Goal: Task Accomplishment & Management: Use online tool/utility

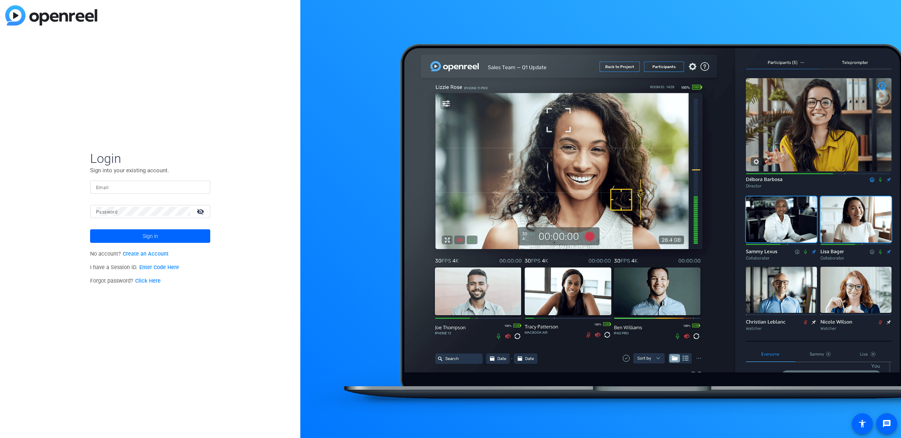
click at [158, 191] on div at bounding box center [150, 187] width 108 height 13
click at [161, 188] on input "Email" at bounding box center [150, 186] width 108 height 9
type input "michael.caso@gartner.com"
click at [90, 229] on button "Sign in" at bounding box center [150, 236] width 120 height 14
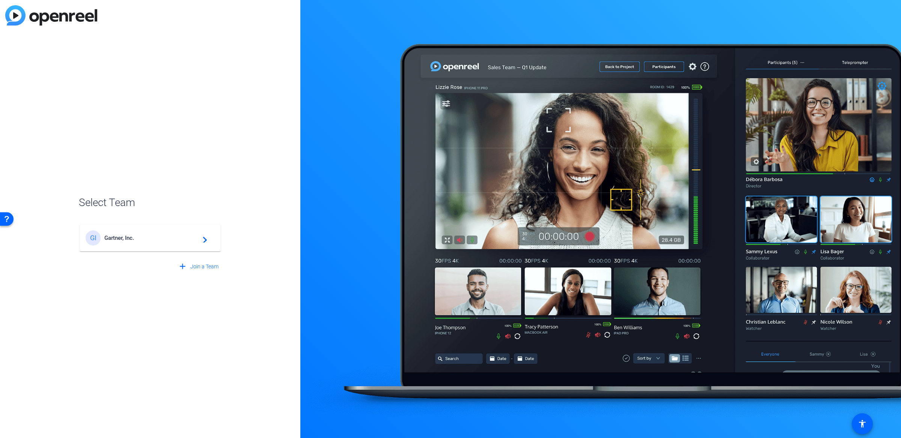
click at [171, 244] on div "GI Gartner, Inc. navigate_next" at bounding box center [150, 237] width 129 height 15
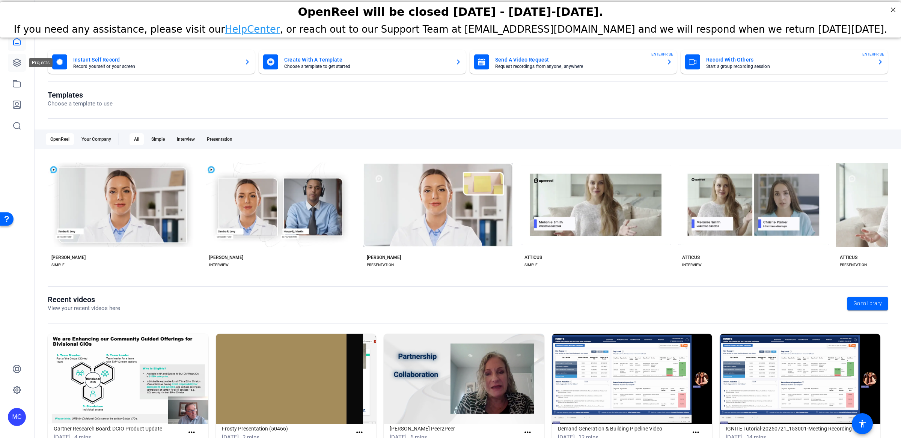
click at [23, 60] on link at bounding box center [17, 63] width 18 height 18
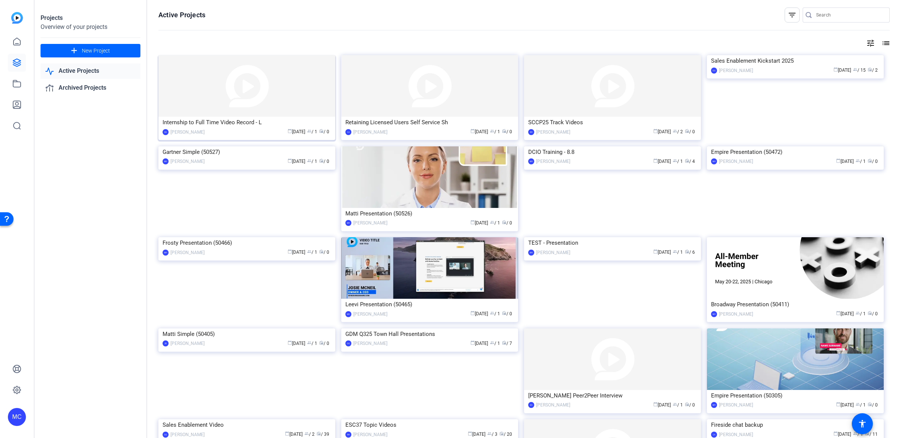
click at [277, 101] on img at bounding box center [246, 86] width 177 height 62
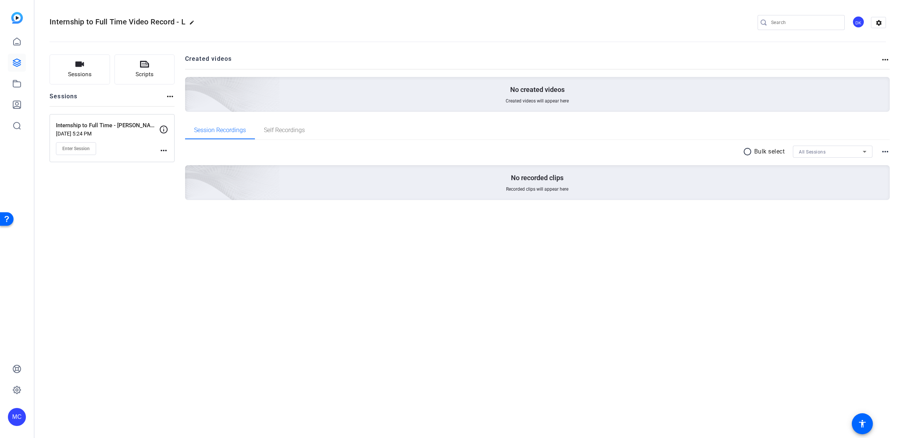
click at [610, 23] on div "Internship to Full Time Video Record - L edit DK settings" at bounding box center [468, 22] width 836 height 11
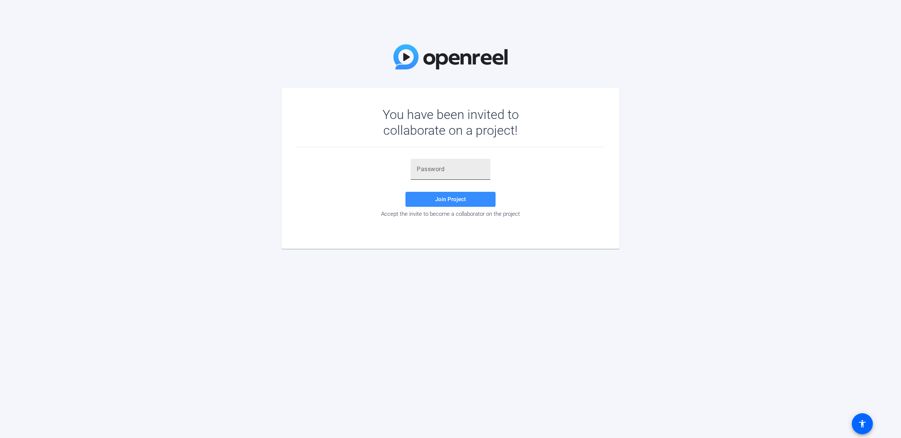
click at [463, 175] on div at bounding box center [451, 169] width 68 height 21
click at [470, 199] on span at bounding box center [450, 199] width 90 height 18
click at [461, 169] on input "text" at bounding box center [451, 169] width 68 height 9
paste input "ZZME5B"
type input "ZZME5B"
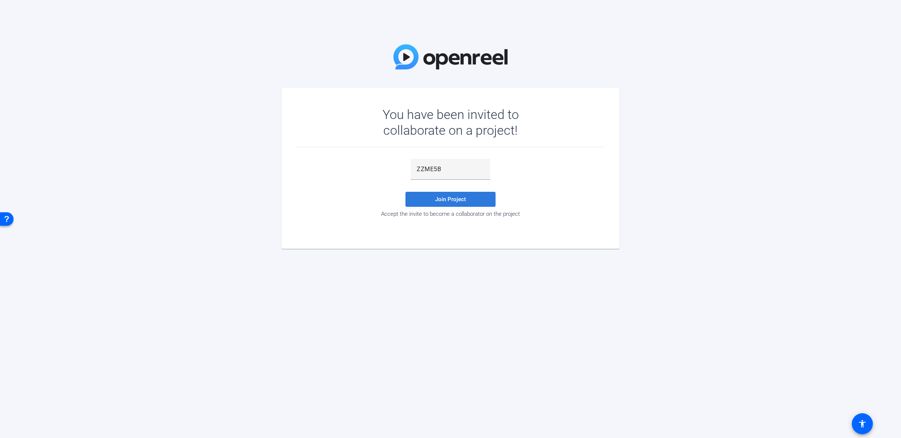
click at [454, 200] on span "Join Project" at bounding box center [450, 199] width 31 height 7
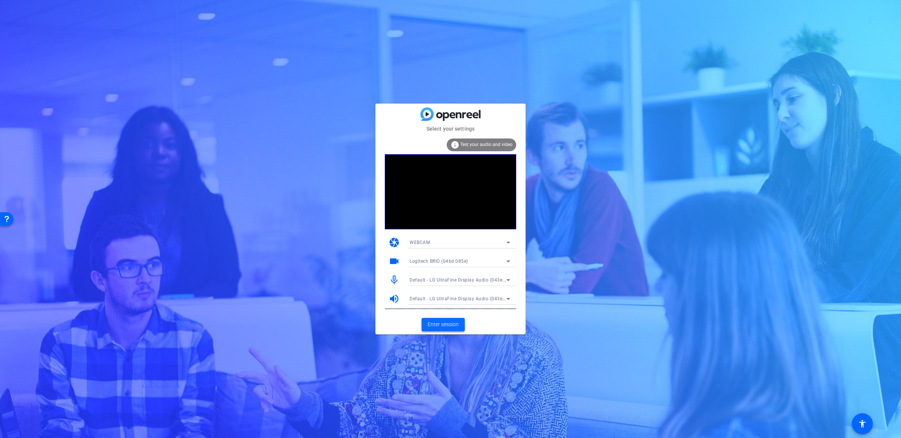
click at [450, 324] on span "Enter session" at bounding box center [442, 325] width 31 height 8
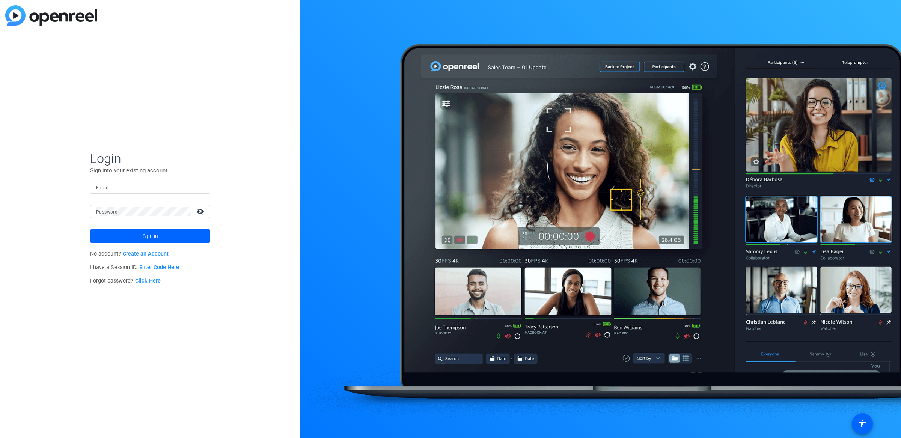
click at [147, 182] on div at bounding box center [150, 187] width 108 height 13
click at [150, 183] on input "Email" at bounding box center [150, 186] width 108 height 9
type input "michael.caso@gartner.com"
click at [90, 229] on button "Sign in" at bounding box center [150, 236] width 120 height 14
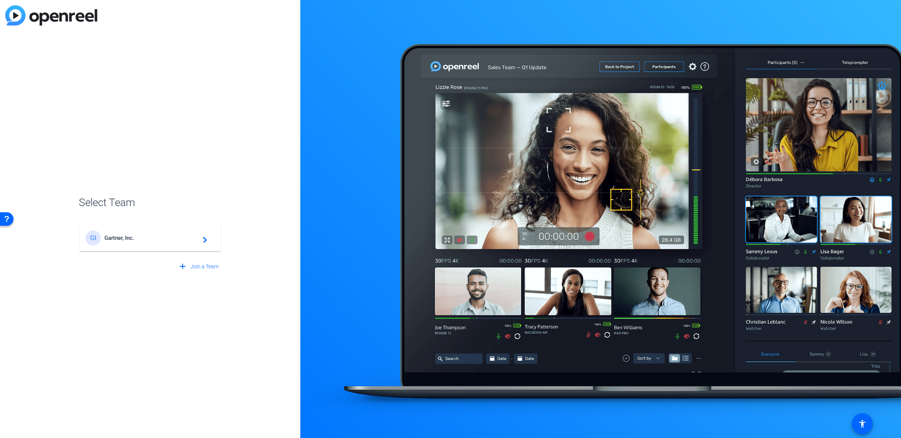
click at [157, 240] on span "Gartner, Inc." at bounding box center [151, 238] width 94 height 7
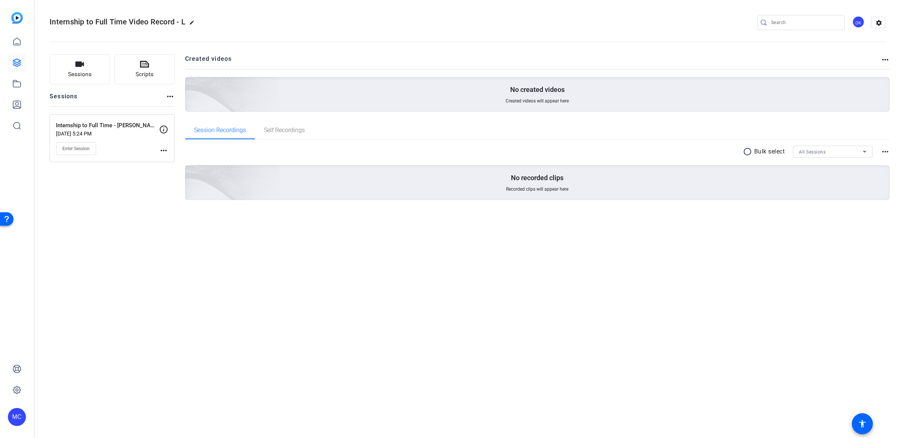
click at [161, 151] on mat-icon "more_horiz" at bounding box center [163, 150] width 9 height 9
click at [132, 182] on div at bounding box center [450, 219] width 901 height 438
click at [22, 60] on link at bounding box center [17, 63] width 18 height 18
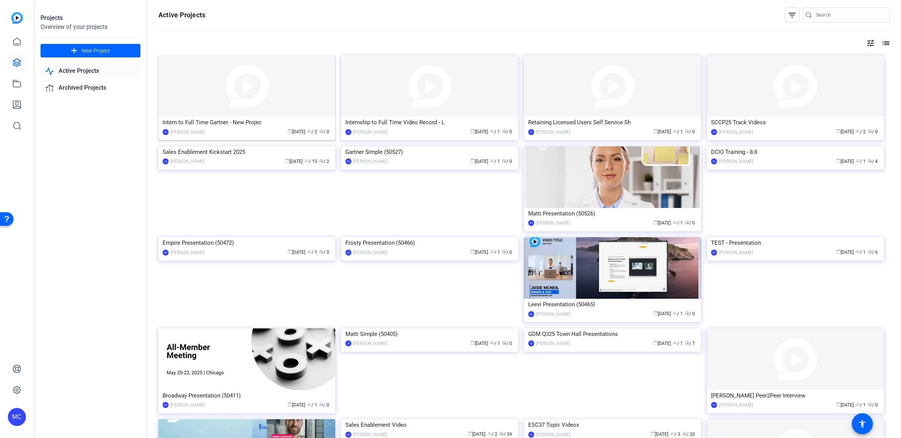
click at [277, 107] on img at bounding box center [246, 86] width 177 height 62
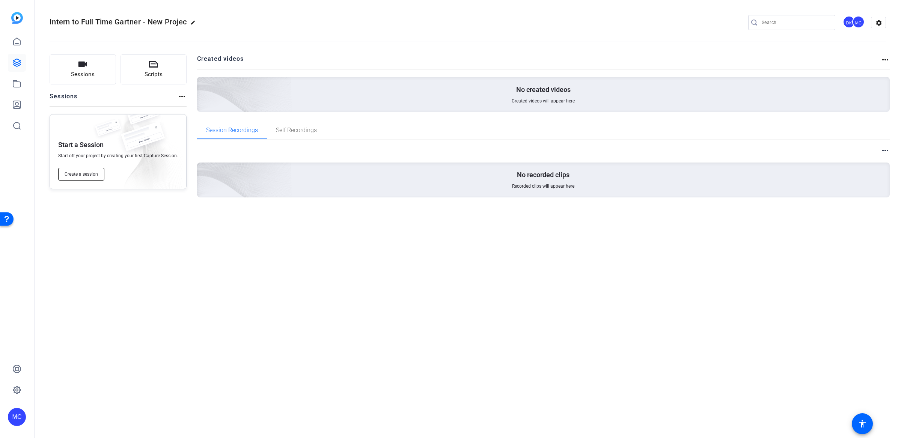
click at [85, 170] on button "Create a session" at bounding box center [81, 174] width 46 height 13
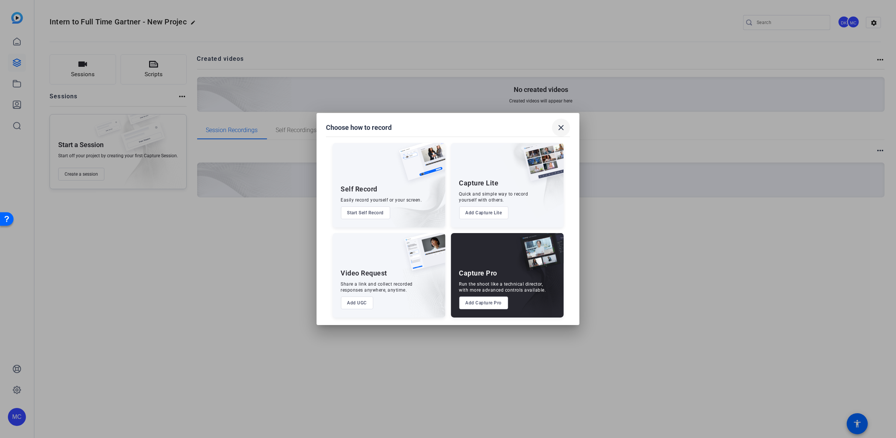
click at [564, 121] on span at bounding box center [561, 128] width 18 height 18
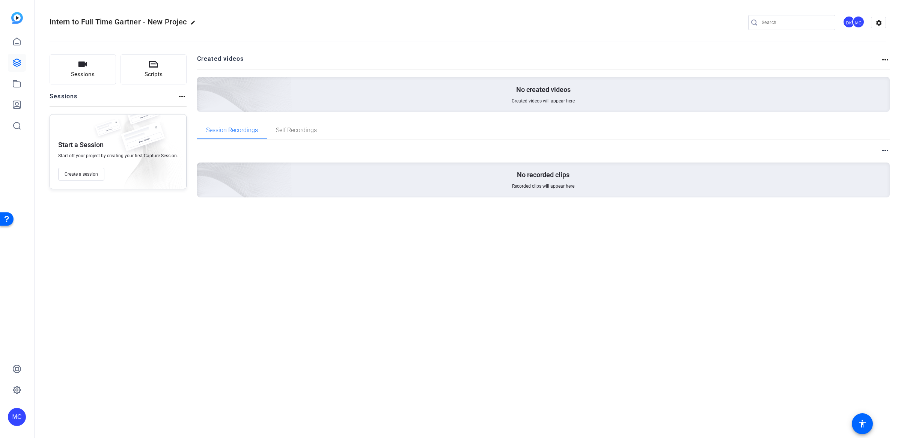
click at [148, 212] on div "Sessions Scripts Sessions more_horiz Start a Session Start off your project by …" at bounding box center [118, 137] width 137 height 167
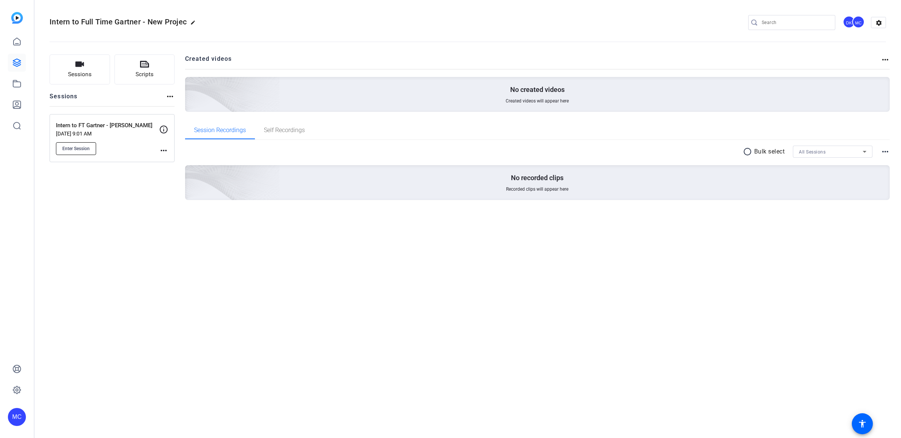
click at [86, 146] on span "Enter Session" at bounding box center [75, 149] width 27 height 6
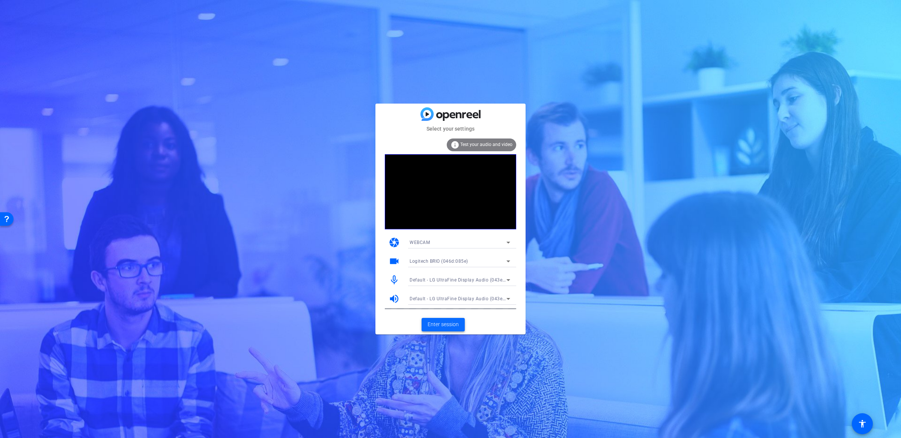
click at [451, 327] on span "Enter session" at bounding box center [442, 325] width 31 height 8
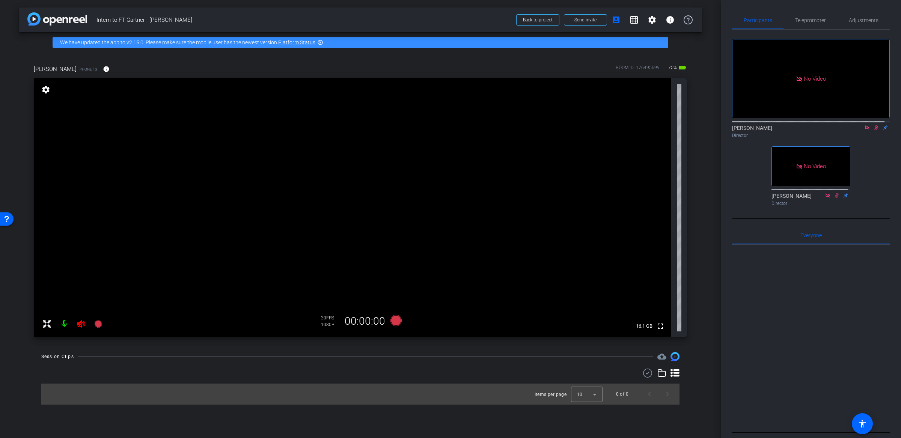
click at [131, 361] on div "Session Clips cloud_upload" at bounding box center [360, 356] width 638 height 9
click at [60, 322] on mat-icon at bounding box center [64, 323] width 15 height 15
click at [853, 21] on span "Adjustments" at bounding box center [864, 20] width 30 height 5
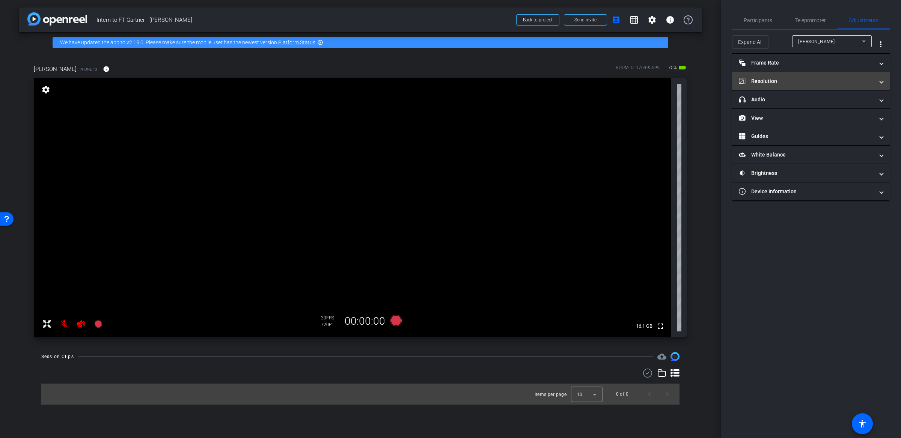
click at [811, 79] on mat-panel-title "Resolution" at bounding box center [806, 81] width 135 height 8
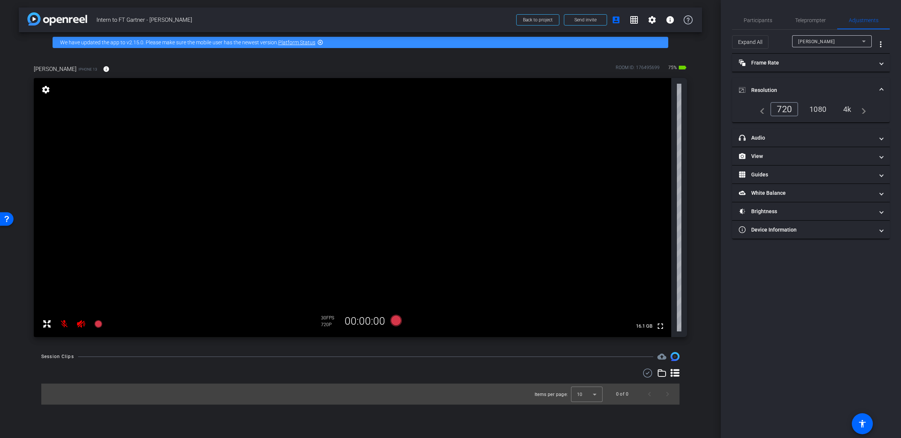
click at [845, 107] on div "4k" at bounding box center [847, 109] width 20 height 13
click at [789, 62] on mat-panel-title "Frame Rate Frame Rate" at bounding box center [806, 63] width 135 height 8
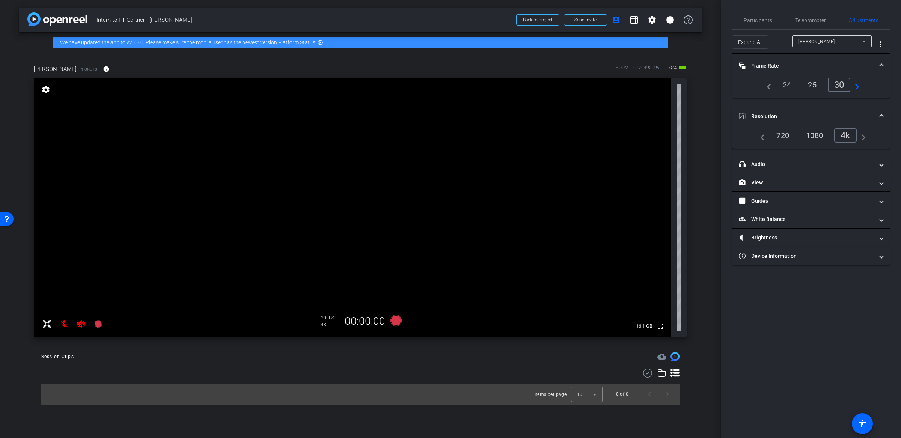
click at [785, 85] on div "24" at bounding box center [787, 84] width 20 height 13
click at [704, 154] on div "arrow_back Intern to FT Gartner - [PERSON_NAME] Back to project Send invite acc…" at bounding box center [360, 219] width 721 height 438
click at [809, 20] on span "Teleprompter" at bounding box center [810, 20] width 31 height 5
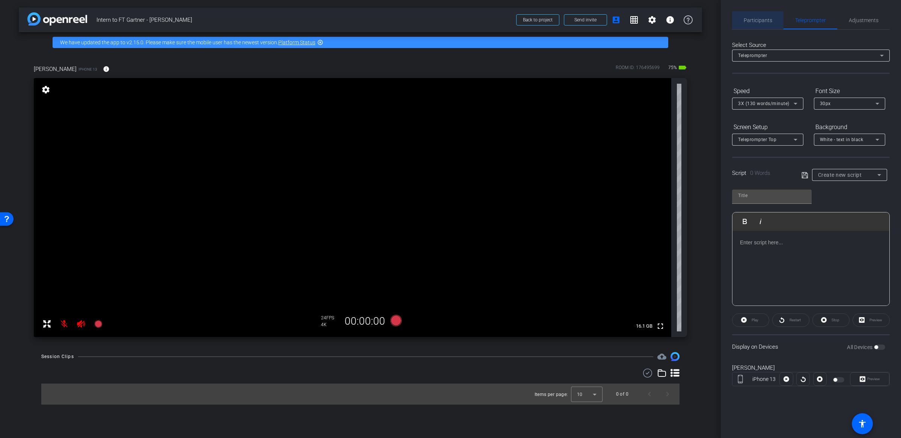
click at [756, 22] on span "Participants" at bounding box center [758, 20] width 29 height 5
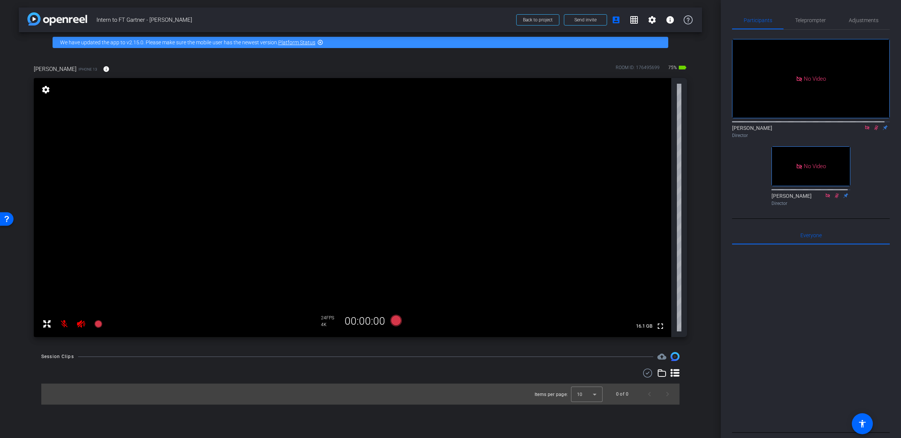
click at [703, 127] on div "arrow_back Intern to FT Gartner - Louise Back to project Send invite account_bo…" at bounding box center [360, 219] width 721 height 438
click at [95, 363] on div "Session Clips cloud_upload Items per page: 10 0 of 0" at bounding box center [360, 378] width 683 height 53
click at [116, 360] on div "Session Clips cloud_upload" at bounding box center [360, 356] width 638 height 9
click at [856, 132] on div "Director" at bounding box center [811, 135] width 158 height 7
click at [874, 126] on icon at bounding box center [876, 127] width 4 height 5
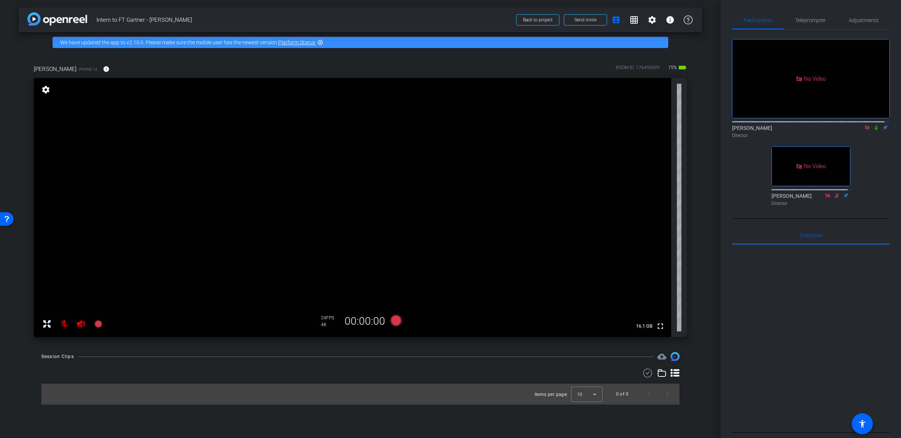
click at [864, 125] on icon at bounding box center [867, 127] width 6 height 5
click at [96, 363] on div "Session Clips cloud_upload Items per page: 10 0 of 0" at bounding box center [360, 378] width 683 height 53
click at [80, 324] on icon at bounding box center [81, 323] width 9 height 9
click at [65, 324] on mat-icon at bounding box center [64, 323] width 15 height 15
click at [81, 321] on icon at bounding box center [81, 324] width 8 height 8
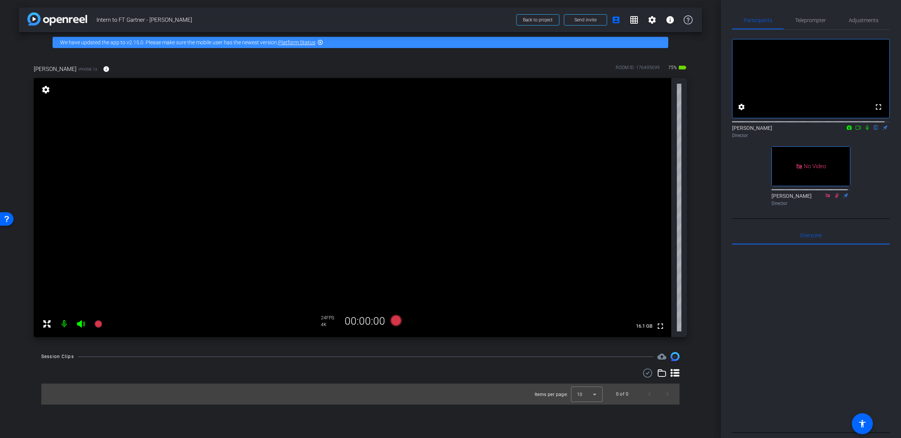
click at [65, 324] on mat-icon at bounding box center [64, 323] width 15 height 15
click at [67, 324] on mat-icon at bounding box center [64, 323] width 15 height 15
click at [78, 325] on icon at bounding box center [81, 324] width 8 height 8
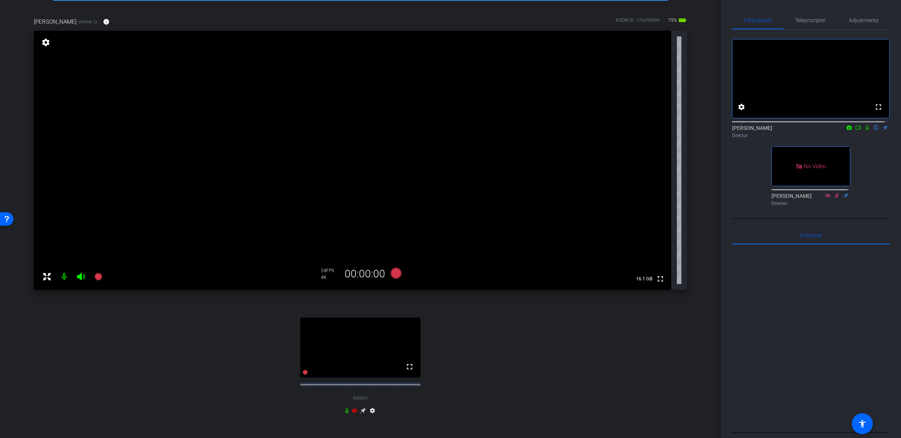
scroll to position [57, 0]
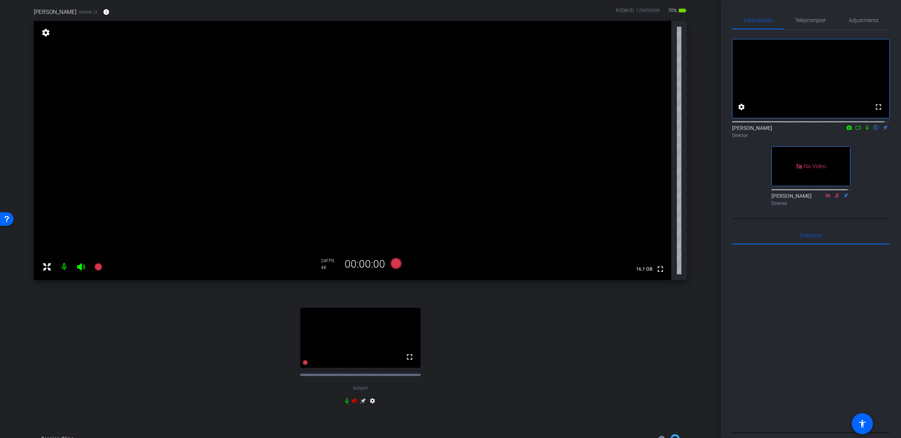
click at [585, 319] on div "fullscreen Subject settings" at bounding box center [360, 355] width 653 height 128
click at [83, 269] on icon at bounding box center [81, 266] width 9 height 9
click at [63, 267] on mat-icon at bounding box center [64, 266] width 15 height 15
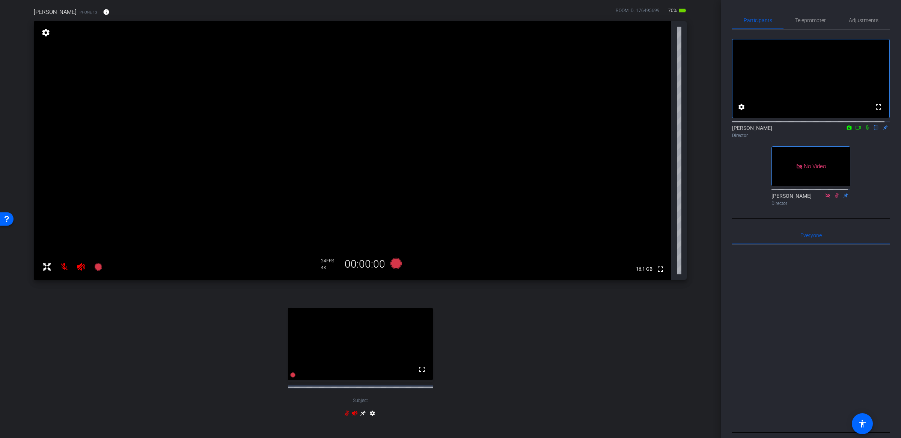
click at [706, 282] on div "arrow_back Intern to FT Gartner - Louise Back to project Send invite account_bo…" at bounding box center [360, 162] width 721 height 438
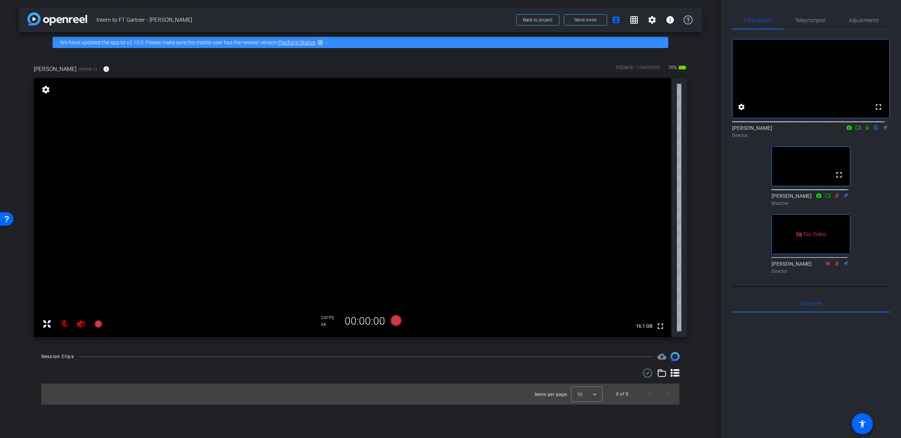
click at [701, 178] on div "[PERSON_NAME] iPhone 13 info ROOM ID: 176495699 70% battery_std fullscreen sett…" at bounding box center [360, 199] width 683 height 292
click at [85, 326] on icon at bounding box center [81, 323] width 9 height 9
click at [64, 324] on mat-icon at bounding box center [64, 323] width 15 height 15
click at [102, 353] on div "Session Clips cloud_upload" at bounding box center [360, 356] width 638 height 9
click at [872, 208] on div "fullscreen settings [PERSON_NAME] flip Director fullscreen [PERSON_NAME] Watche…" at bounding box center [811, 153] width 158 height 247
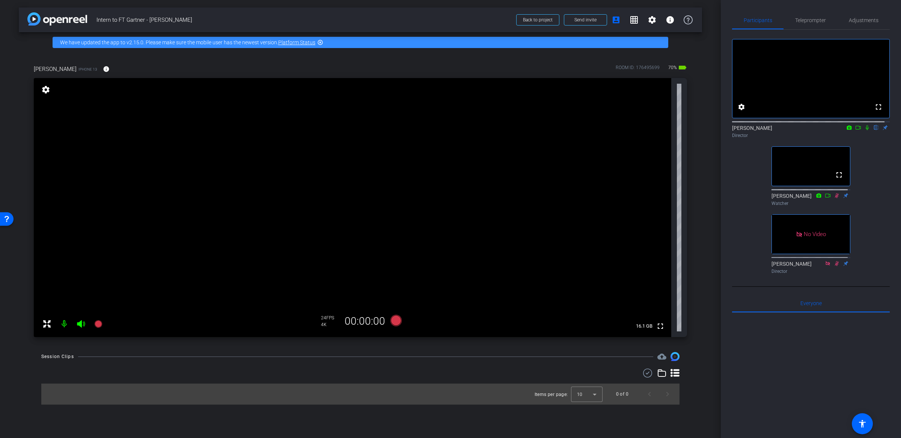
click at [704, 236] on div "arrow_back Intern to FT Gartner - Louise Back to project Send invite account_bo…" at bounding box center [360, 219] width 721 height 438
click at [704, 234] on div "arrow_back Intern to FT Gartner - Louise Back to project Send invite account_bo…" at bounding box center [360, 219] width 721 height 438
click at [705, 231] on div "arrow_back Intern to FT Gartner - Louise Back to project Send invite account_bo…" at bounding box center [360, 219] width 721 height 438
click at [704, 227] on div "arrow_back Intern to FT Gartner - Louise Back to project Send invite account_bo…" at bounding box center [360, 219] width 721 height 438
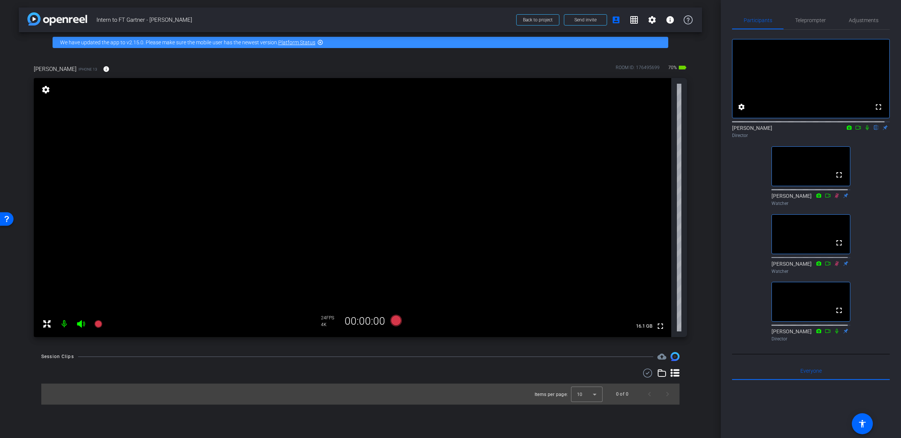
click at [702, 216] on div "arrow_back Intern to FT Gartner - Louise Back to project Send invite account_bo…" at bounding box center [360, 219] width 721 height 438
click at [716, 210] on div "arrow_back Intern to FT Gartner - Louise Back to project Send invite account_bo…" at bounding box center [360, 219] width 721 height 438
click at [861, 18] on span "Adjustments" at bounding box center [864, 20] width 30 height 5
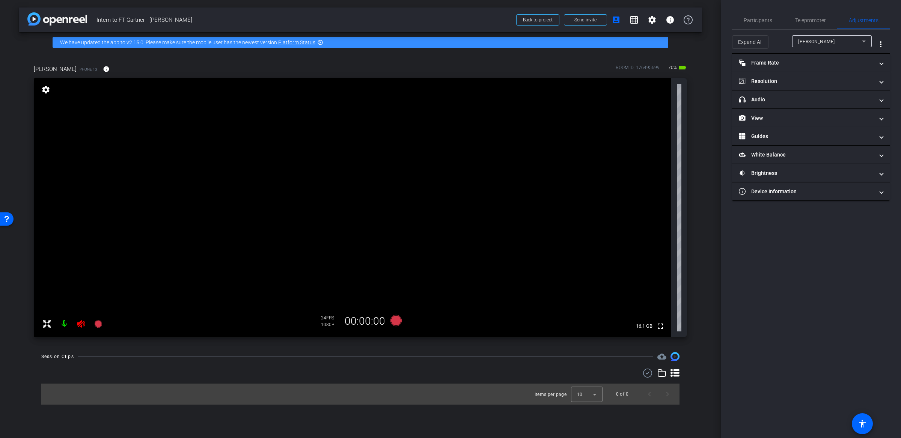
drag, startPoint x: 97, startPoint y: 357, endPoint x: 89, endPoint y: 343, distance: 16.3
click at [97, 357] on div "Session Clips cloud_upload" at bounding box center [360, 356] width 638 height 9
click at [79, 321] on icon at bounding box center [81, 323] width 9 height 9
click at [808, 60] on mat-panel-title "Frame Rate Frame Rate" at bounding box center [806, 63] width 135 height 8
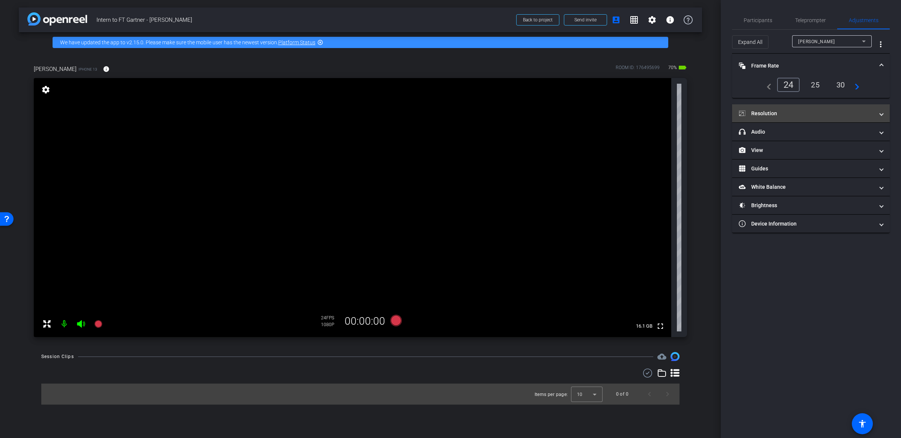
click at [796, 111] on mat-panel-title "Resolution" at bounding box center [806, 114] width 135 height 8
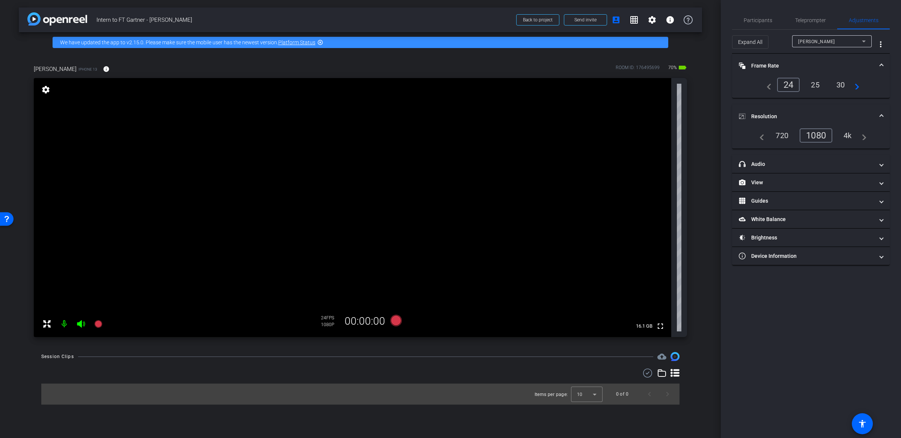
click at [847, 133] on div "4k" at bounding box center [848, 135] width 20 height 13
click at [766, 20] on span "Participants" at bounding box center [758, 20] width 29 height 5
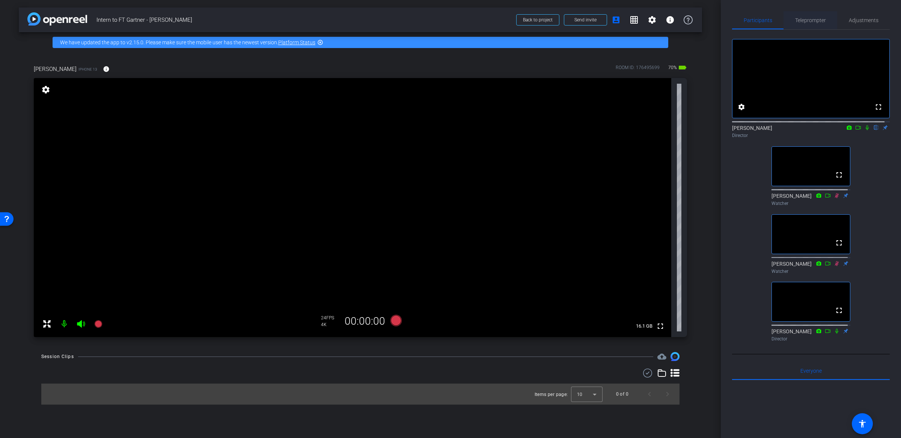
click at [814, 23] on span "Teleprompter" at bounding box center [810, 20] width 31 height 5
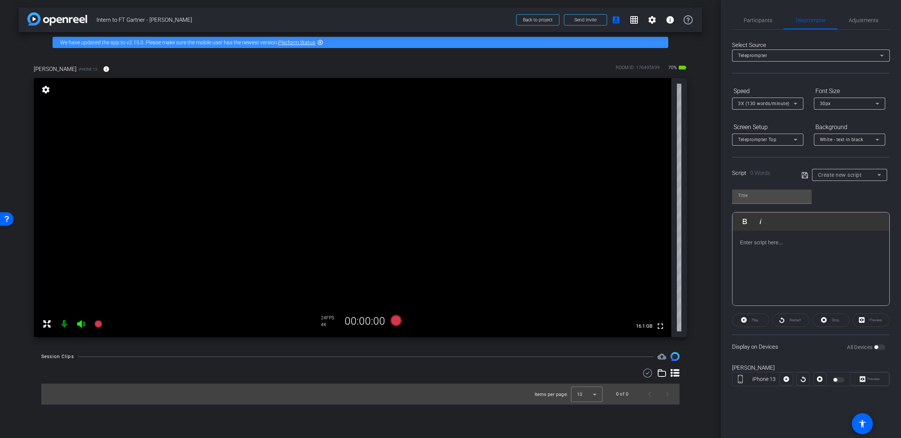
click at [874, 169] on div "Create new script" at bounding box center [849, 175] width 63 height 12
click at [853, 205] on div at bounding box center [450, 219] width 901 height 438
click at [761, 23] on span "Participants" at bounding box center [758, 20] width 29 height 18
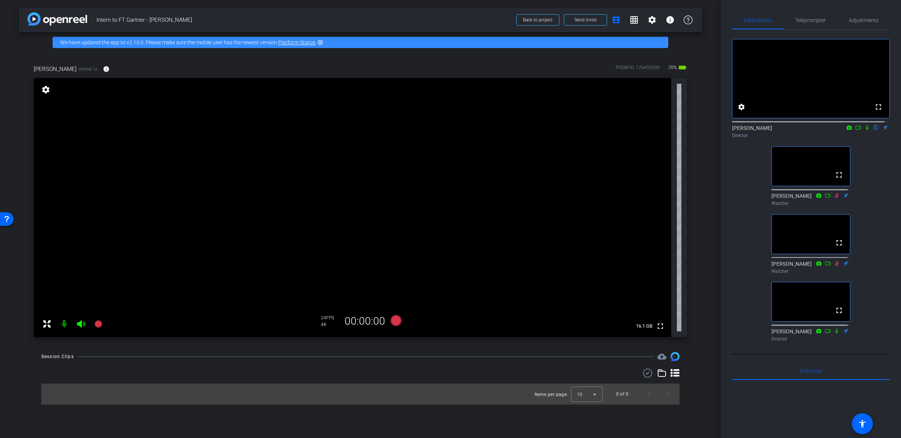
click at [713, 134] on div "arrow_back Intern to FT Gartner - Louise Back to project Send invite account_bo…" at bounding box center [360, 219] width 721 height 438
click at [813, 18] on span "Teleprompter" at bounding box center [810, 20] width 31 height 5
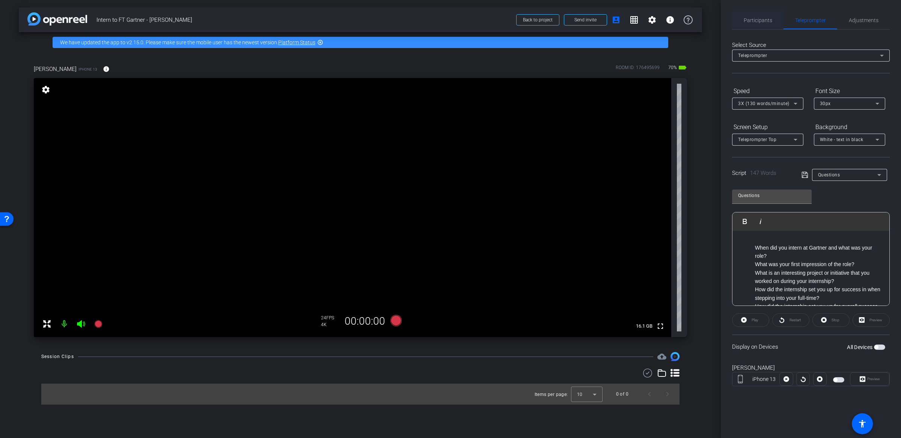
click at [759, 21] on span "Participants" at bounding box center [758, 20] width 29 height 5
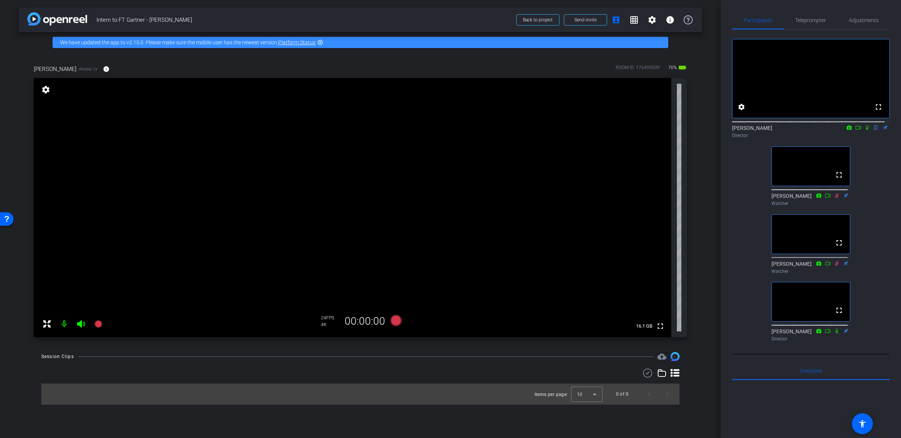
click at [705, 169] on div "arrow_back Intern to FT Gartner - Louise Back to project Send invite account_bo…" at bounding box center [360, 219] width 721 height 438
click at [882, 155] on div "fullscreen settings Michael Caso flip Director fullscreen Frank Watcher fullscr…" at bounding box center [811, 187] width 158 height 315
click at [864, 130] on icon at bounding box center [867, 127] width 6 height 5
click at [855, 131] on mat-icon at bounding box center [857, 127] width 9 height 7
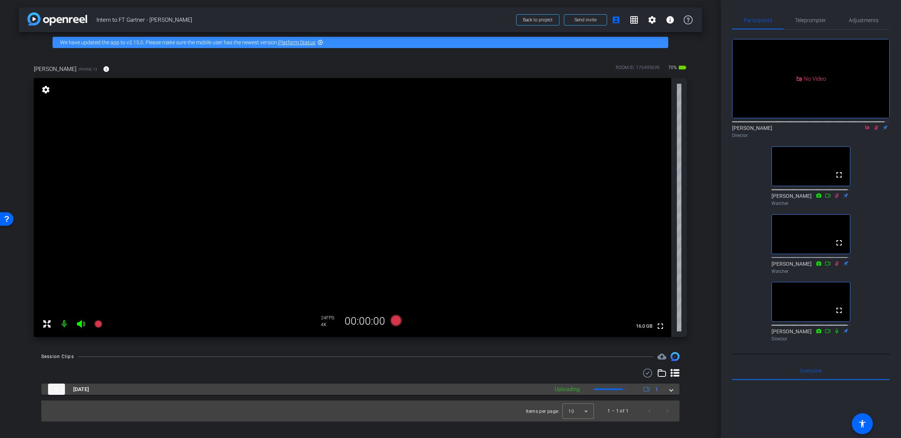
click at [674, 390] on mat-expansion-panel-header "[DATE] Uploading 1" at bounding box center [360, 389] width 638 height 11
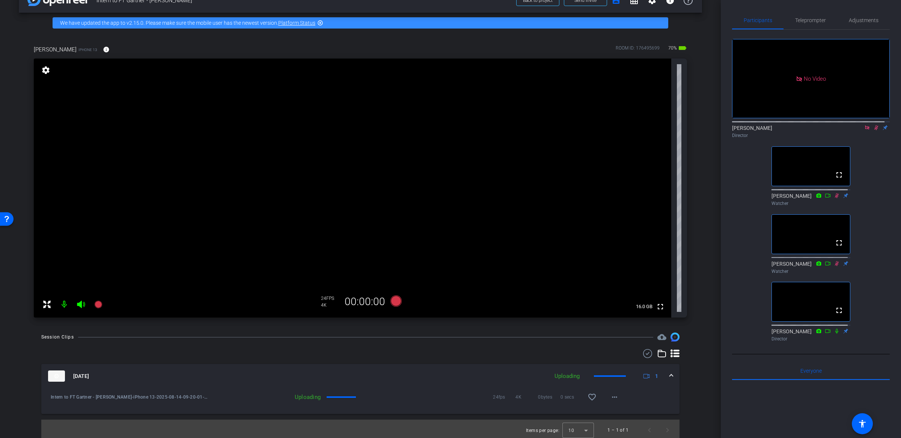
scroll to position [22, 0]
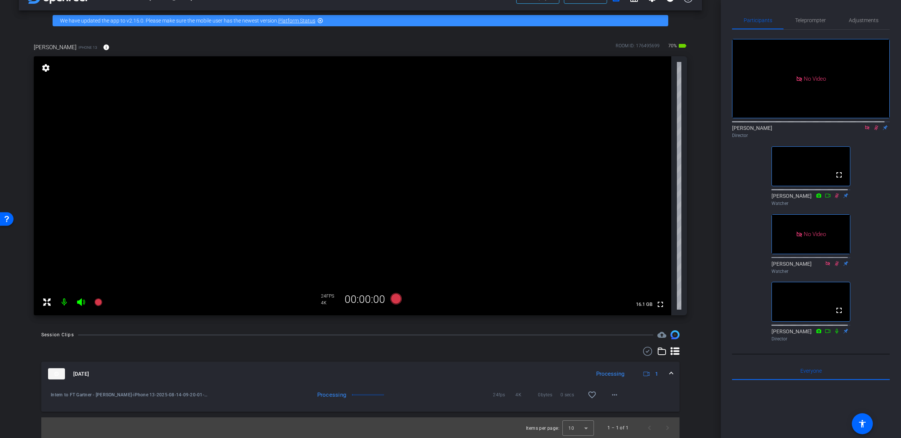
click at [864, 166] on div "No Video Michael Caso Director fullscreen Frank Watcher No Video Alesia Watcher…" at bounding box center [811, 187] width 158 height 315
click at [874, 130] on icon at bounding box center [876, 127] width 4 height 5
drag, startPoint x: 690, startPoint y: 398, endPoint x: 627, endPoint y: 399, distance: 63.4
click at [690, 398] on div "Session Clips cloud_upload Aug 14, 2025 Processing 1 Intern to FT Gartner - Lou…" at bounding box center [360, 384] width 683 height 108
click at [608, 399] on span at bounding box center [614, 395] width 18 height 18
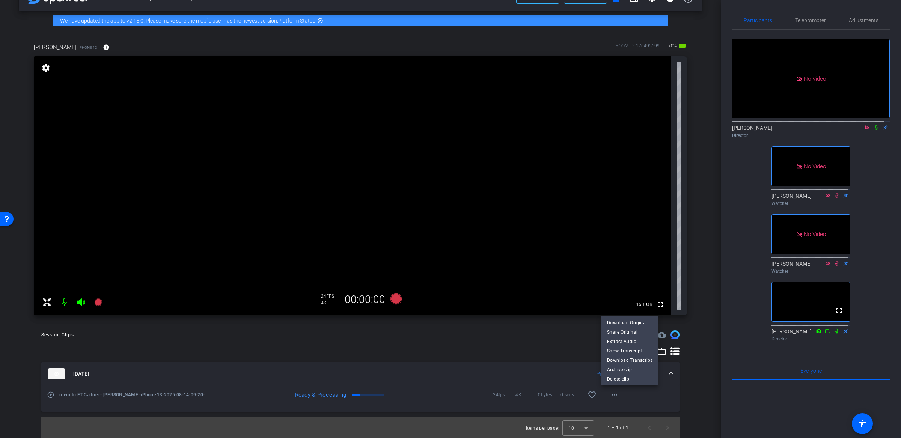
click at [682, 326] on div at bounding box center [450, 219] width 901 height 438
click at [611, 392] on mat-icon "more_horiz" at bounding box center [614, 394] width 9 height 9
click at [639, 323] on span "Download Original" at bounding box center [629, 322] width 45 height 9
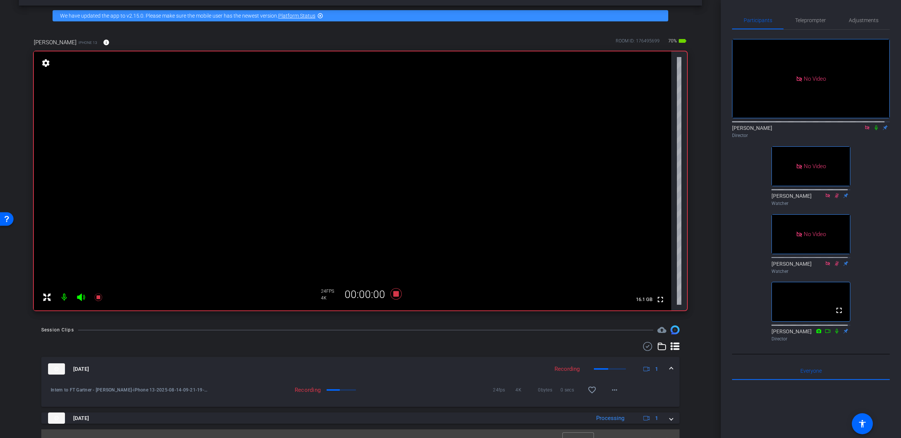
scroll to position [27, 0]
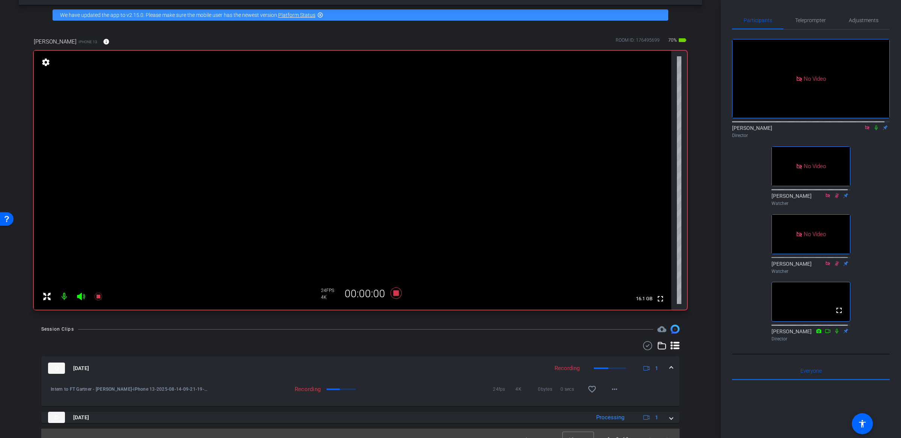
click at [875, 160] on div "No Video Michael Caso Director No Video Frank Watcher No Video Alesia Watcher f…" at bounding box center [811, 187] width 158 height 315
click at [873, 130] on icon at bounding box center [876, 127] width 6 height 5
click at [695, 351] on div "Session Clips cloud_upload Aug 14, 2025 Recording 1 Intern to FT Gartner - Loui…" at bounding box center [360, 387] width 683 height 125
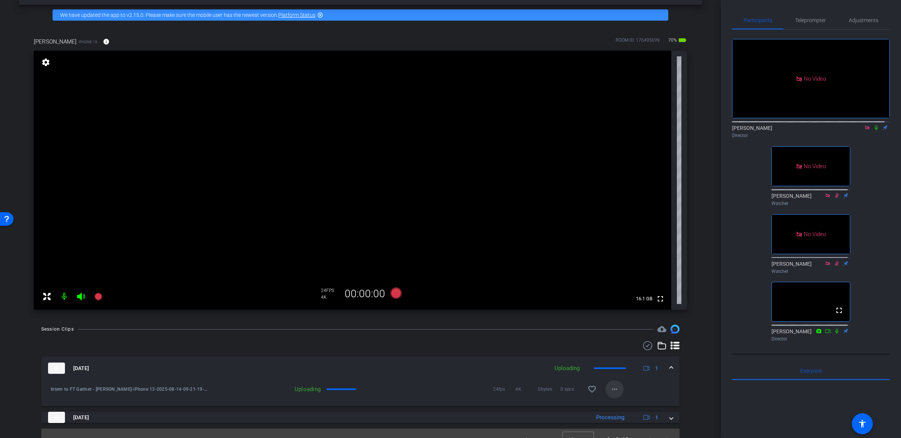
click at [612, 390] on mat-icon "more_horiz" at bounding box center [614, 389] width 9 height 9
click at [707, 352] on div at bounding box center [450, 219] width 901 height 438
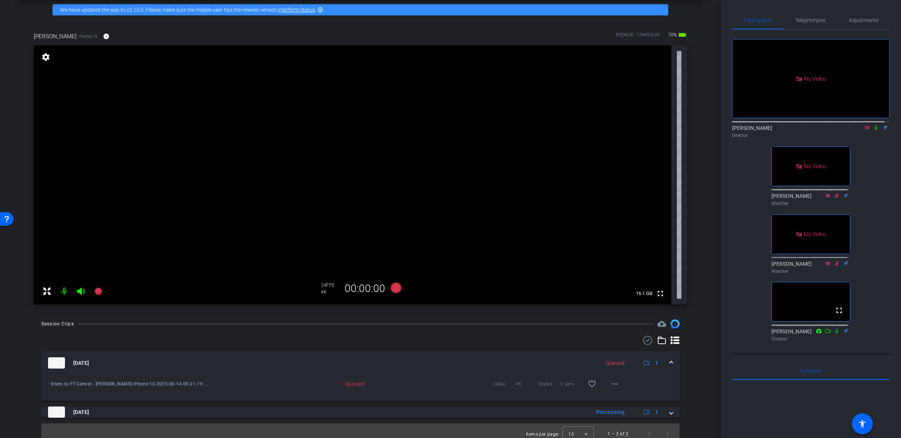
scroll to position [39, 0]
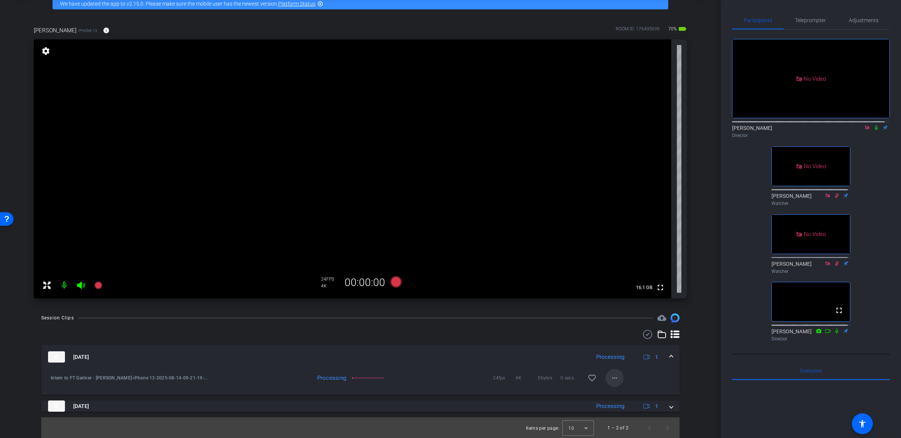
click at [612, 379] on mat-icon "more_horiz" at bounding box center [614, 377] width 9 height 9
click at [634, 315] on span "Download Original" at bounding box center [634, 315] width 55 height 9
click at [873, 130] on icon at bounding box center [876, 127] width 6 height 5
click at [700, 236] on div "arrow_back Intern to FT Gartner - Louise Back to project Send invite account_bo…" at bounding box center [360, 180] width 721 height 438
click at [701, 247] on div "arrow_back Intern to FT Gartner - Louise Back to project Send invite account_bo…" at bounding box center [360, 180] width 721 height 438
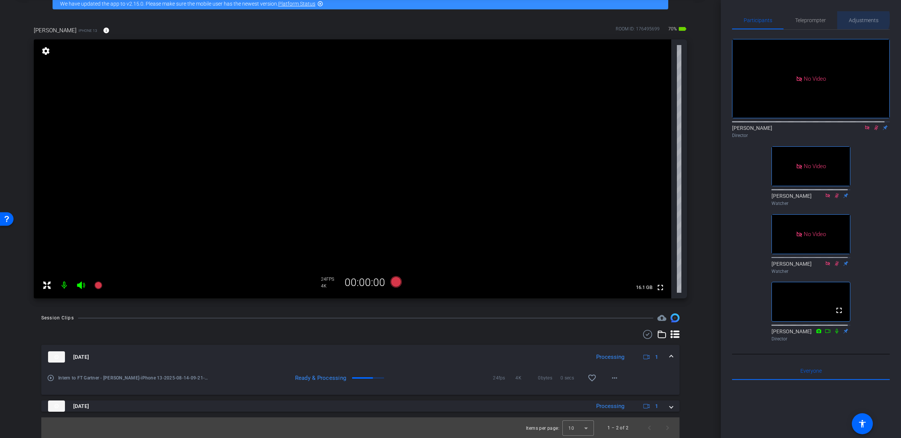
click at [858, 19] on span "Adjustments" at bounding box center [864, 20] width 30 height 5
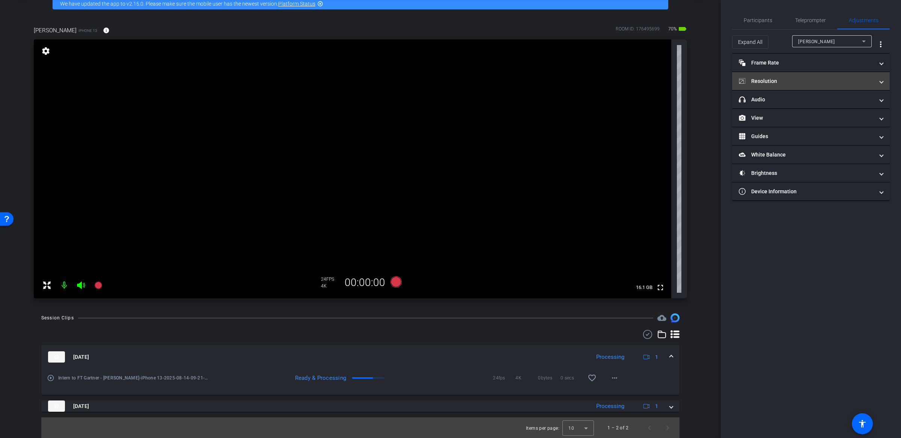
click at [790, 75] on mat-expansion-panel-header "Resolution" at bounding box center [811, 81] width 158 height 18
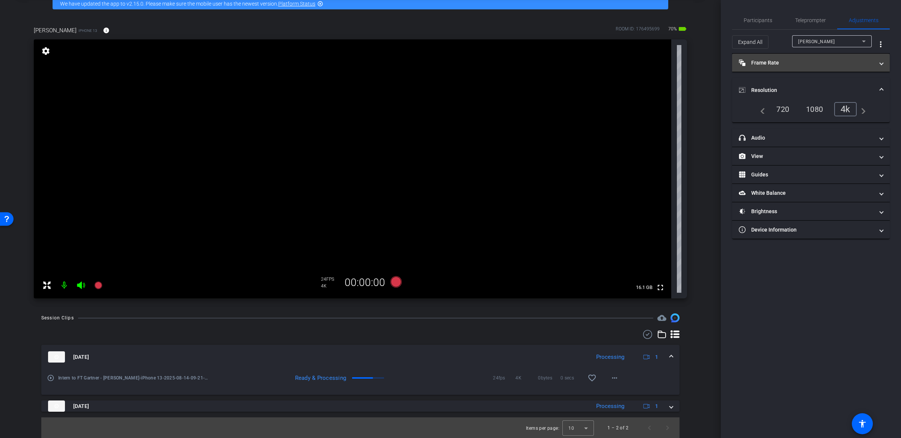
click at [796, 63] on mat-panel-title "Frame Rate Frame Rate" at bounding box center [806, 63] width 135 height 8
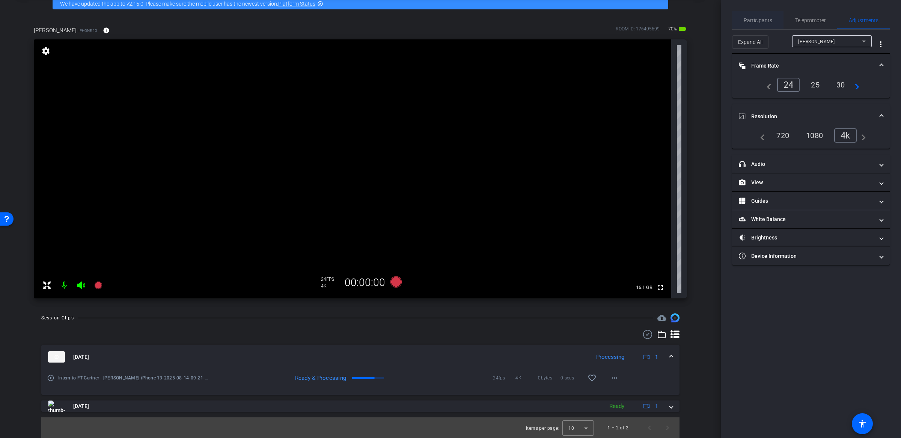
click at [753, 23] on span "Participants" at bounding box center [758, 20] width 29 height 5
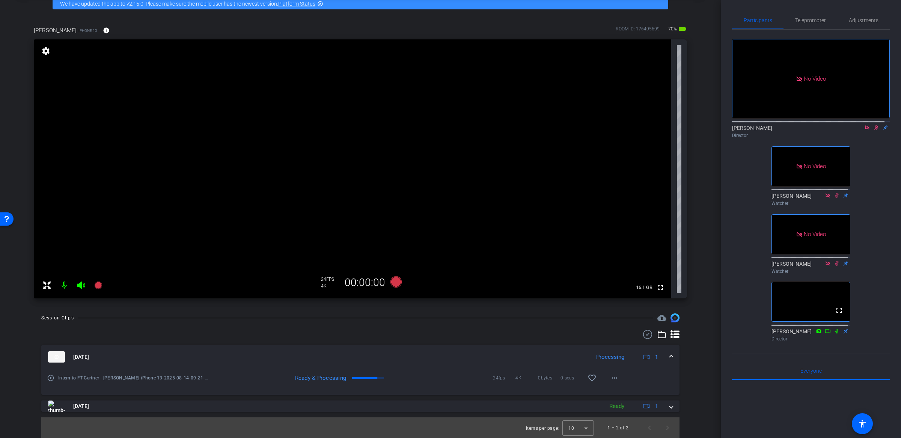
click at [871, 128] on mat-icon at bounding box center [875, 127] width 9 height 7
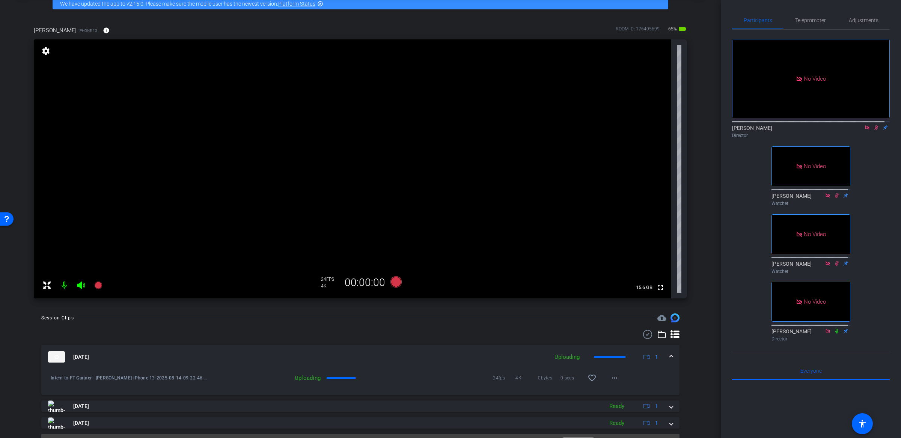
click at [741, 190] on div "No Video Michael Caso Director No Video Frank Watcher No Video Alesia Watcher N…" at bounding box center [811, 187] width 158 height 315
click at [871, 138] on div "No Video Michael Caso Director No Video Frank Watcher No Video Alesia Watcher N…" at bounding box center [811, 187] width 158 height 315
click at [874, 126] on icon at bounding box center [876, 127] width 4 height 5
click at [691, 359] on div "Session Clips cloud_upload Aug 14, 2025 Queued 1 Intern to FT Gartner - Louise-…" at bounding box center [360, 384] width 683 height 142
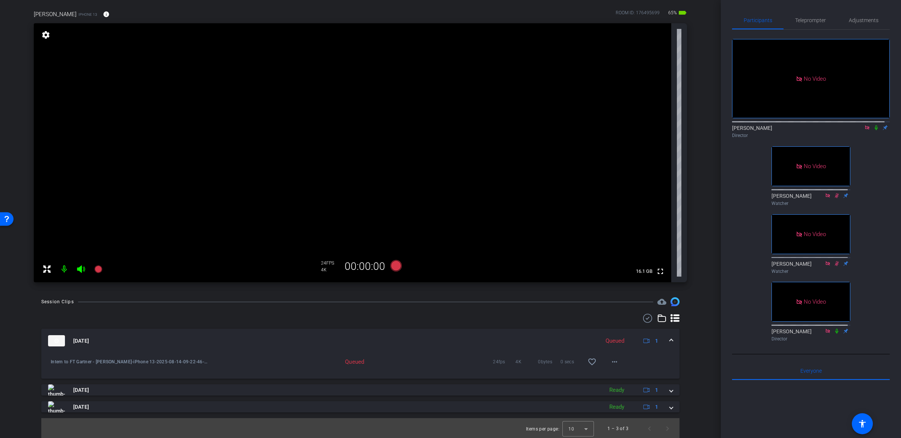
scroll to position [56, 0]
click at [610, 363] on mat-icon "more_horiz" at bounding box center [614, 361] width 9 height 9
click at [695, 313] on div at bounding box center [450, 219] width 901 height 438
click at [697, 291] on div "arrow_back Intern to FT Gartner - Louise Back to project Send invite account_bo…" at bounding box center [360, 163] width 721 height 438
click at [613, 363] on mat-icon "more_horiz" at bounding box center [614, 361] width 9 height 9
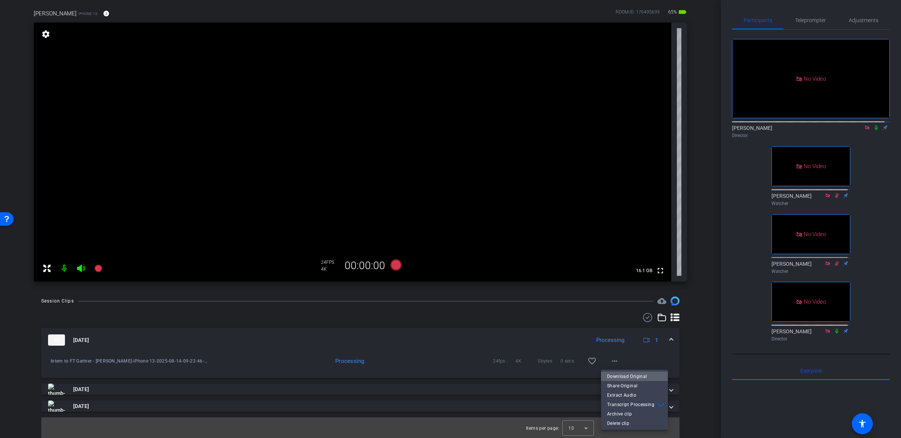
click at [639, 375] on span "Download Original" at bounding box center [634, 376] width 55 height 9
click at [884, 157] on div "No Video Michael Caso Director fullscreen Frank Watcher No Video Alesia Watcher…" at bounding box center [811, 187] width 158 height 315
click at [696, 140] on div "Louise iPhone 13 info ROOM ID: 176495699 65% battery_std fullscreen settings 16…" at bounding box center [360, 143] width 683 height 292
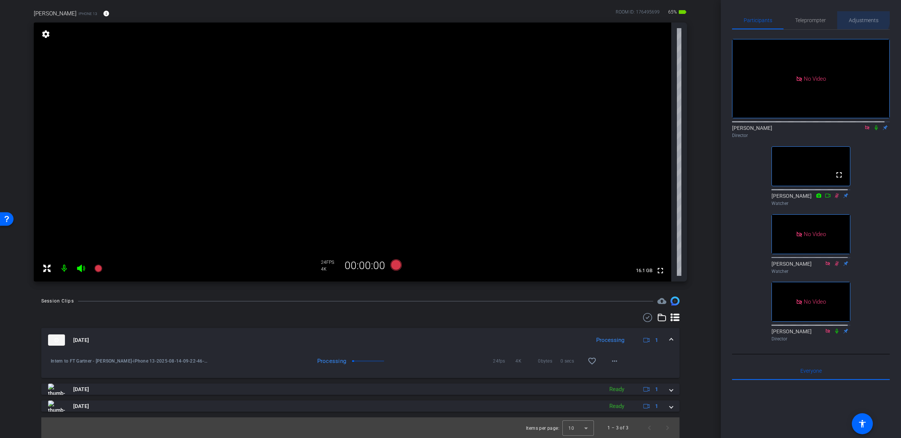
click at [853, 15] on span "Adjustments" at bounding box center [864, 20] width 30 height 18
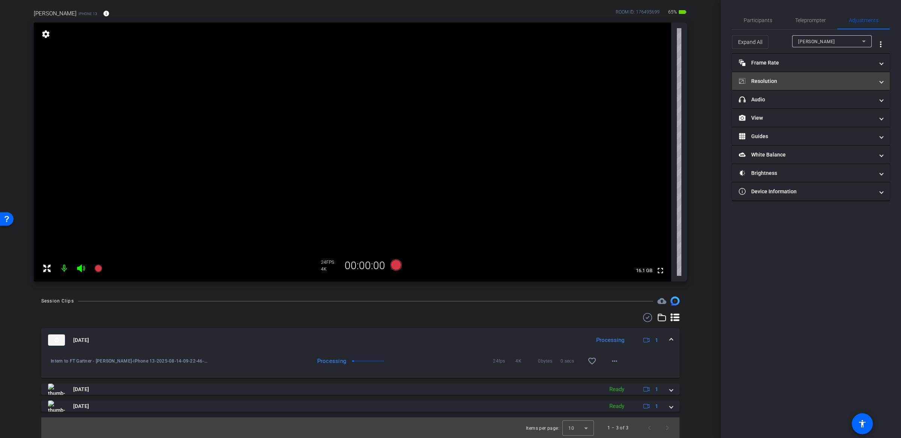
click at [820, 80] on mat-panel-title "Resolution" at bounding box center [806, 81] width 135 height 8
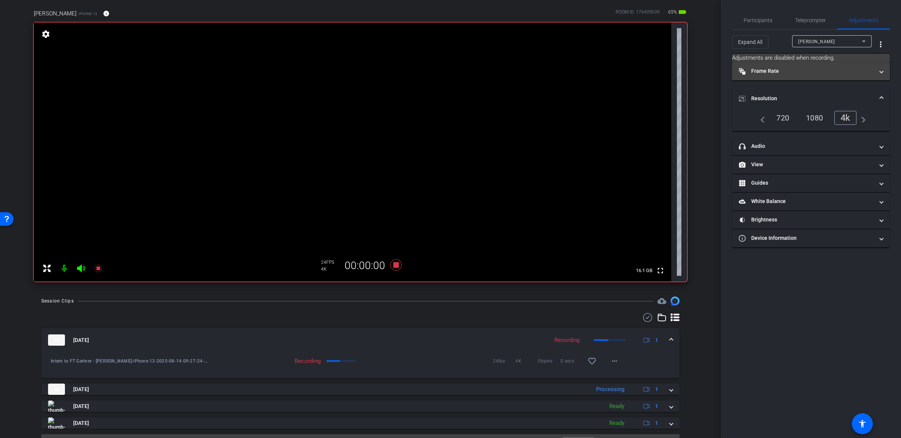
click at [869, 72] on mat-panel-title "Frame Rate Frame Rate" at bounding box center [806, 71] width 135 height 8
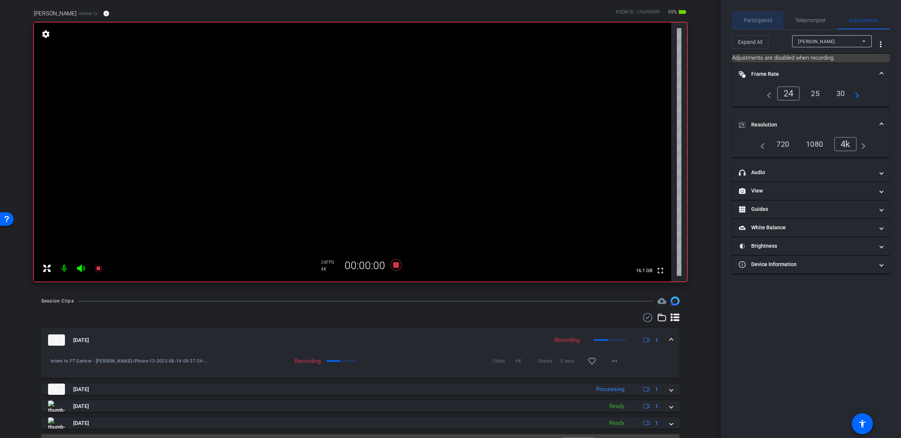
click at [762, 23] on span "Participants" at bounding box center [758, 20] width 29 height 5
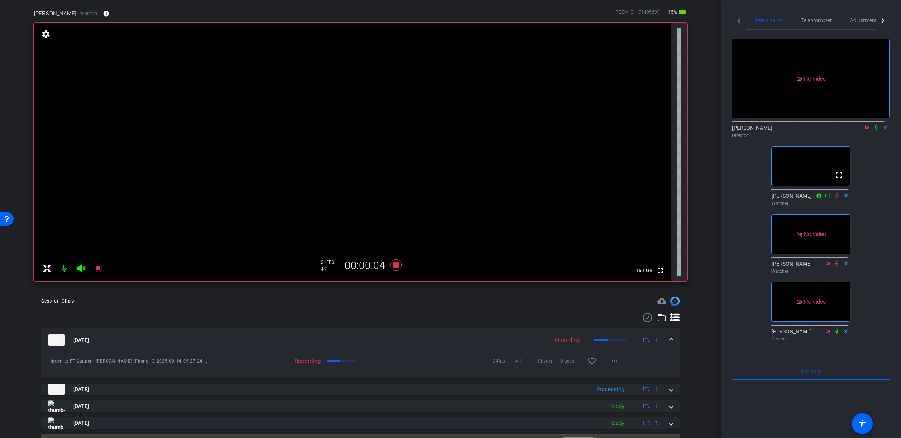
click at [883, 148] on div "No Video Michael Caso Director fullscreen Frank Watcher No Video Alesia Watcher…" at bounding box center [811, 187] width 158 height 315
click at [873, 125] on icon at bounding box center [876, 127] width 6 height 5
click at [891, 14] on span "×" at bounding box center [891, 13] width 4 height 9
click at [874, 125] on icon at bounding box center [876, 127] width 4 height 5
click at [697, 292] on div "arrow_back Intern to FT Gartner - Louise Back to project Send invite account_bo…" at bounding box center [360, 163] width 721 height 438
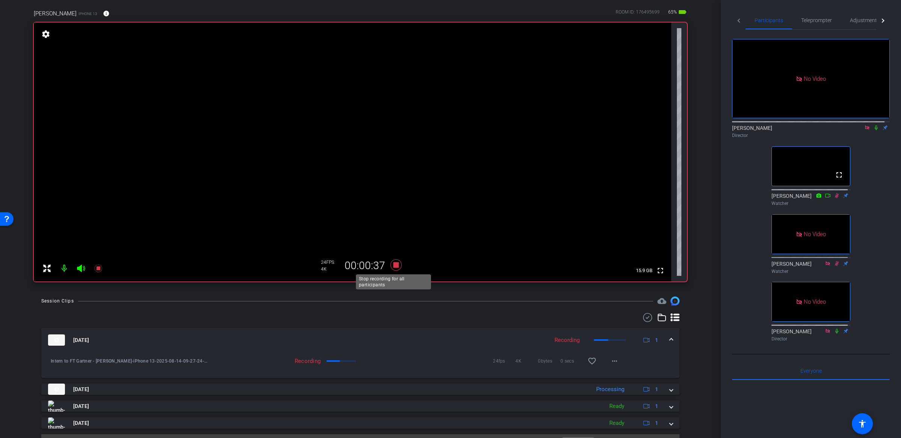
click at [394, 266] on icon at bounding box center [395, 264] width 11 height 11
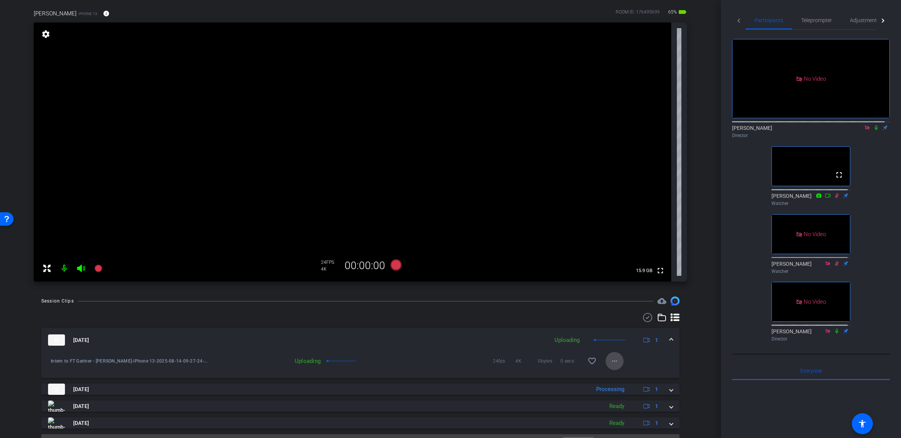
click at [612, 362] on mat-icon "more_horiz" at bounding box center [614, 361] width 9 height 9
click at [690, 346] on div at bounding box center [450, 219] width 901 height 438
click at [610, 360] on mat-icon "more_horiz" at bounding box center [614, 361] width 9 height 9
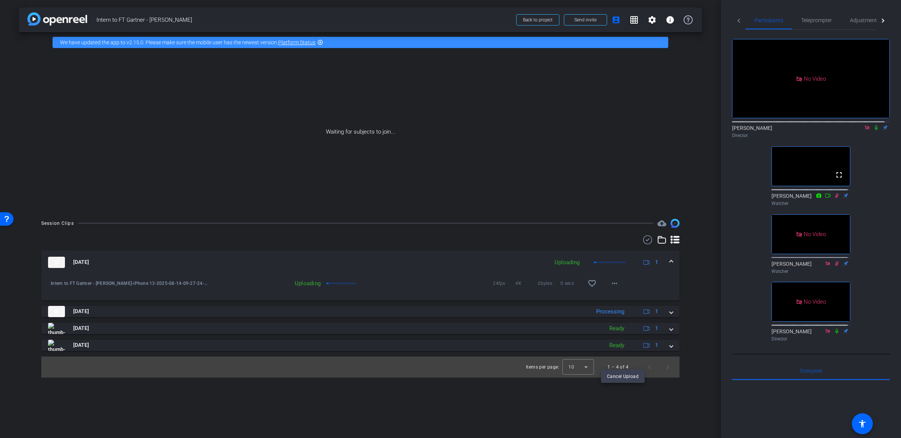
click at [684, 292] on div at bounding box center [450, 219] width 901 height 438
click at [709, 293] on div "arrow_back Intern to FT Gartner - Louise Back to project Send invite account_bo…" at bounding box center [360, 219] width 721 height 438
click at [703, 299] on div "arrow_back Intern to FT Gartner - Louise Back to project Send invite account_bo…" at bounding box center [360, 219] width 721 height 438
click at [613, 285] on mat-icon "more_horiz" at bounding box center [614, 283] width 9 height 9
click at [709, 285] on div at bounding box center [450, 219] width 901 height 438
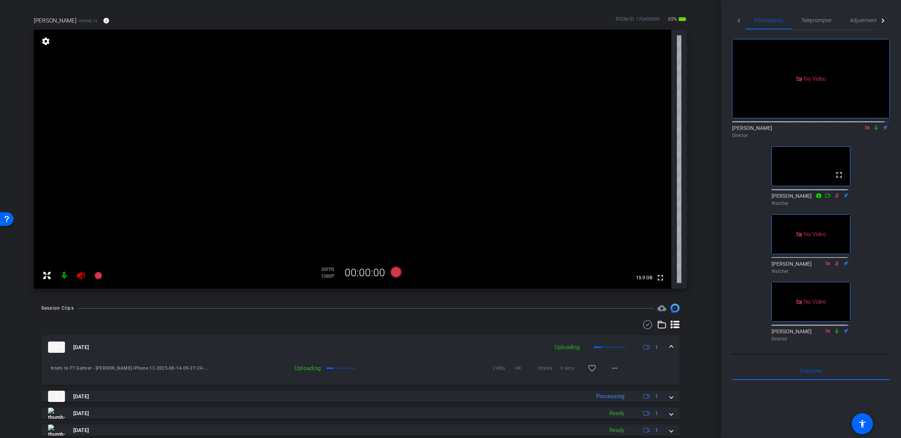
scroll to position [72, 0]
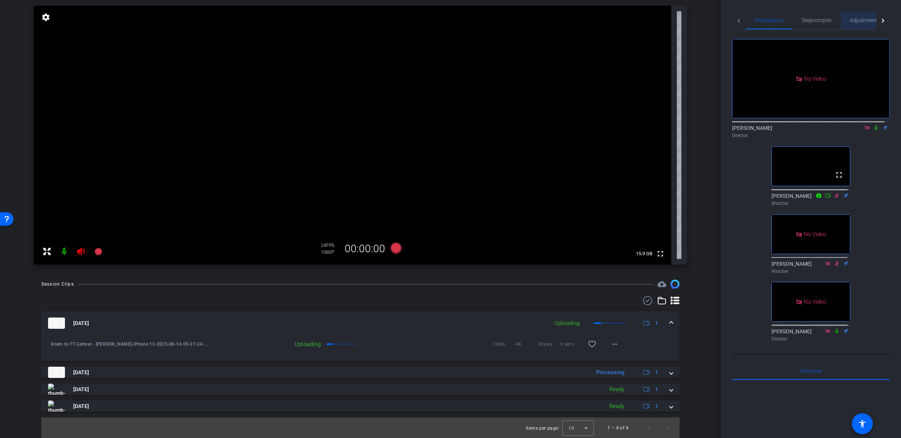
click at [856, 22] on span "Adjustments" at bounding box center [865, 20] width 30 height 5
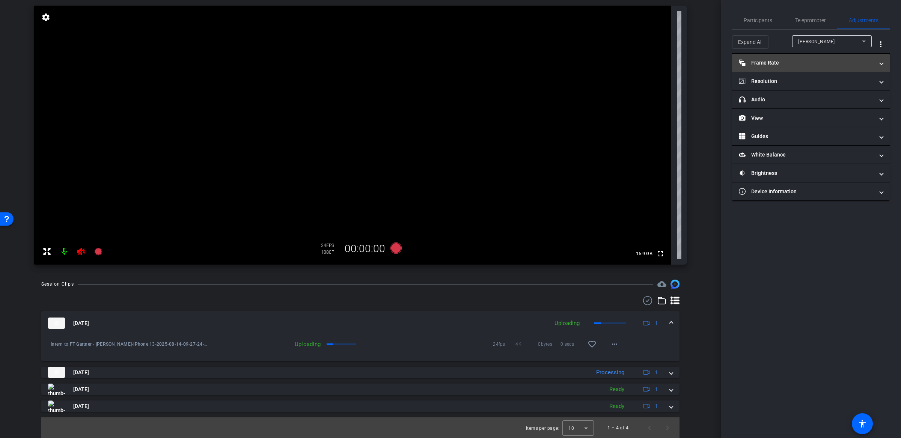
click at [798, 67] on mat-expansion-panel-header "Frame Rate Frame Rate" at bounding box center [811, 63] width 158 height 18
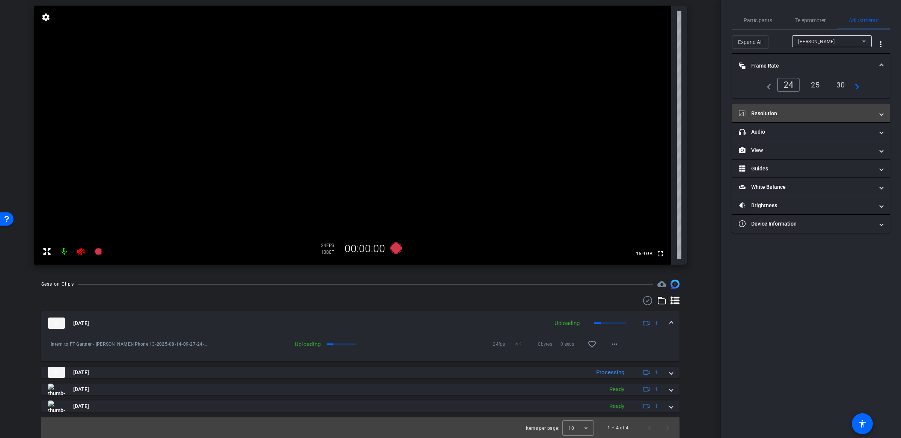
click at [786, 116] on mat-panel-title "Resolution" at bounding box center [806, 114] width 135 height 8
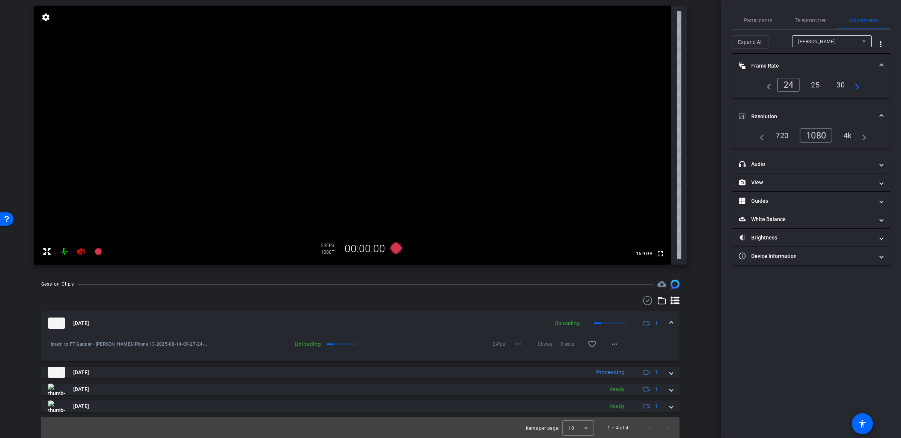
click at [846, 130] on div "4k" at bounding box center [848, 135] width 20 height 13
click at [808, 18] on span "Teleprompter" at bounding box center [810, 20] width 31 height 5
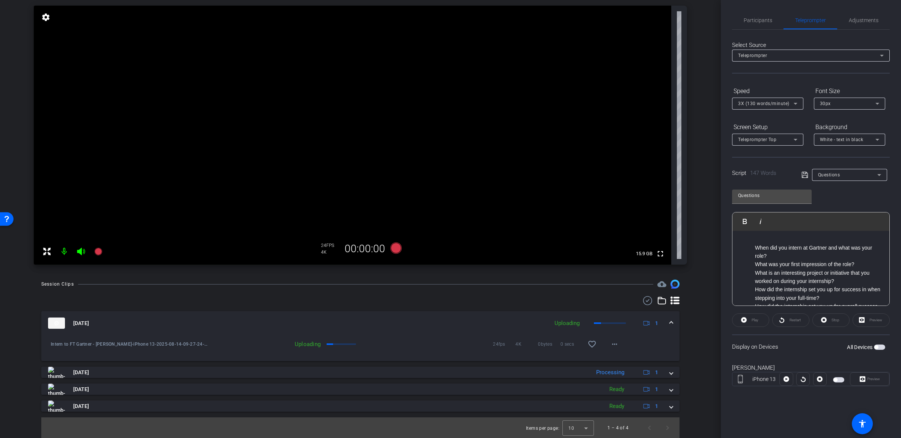
click at [699, 324] on div "arrow_back Intern to FT Gartner - Louise Back to project Send invite account_bo…" at bounding box center [360, 147] width 721 height 438
click at [614, 344] on mat-icon "more_horiz" at bounding box center [614, 344] width 9 height 9
click at [703, 331] on div at bounding box center [450, 219] width 901 height 438
click at [610, 349] on span at bounding box center [614, 344] width 18 height 18
click at [854, 20] on div at bounding box center [450, 219] width 901 height 438
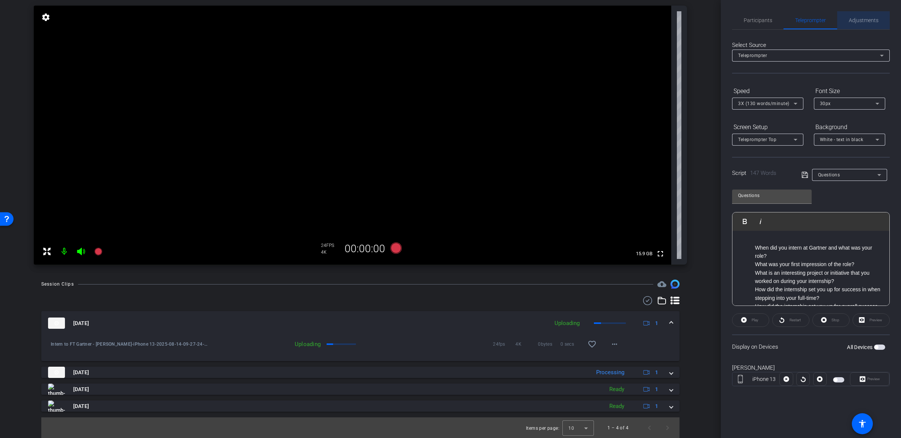
click at [858, 24] on span "Adjustments" at bounding box center [864, 20] width 30 height 18
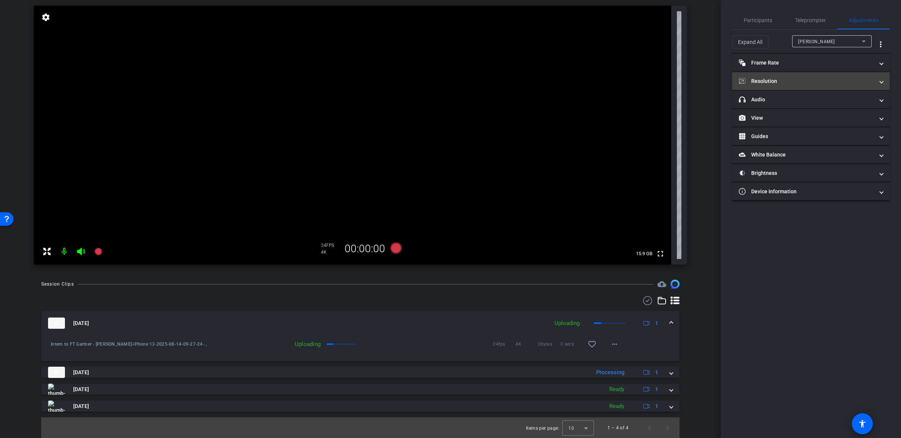
click at [799, 82] on mat-panel-title "Resolution" at bounding box center [806, 81] width 135 height 8
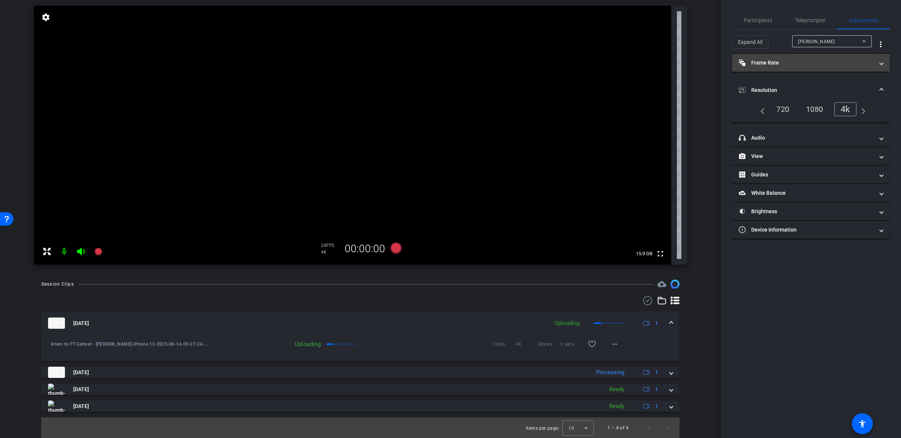
click at [808, 65] on mat-panel-title "Frame Rate Frame Rate" at bounding box center [806, 63] width 135 height 8
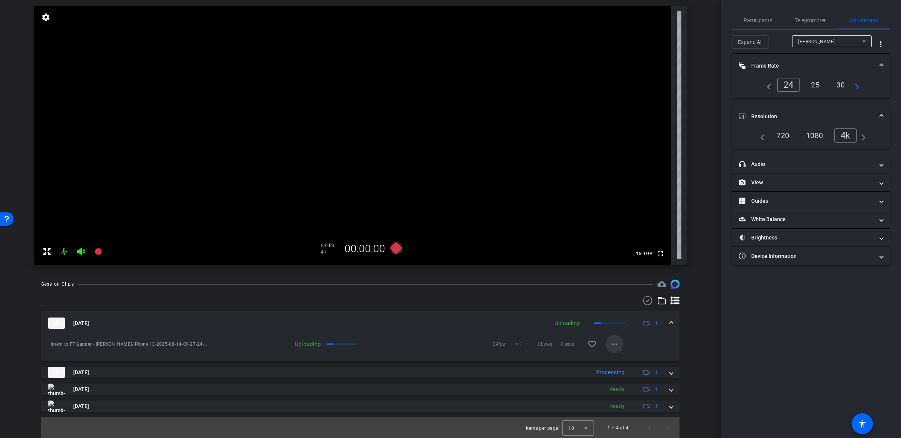
click at [614, 343] on span at bounding box center [614, 344] width 18 height 18
click at [710, 226] on div at bounding box center [450, 219] width 901 height 438
click at [711, 209] on div "arrow_back Intern to FT Gartner - Louise Back to project Send invite account_bo…" at bounding box center [360, 147] width 721 height 438
click at [766, 19] on span "Participants" at bounding box center [758, 20] width 29 height 5
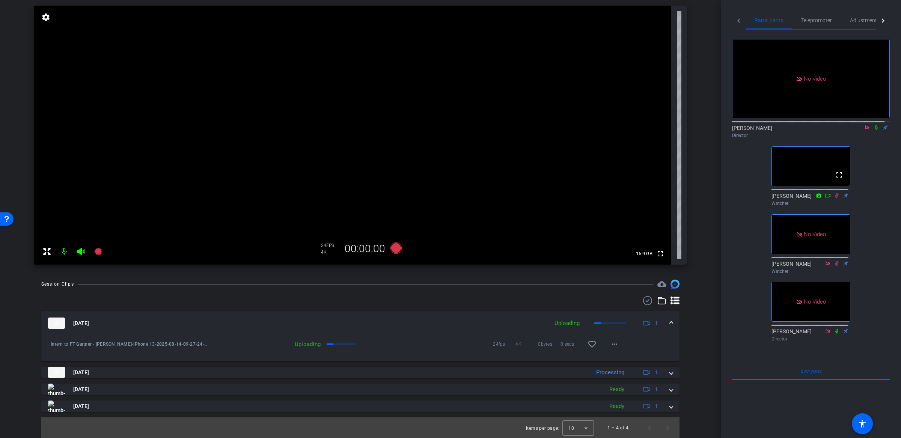
click at [691, 290] on div "Session Clips cloud_upload Aug 14, 2025 Uploading 1 Intern to FT Gartner - Loui…" at bounding box center [360, 359] width 683 height 159
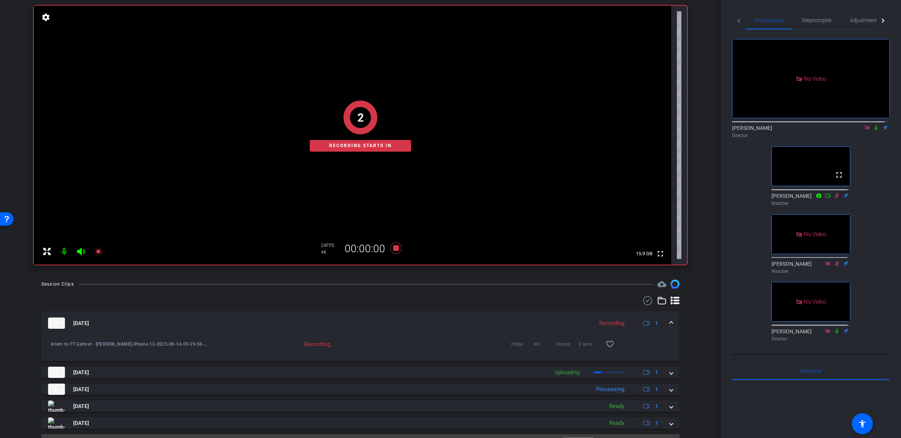
click at [700, 214] on div "arrow_back Intern to FT Gartner - Louise Back to project Send invite account_bo…" at bounding box center [360, 147] width 721 height 438
click at [873, 125] on icon at bounding box center [876, 127] width 6 height 5
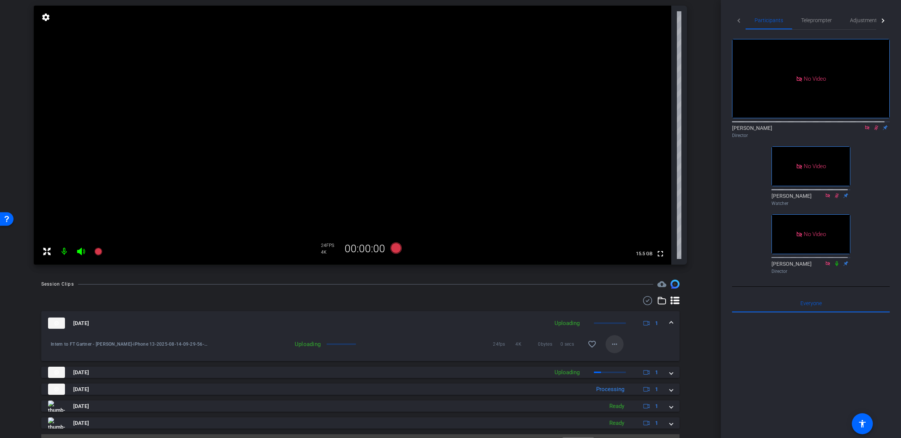
click at [614, 346] on span at bounding box center [614, 344] width 18 height 18
click at [701, 310] on div at bounding box center [450, 219] width 901 height 438
click at [613, 345] on mat-icon "more_horiz" at bounding box center [614, 344] width 9 height 9
click at [700, 311] on div at bounding box center [450, 219] width 901 height 438
click at [873, 125] on icon at bounding box center [876, 127] width 6 height 5
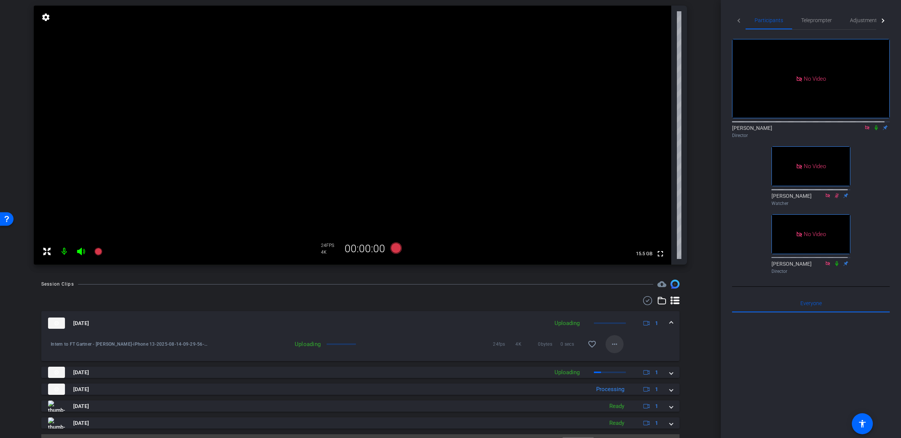
click at [610, 342] on mat-icon "more_horiz" at bounding box center [614, 344] width 9 height 9
click at [703, 334] on div at bounding box center [450, 219] width 901 height 438
click at [872, 216] on div "No Video Michael Caso Director No Video Alesia Watcher No Video David King Dire…" at bounding box center [811, 153] width 158 height 247
click at [698, 330] on div "arrow_back Intern to FT Gartner - Louise Back to project Send invite account_bo…" at bounding box center [360, 147] width 721 height 438
click at [695, 323] on div "Session Clips cloud_upload Aug 14, 2025 Uploading 1 Intern to FT Gartner - Loui…" at bounding box center [360, 368] width 683 height 176
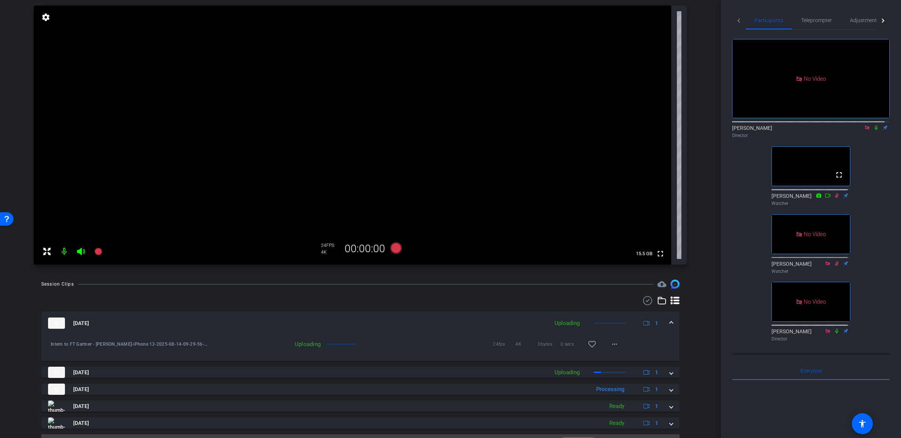
click at [880, 150] on div "No Video Michael Caso Director fullscreen Frank Watcher No Video Alesia Watcher…" at bounding box center [811, 187] width 158 height 315
click at [873, 125] on icon at bounding box center [876, 127] width 6 height 5
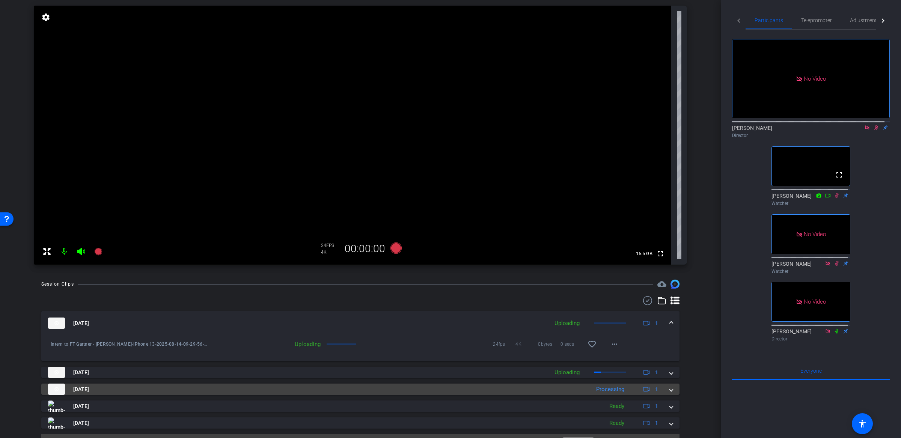
click at [663, 390] on div "Aug 14, 2025 Processing 1" at bounding box center [359, 389] width 622 height 11
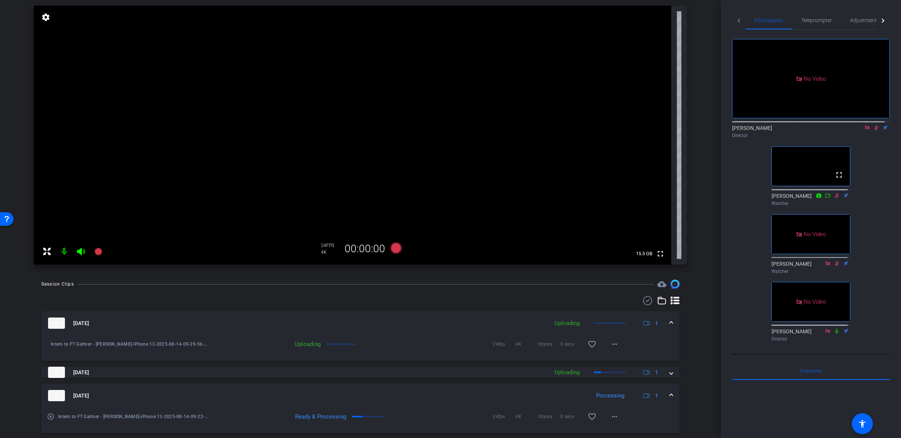
click at [670, 394] on span at bounding box center [671, 396] width 3 height 8
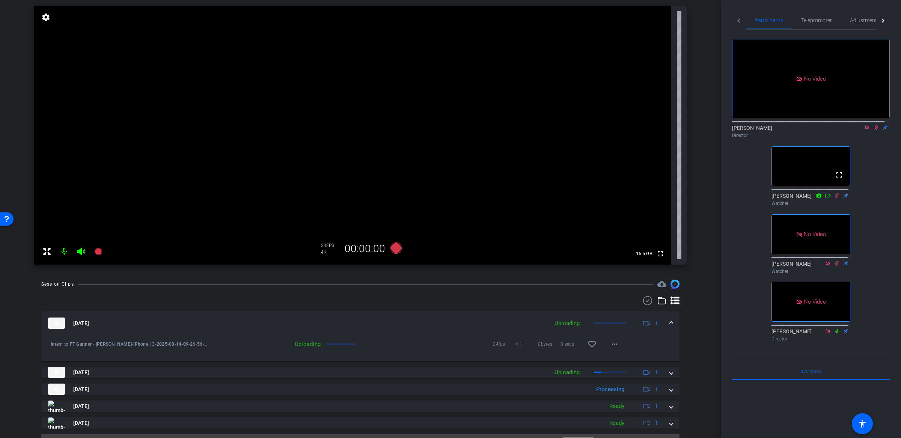
click at [873, 125] on icon at bounding box center [876, 127] width 6 height 5
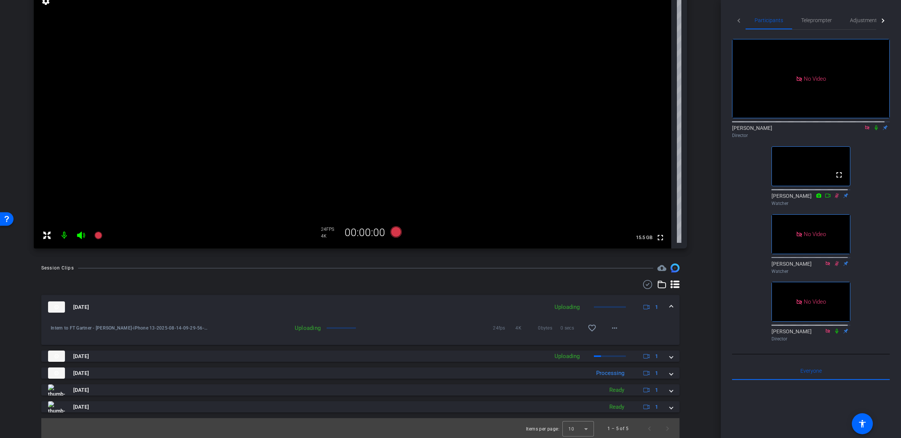
scroll to position [89, 0]
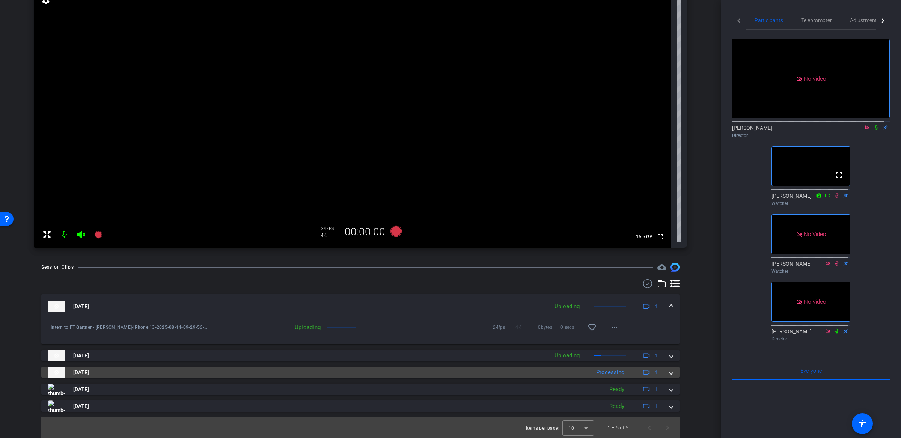
click at [668, 373] on mat-expansion-panel-header "Aug 14, 2025 Processing 1" at bounding box center [360, 372] width 638 height 11
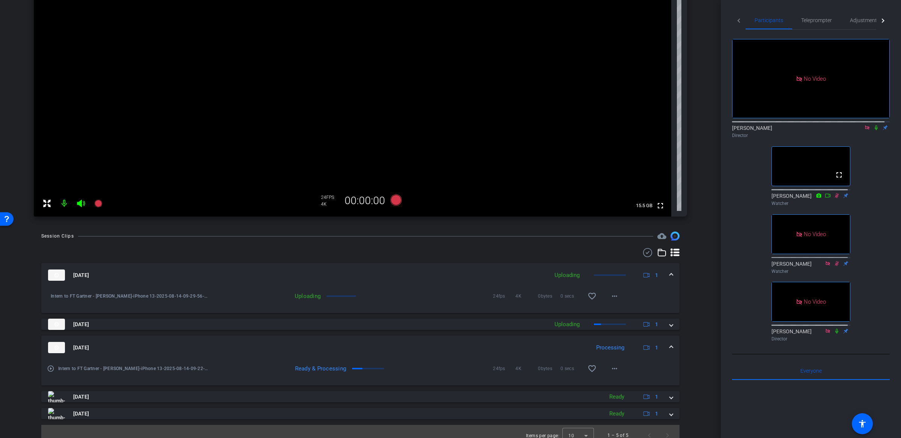
scroll to position [121, 0]
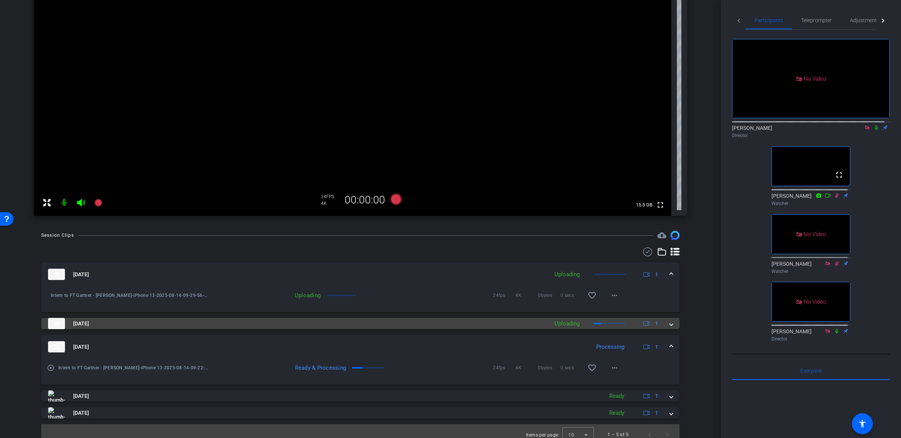
click at [670, 324] on span at bounding box center [671, 324] width 3 height 8
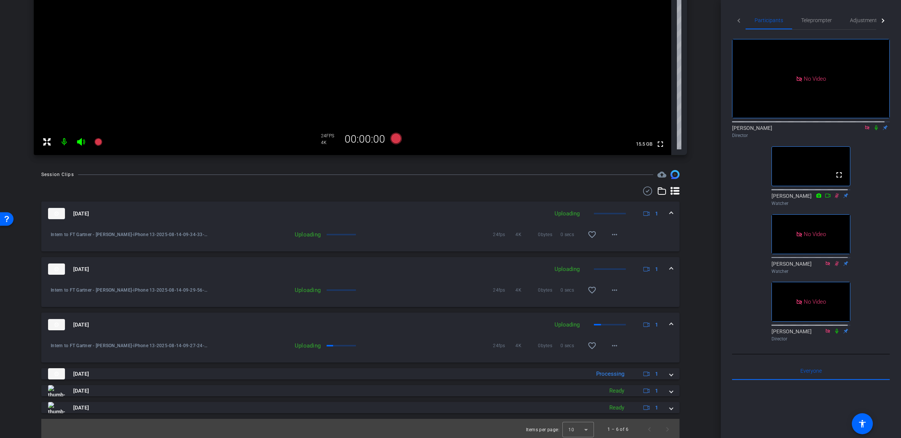
scroll to position [184, 0]
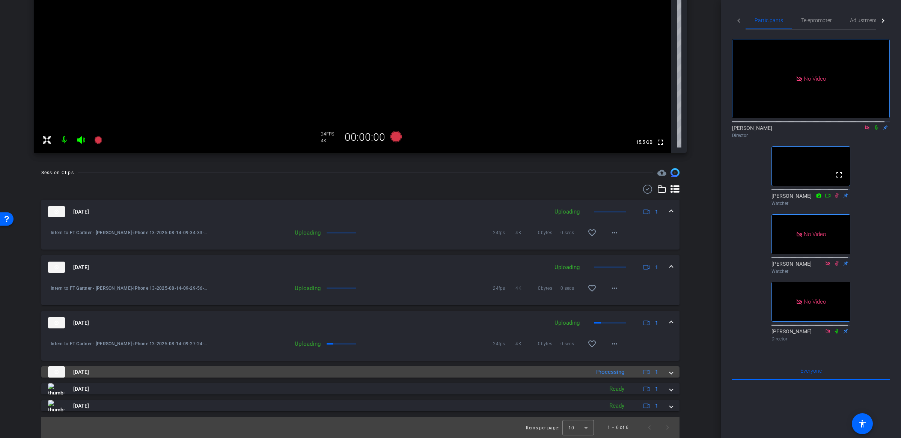
click at [670, 375] on span at bounding box center [671, 372] width 3 height 8
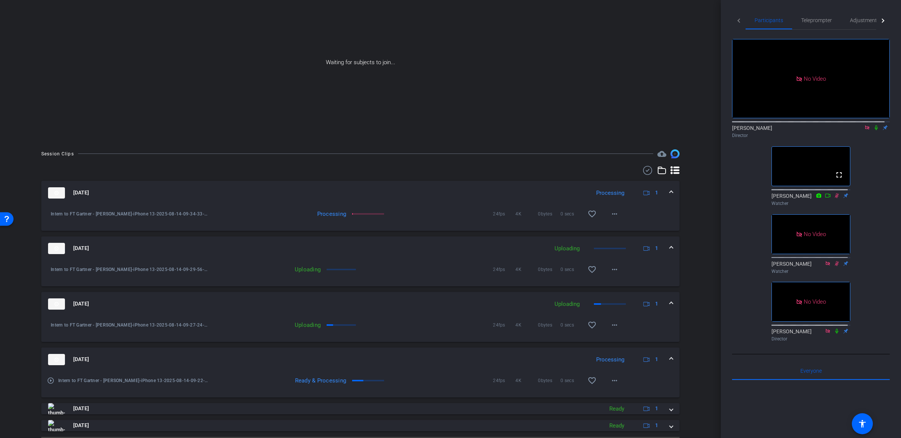
scroll to position [203, 0]
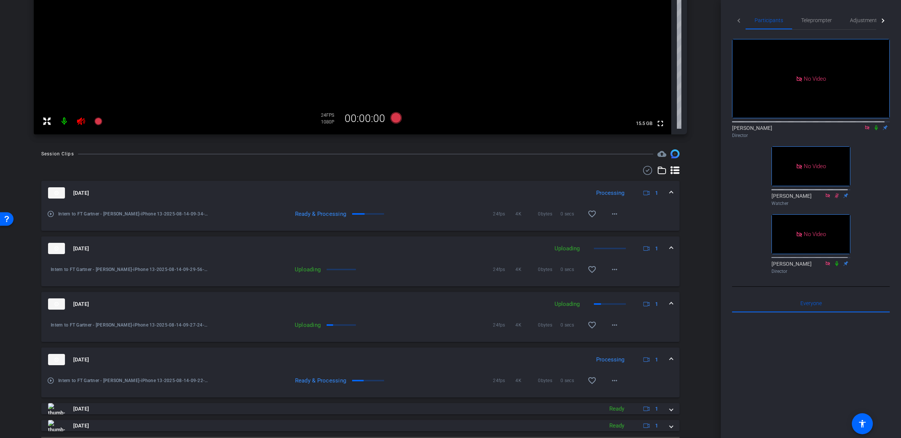
click at [698, 212] on div "arrow_back Intern to FT Gartner - Louise Back to project Send invite account_bo…" at bounding box center [360, 16] width 721 height 438
click at [613, 215] on mat-icon "more_horiz" at bounding box center [614, 213] width 9 height 9
click at [626, 228] on span "Download Original" at bounding box center [629, 229] width 45 height 9
click at [610, 272] on mat-icon "more_horiz" at bounding box center [614, 269] width 9 height 9
click at [697, 254] on div at bounding box center [450, 219] width 901 height 438
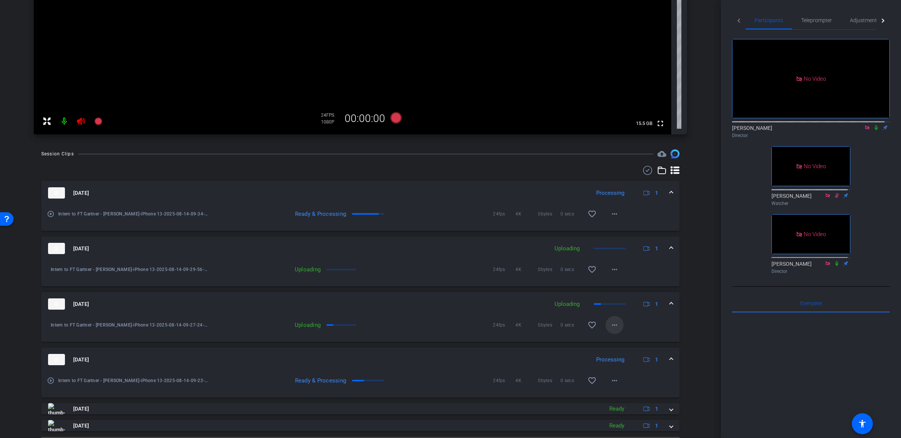
click at [612, 325] on mat-icon "more_horiz" at bounding box center [614, 325] width 9 height 9
click at [706, 279] on div at bounding box center [450, 219] width 901 height 438
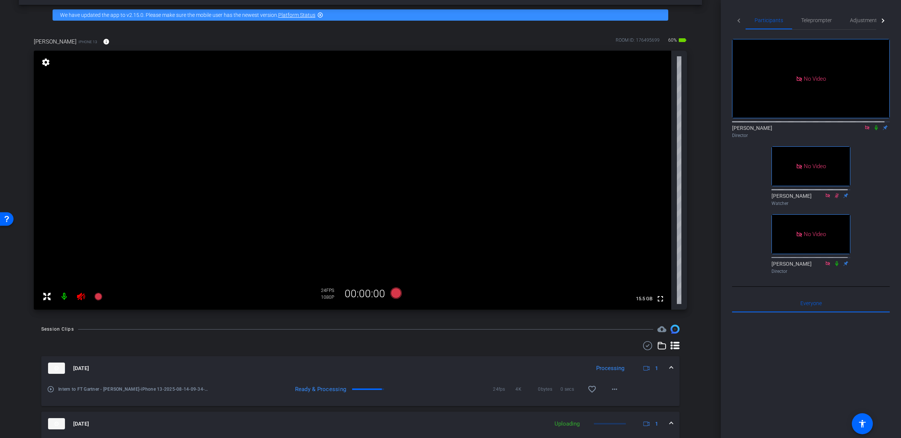
scroll to position [0, 0]
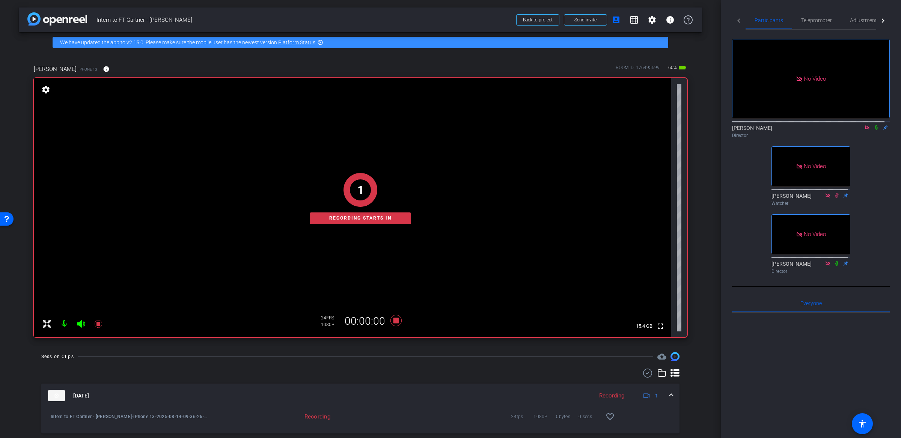
click at [874, 124] on mat-icon at bounding box center [875, 127] width 9 height 7
click at [585, 20] on span "Send invite" at bounding box center [585, 20] width 22 height 6
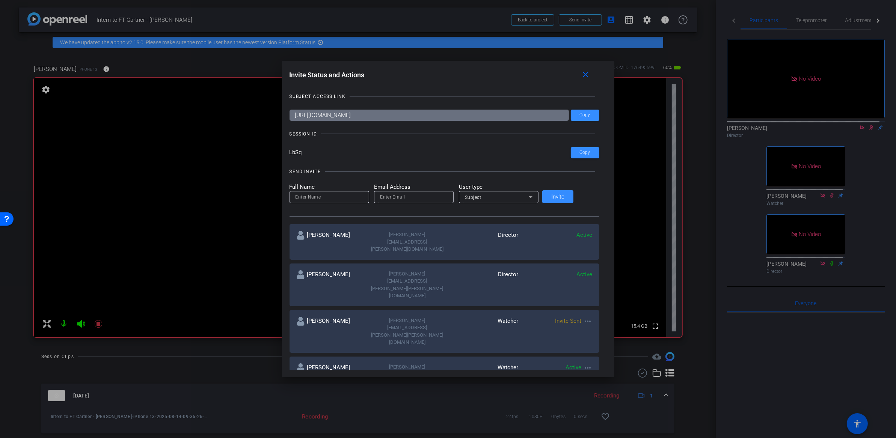
click at [481, 116] on input "https://capture.openreel.com/subject/MODE_OTP?otp=LbSq" at bounding box center [428, 115] width 279 height 11
click at [581, 78] on mat-icon "close" at bounding box center [585, 74] width 9 height 9
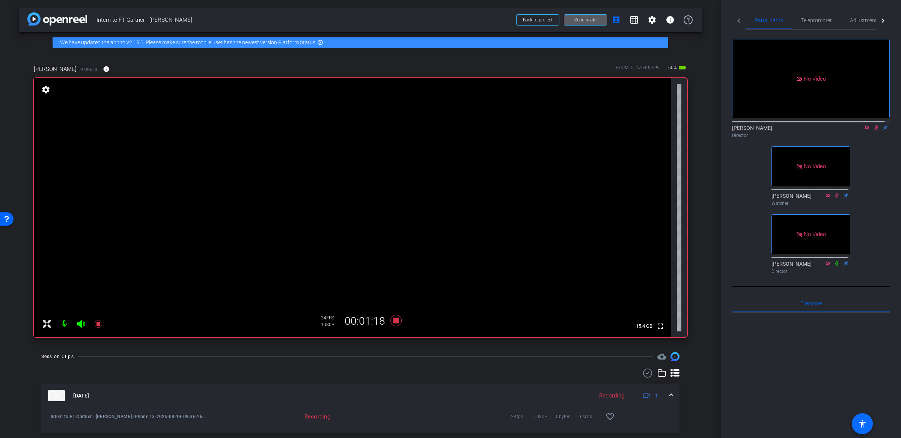
click at [864, 420] on mat-icon "accessibility" at bounding box center [862, 423] width 9 height 9
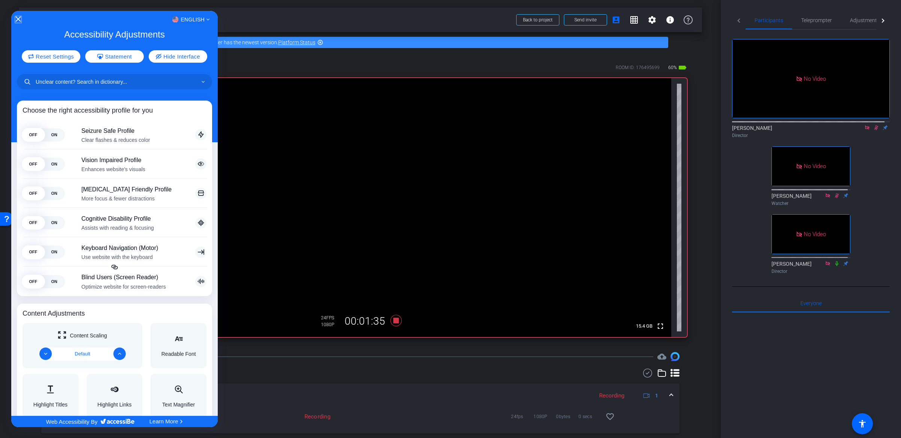
click at [17, 20] on icon "Close Accessibility Interface" at bounding box center [18, 19] width 5 height 5
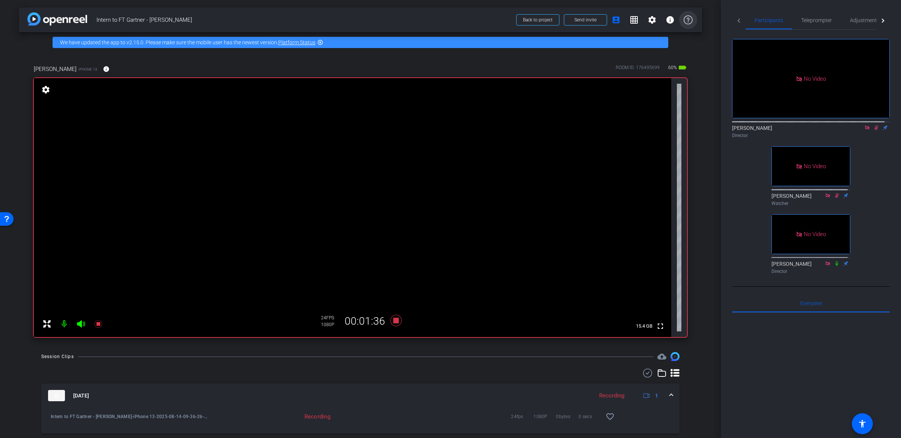
click at [683, 23] on icon at bounding box center [687, 19] width 9 height 9
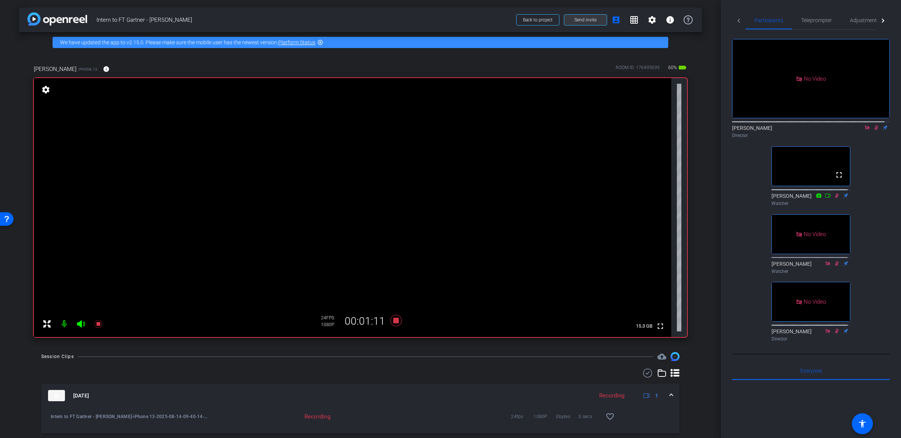
click at [577, 20] on span "Send invite" at bounding box center [585, 20] width 22 height 6
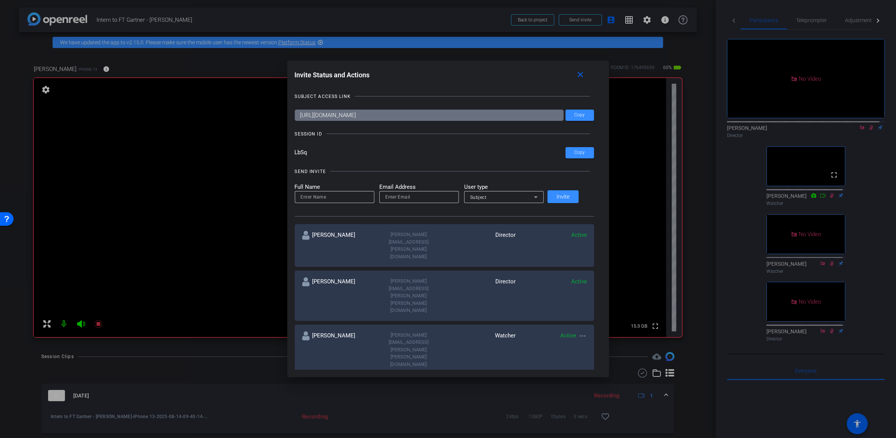
click at [405, 115] on input "https://capture.openreel.com/subject/MODE_OTP?otp=LbSq" at bounding box center [429, 115] width 269 height 11
click at [579, 76] on mat-icon "close" at bounding box center [579, 74] width 9 height 9
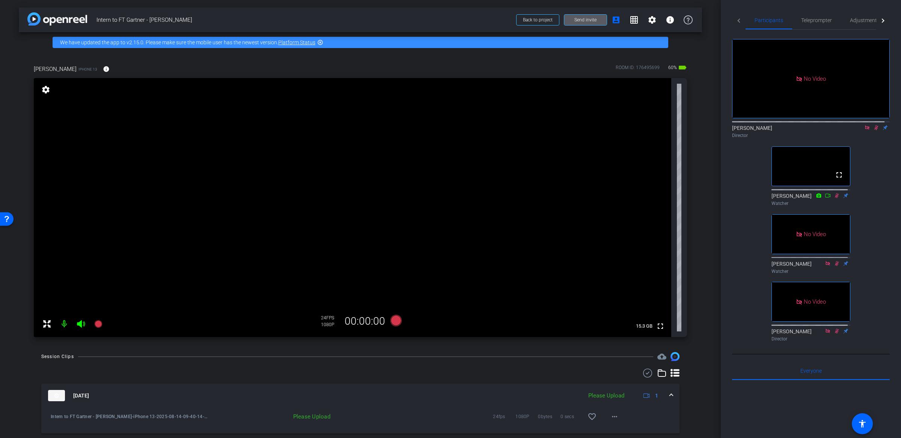
click at [879, 172] on div "No Video Michael Caso Director fullscreen Frank Watcher No Video Alesia Watcher…" at bounding box center [811, 187] width 158 height 315
click at [873, 125] on icon at bounding box center [876, 127] width 6 height 5
click at [871, 120] on div at bounding box center [811, 121] width 158 height 6
click at [874, 127] on icon at bounding box center [875, 127] width 3 height 5
click at [879, 151] on div "No Video Michael Caso Director fullscreen Frank Watcher No Video Alesia Watcher…" at bounding box center [811, 187] width 158 height 315
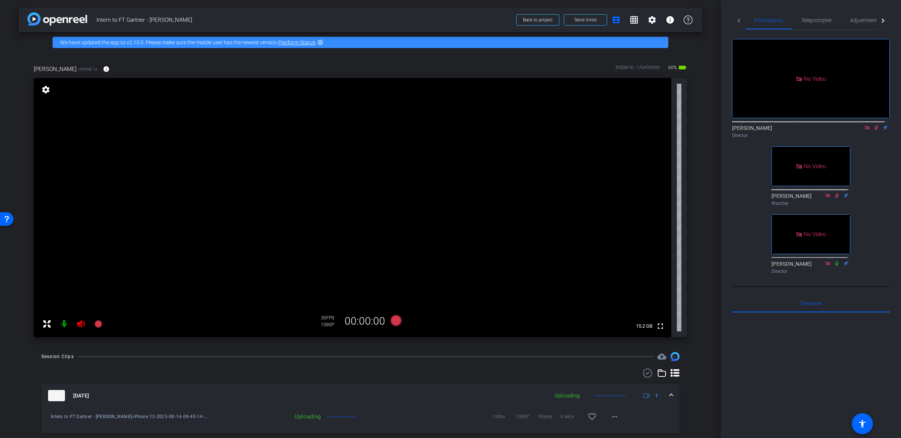
click at [874, 147] on div "No Video Michael Caso Director No Video Alesia Watcher No Video David King Dire…" at bounding box center [811, 153] width 158 height 247
click at [873, 125] on icon at bounding box center [876, 127] width 6 height 5
click at [874, 126] on icon at bounding box center [875, 127] width 3 height 5
click at [870, 208] on div "No Video Michael Caso Director No Video Alesia Watcher No Video David King Dire…" at bounding box center [811, 153] width 158 height 247
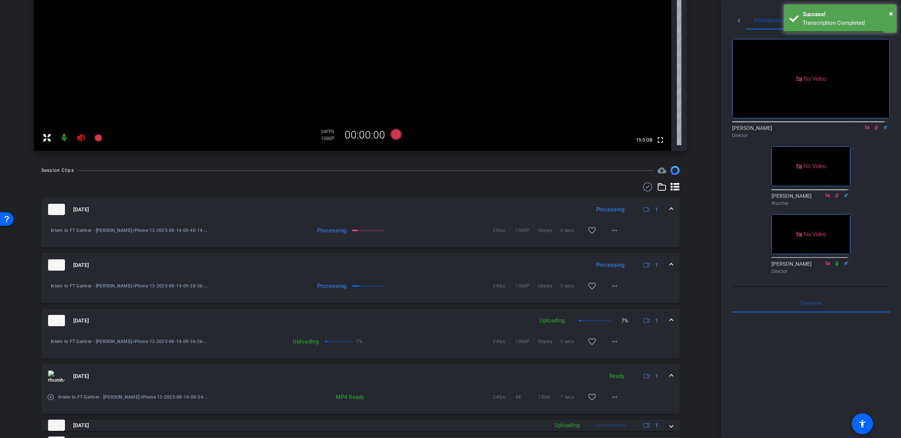
scroll to position [248, 0]
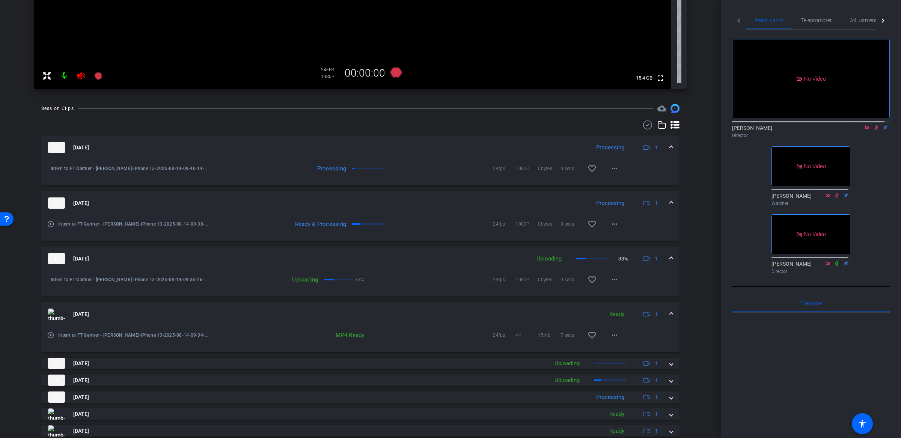
click at [873, 125] on icon at bounding box center [876, 127] width 6 height 5
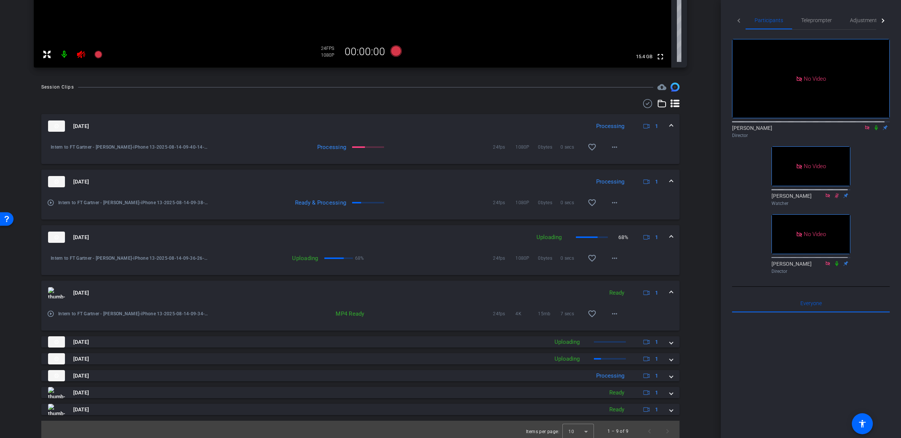
scroll to position [273, 0]
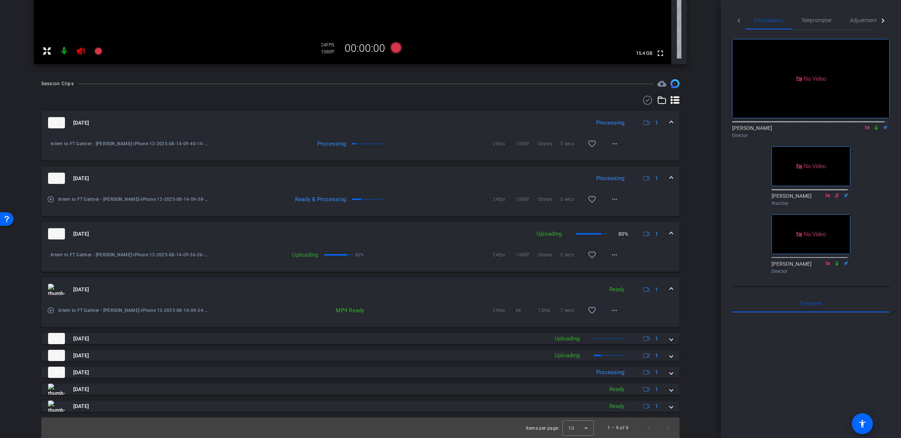
click at [880, 148] on div "No Video Michael Caso Director No Video Alesia Watcher No Video David King Dire…" at bounding box center [811, 153] width 158 height 247
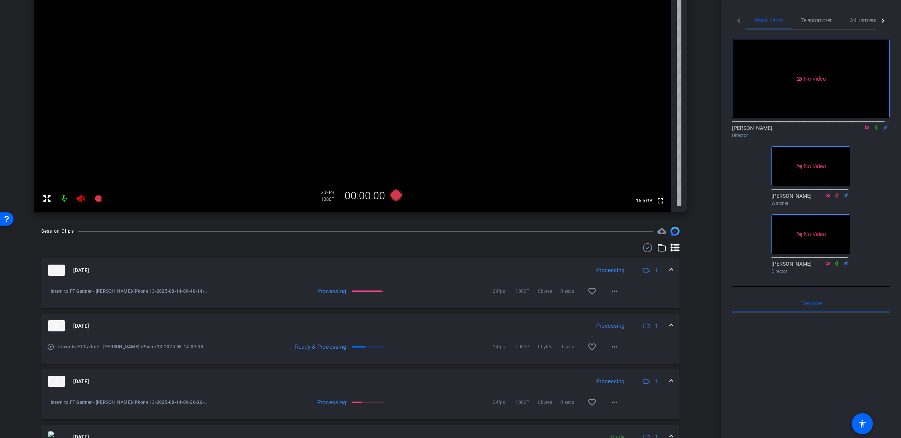
scroll to position [124, 0]
click at [847, 20] on div "Adjustments" at bounding box center [865, 20] width 48 height 18
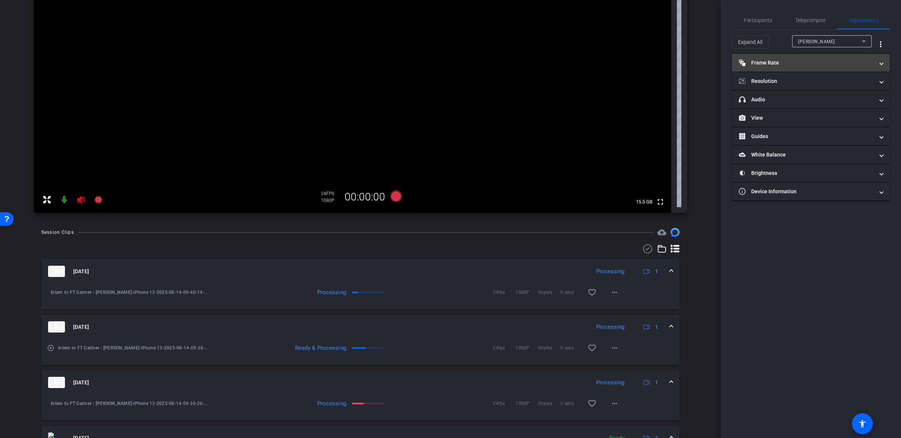
click at [794, 59] on mat-panel-title "Frame Rate Frame Rate" at bounding box center [806, 63] width 135 height 8
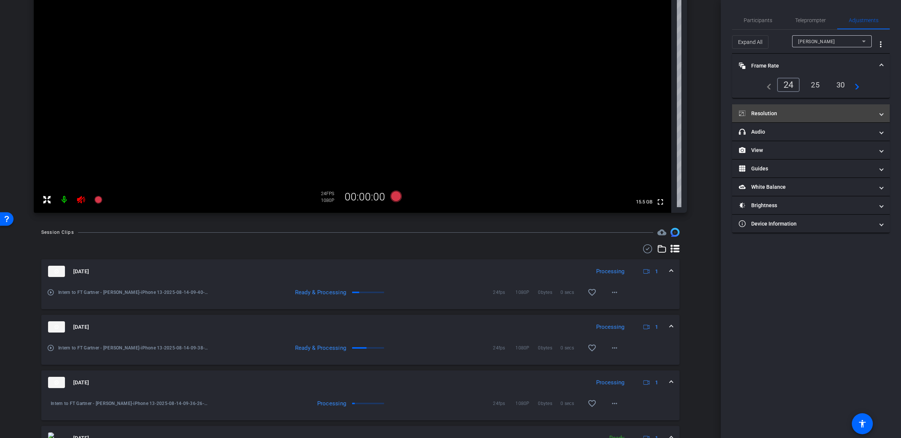
click at [790, 115] on mat-panel-title "Resolution" at bounding box center [806, 114] width 135 height 8
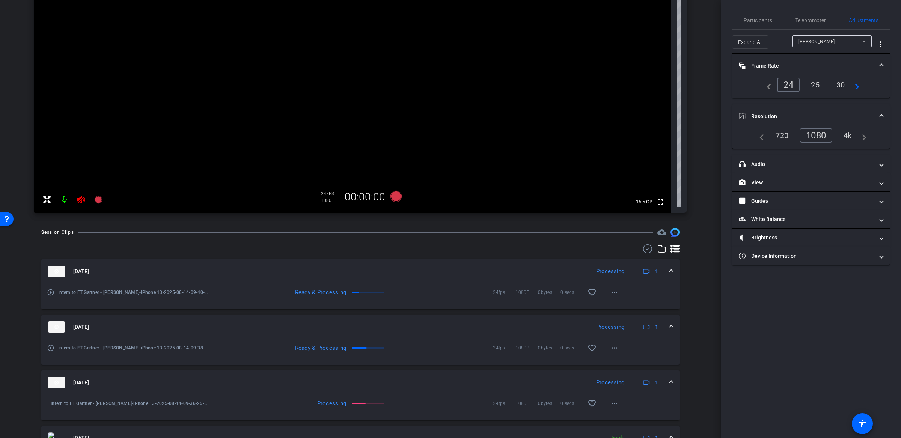
click at [849, 135] on div "4k" at bounding box center [848, 135] width 20 height 13
click at [762, 20] on span "Participants" at bounding box center [758, 20] width 29 height 5
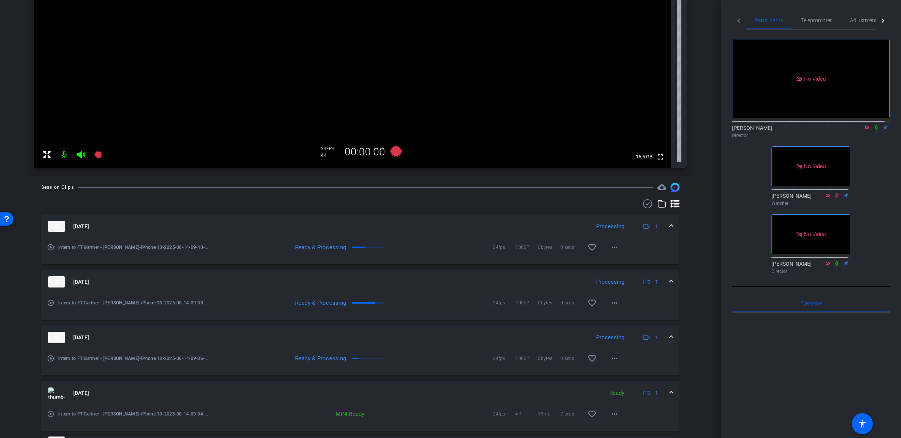
scroll to position [0, 0]
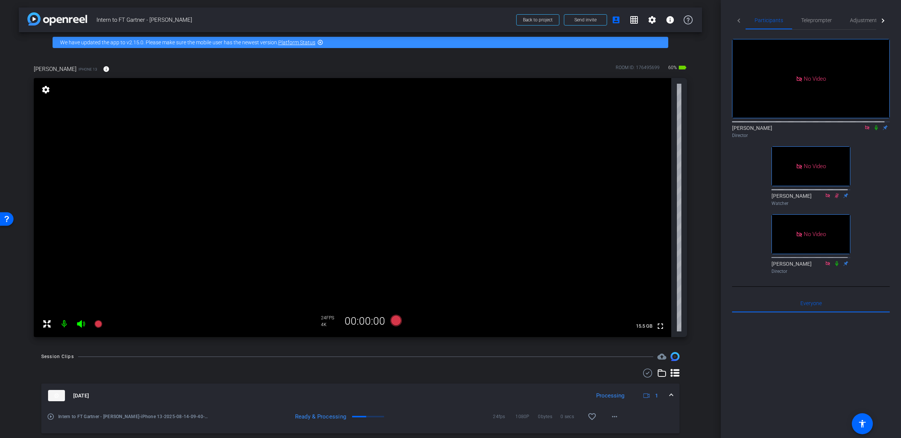
click at [706, 219] on div "arrow_back Intern to FT Gartner - Louise Back to project Send invite account_bo…" at bounding box center [360, 219] width 721 height 438
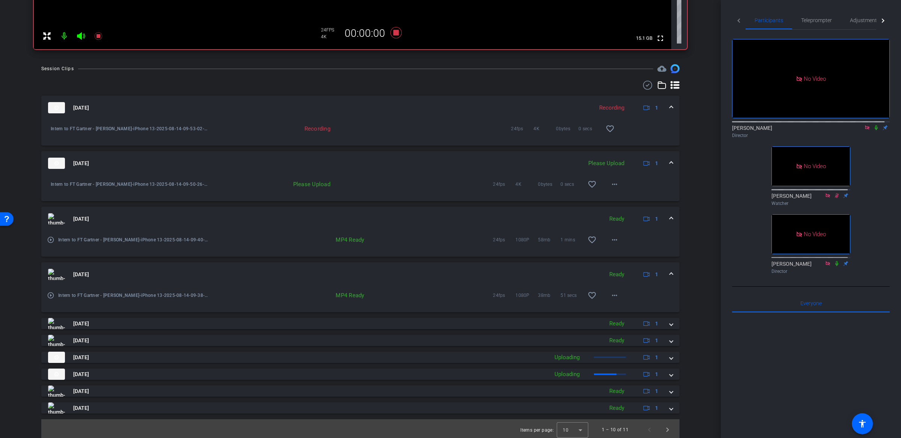
scroll to position [290, 0]
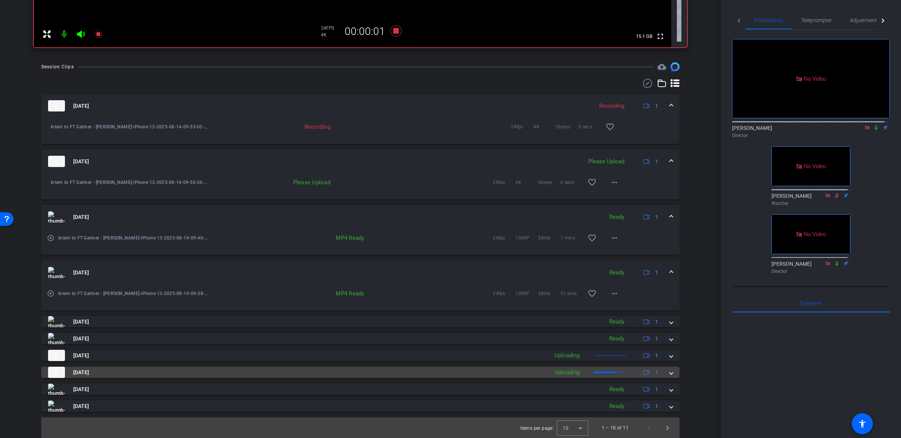
click at [670, 375] on span at bounding box center [671, 373] width 3 height 8
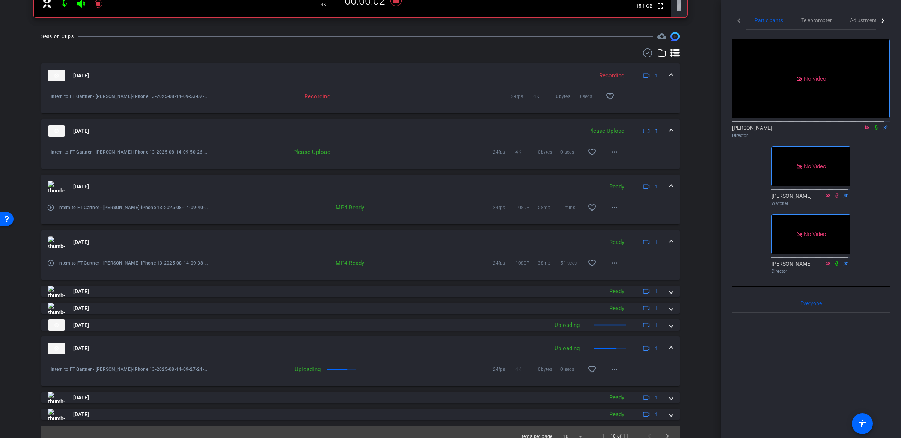
scroll to position [328, 0]
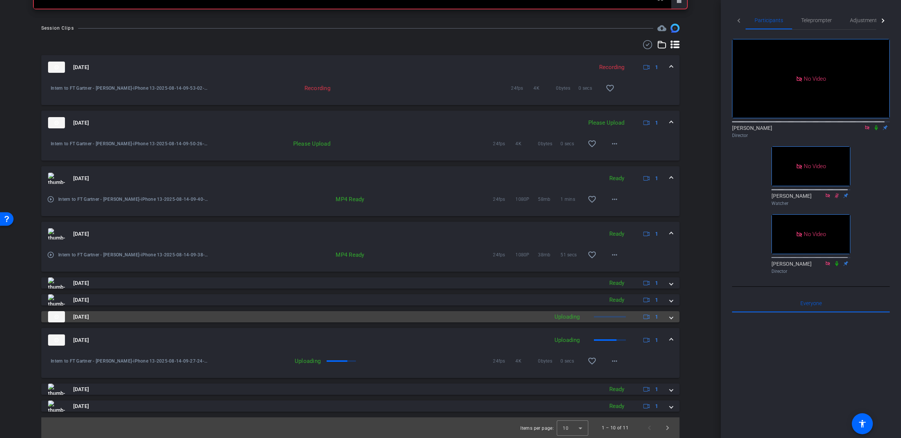
click at [668, 317] on mat-expansion-panel-header "Aug 14, 2025 Uploading 1" at bounding box center [360, 316] width 638 height 11
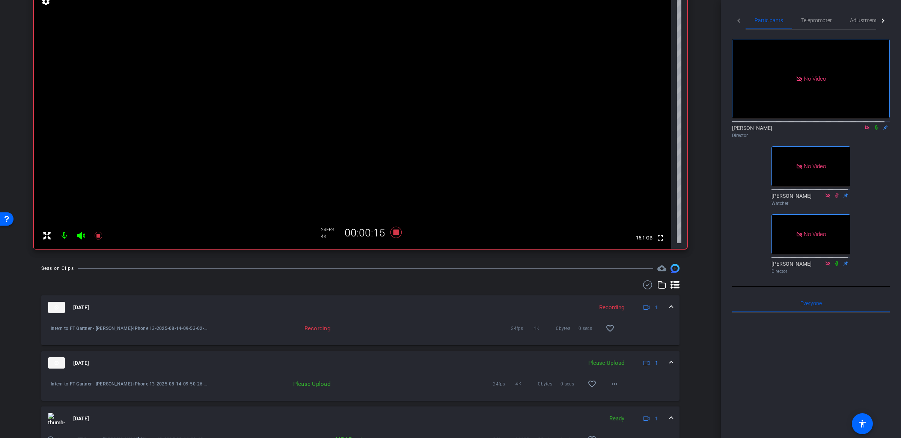
scroll to position [0, 0]
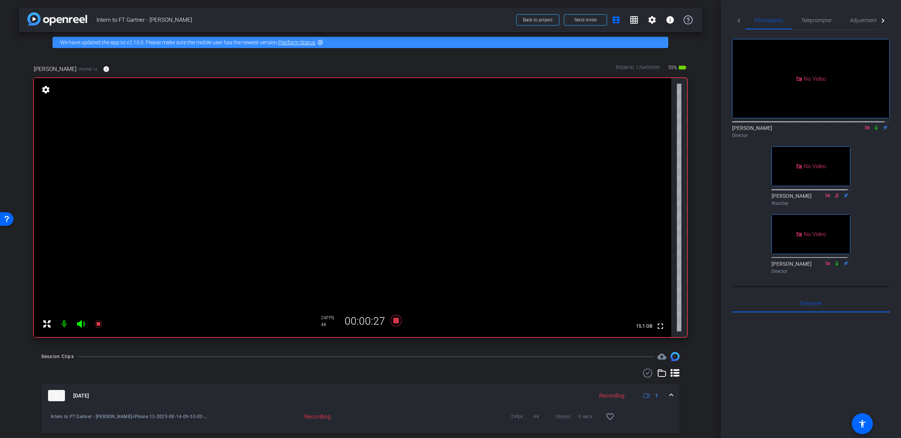
click at [874, 125] on icon at bounding box center [875, 127] width 3 height 5
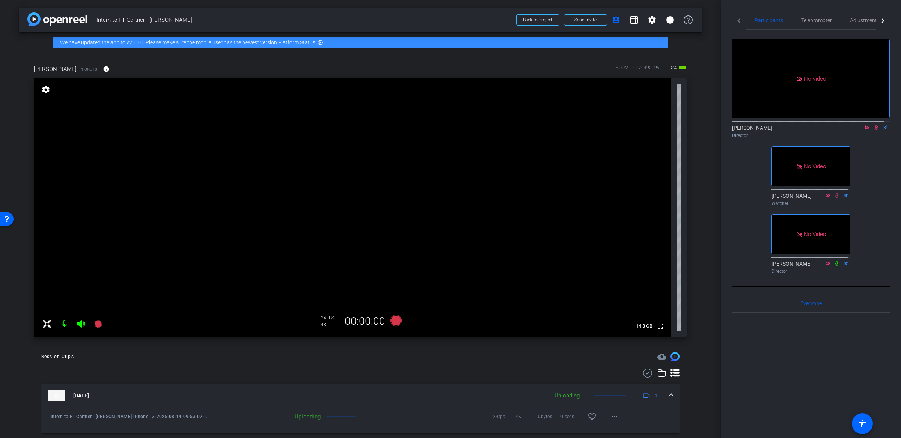
click at [701, 191] on div "arrow_back Intern to FT Gartner - Louise Back to project Send invite account_bo…" at bounding box center [360, 219] width 721 height 438
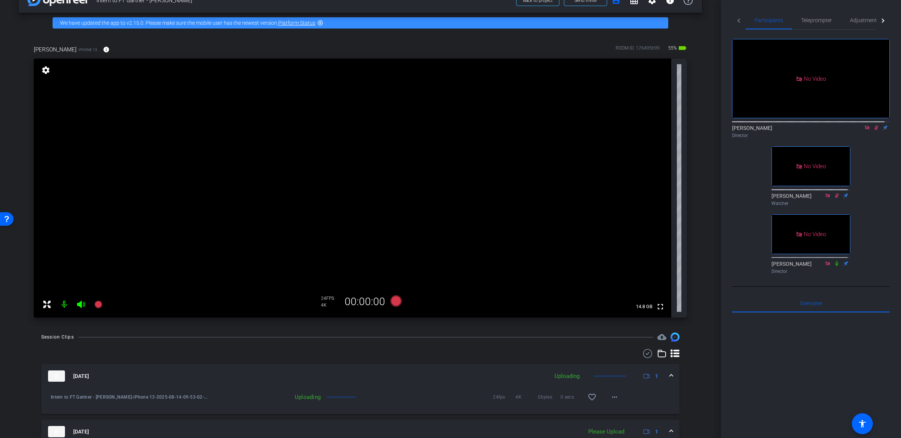
scroll to position [21, 0]
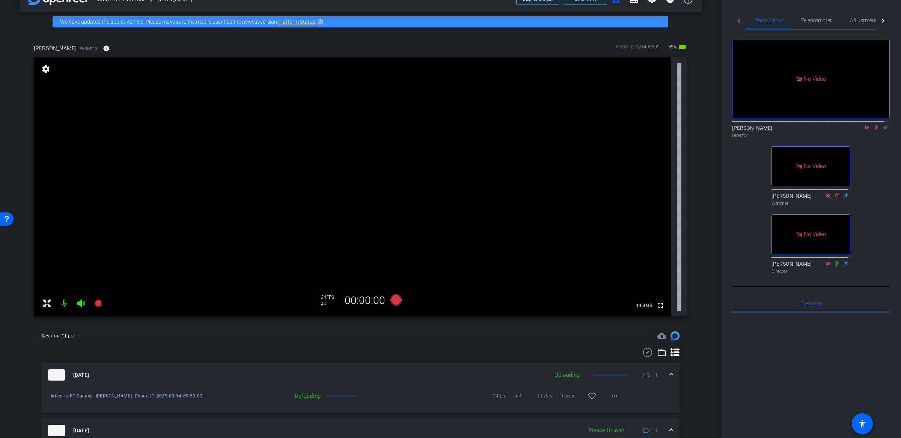
click at [874, 125] on icon at bounding box center [876, 127] width 4 height 5
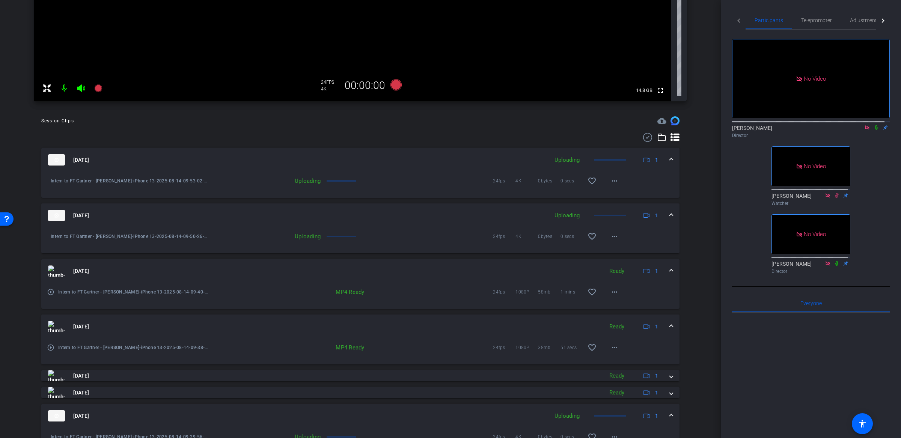
scroll to position [235, 0]
click at [670, 271] on span at bounding box center [671, 272] width 3 height 8
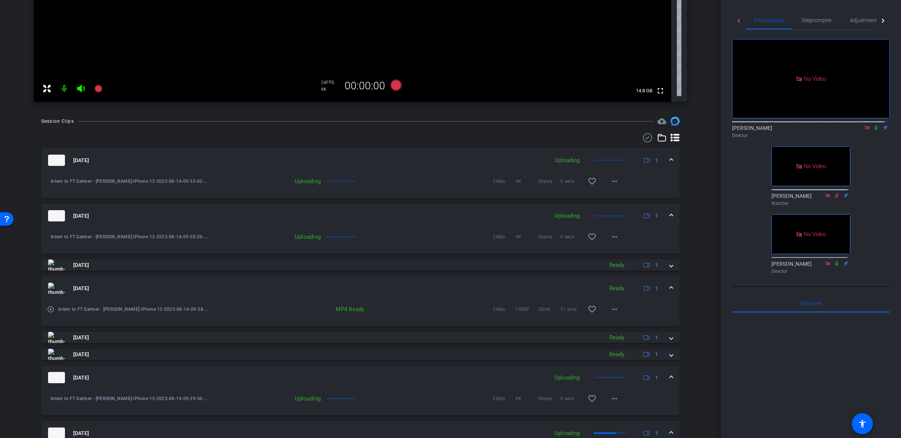
click at [668, 284] on mat-expansion-panel-header "Aug 14, 2025 Ready 1" at bounding box center [360, 288] width 638 height 24
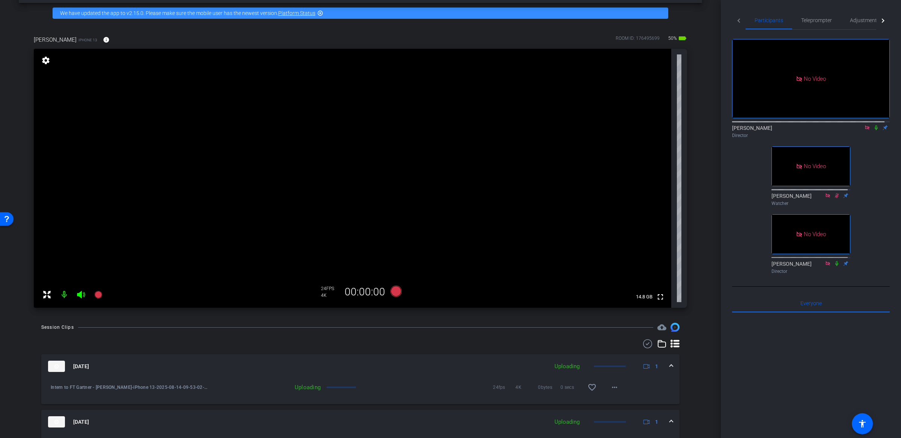
scroll to position [0, 0]
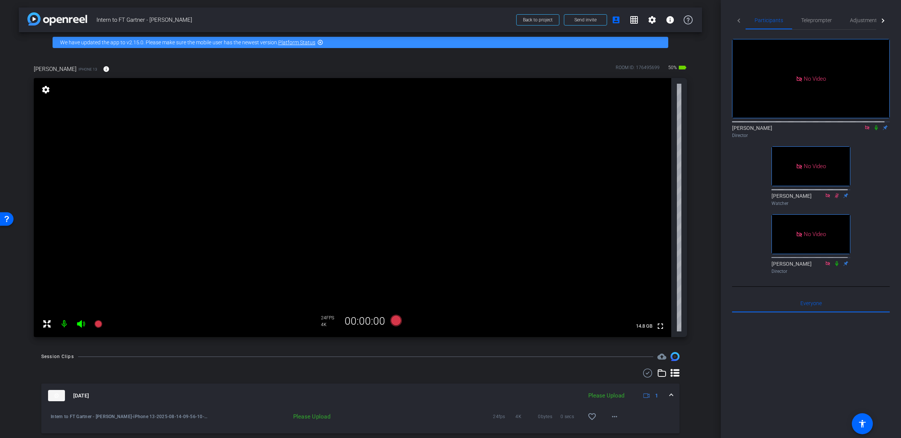
click at [874, 146] on div "No Video Michael Caso Director No Video Alesia Watcher No Video David King Dire…" at bounding box center [811, 153] width 158 height 247
click at [854, 22] on span "Adjustments" at bounding box center [865, 20] width 30 height 5
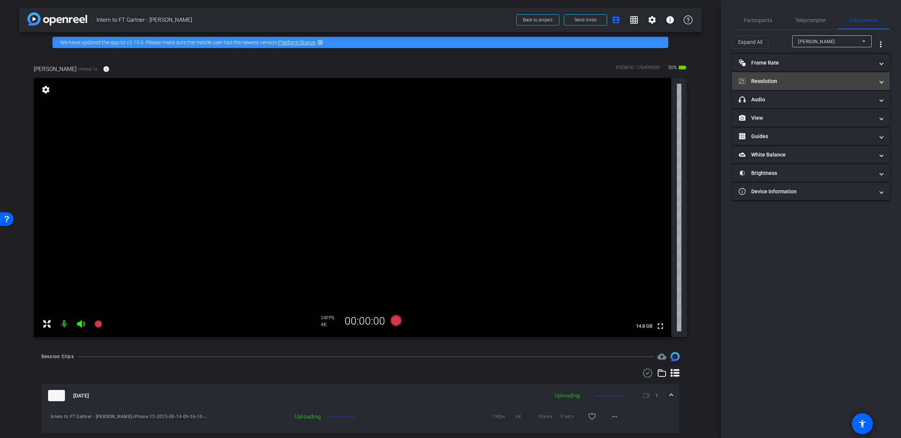
click at [796, 78] on mat-panel-title "Resolution" at bounding box center [806, 81] width 135 height 8
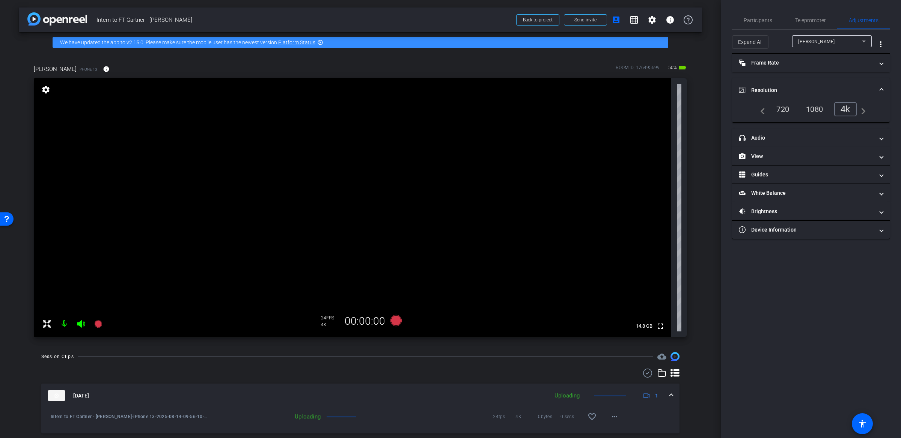
click at [785, 106] on div "720" at bounding box center [783, 109] width 24 height 13
click at [784, 108] on div "720" at bounding box center [783, 109] width 24 height 13
click at [787, 110] on div "720" at bounding box center [783, 109] width 24 height 13
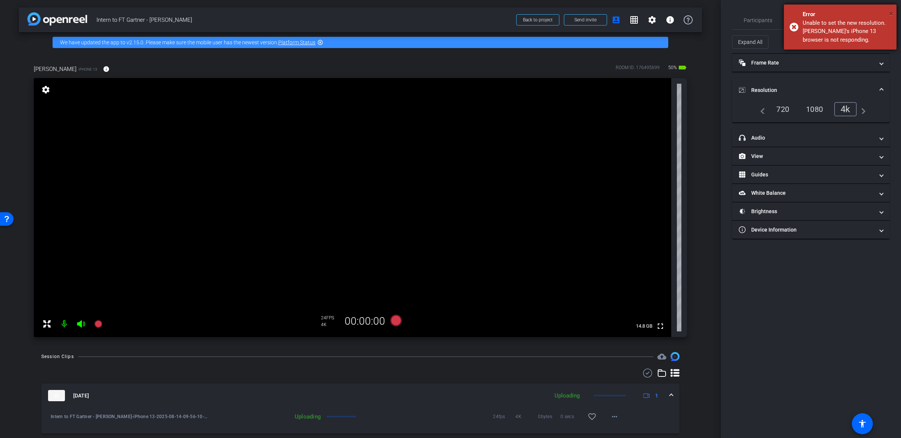
click at [891, 12] on div "× Error Unable to set the new resolution. Louise's iPhone 13 browser is not res…" at bounding box center [840, 28] width 113 height 47
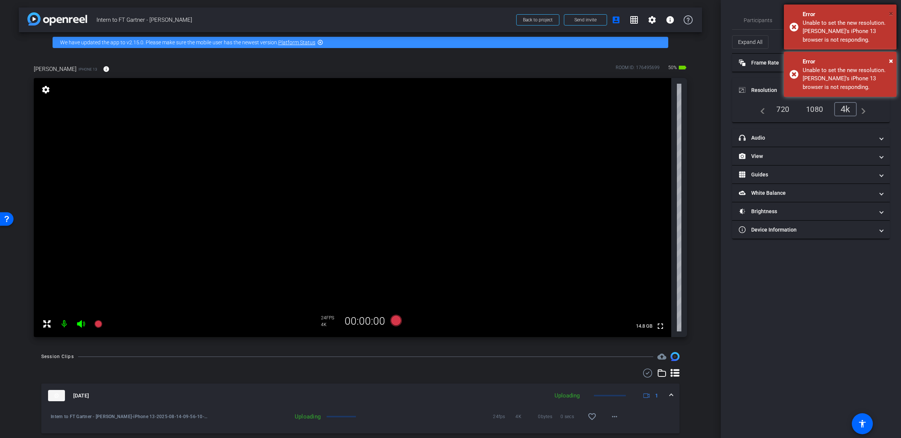
click at [889, 14] on span "×" at bounding box center [891, 13] width 4 height 9
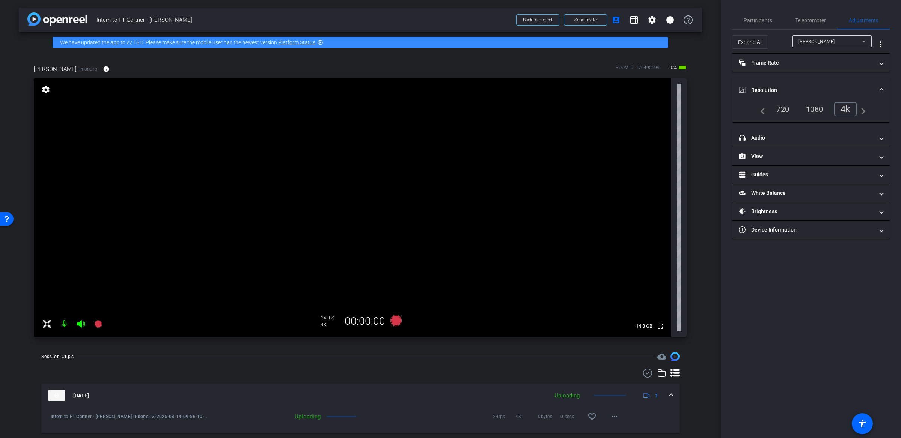
click at [819, 108] on div "1080" at bounding box center [814, 109] width 28 height 13
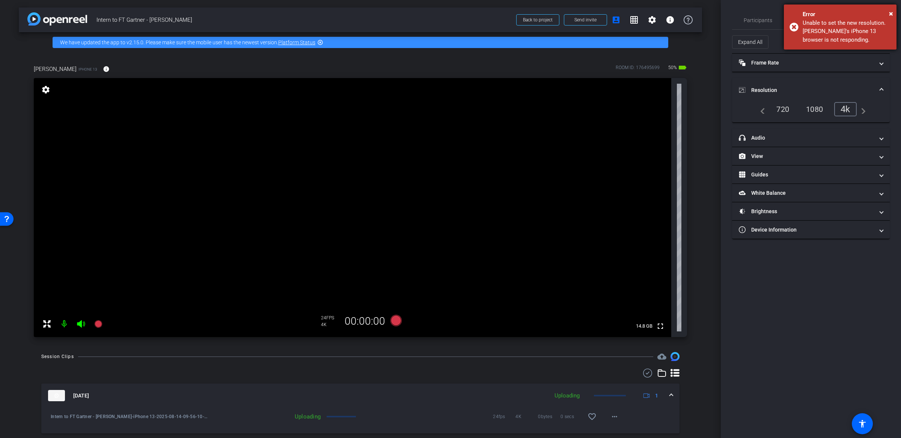
click at [893, 12] on div "× Error Unable to set the new resolution. Louise's iPhone 13 browser is not res…" at bounding box center [840, 27] width 113 height 45
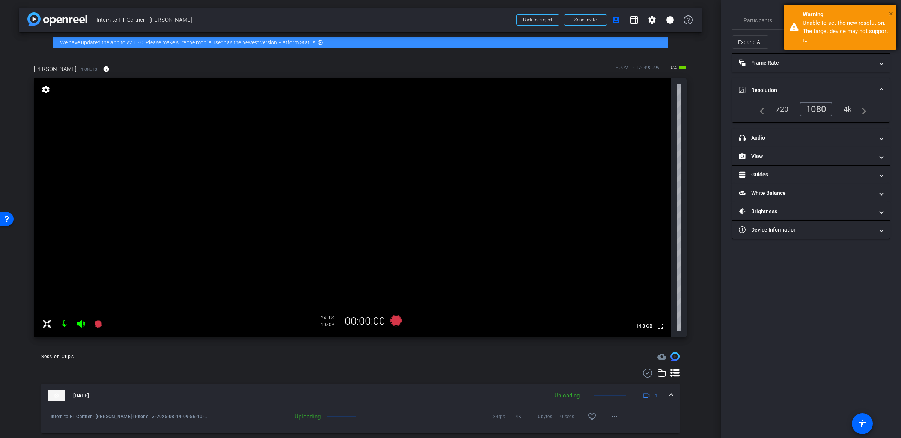
click at [892, 12] on span "×" at bounding box center [891, 13] width 4 height 9
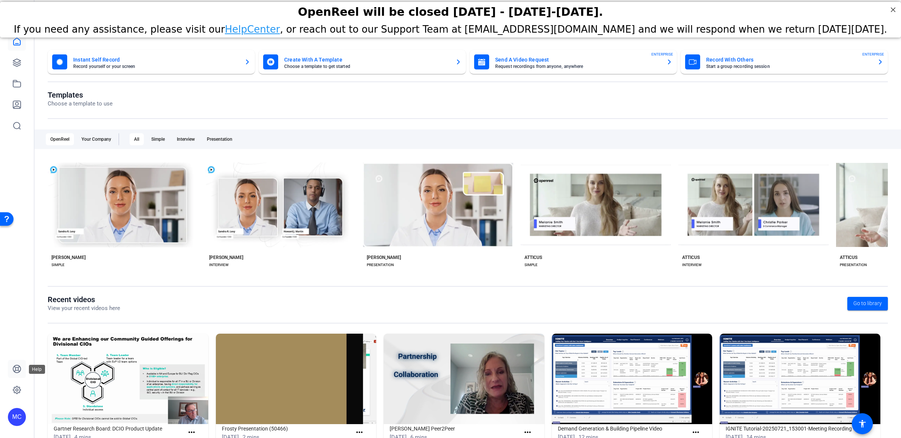
click at [18, 370] on icon at bounding box center [17, 369] width 8 height 8
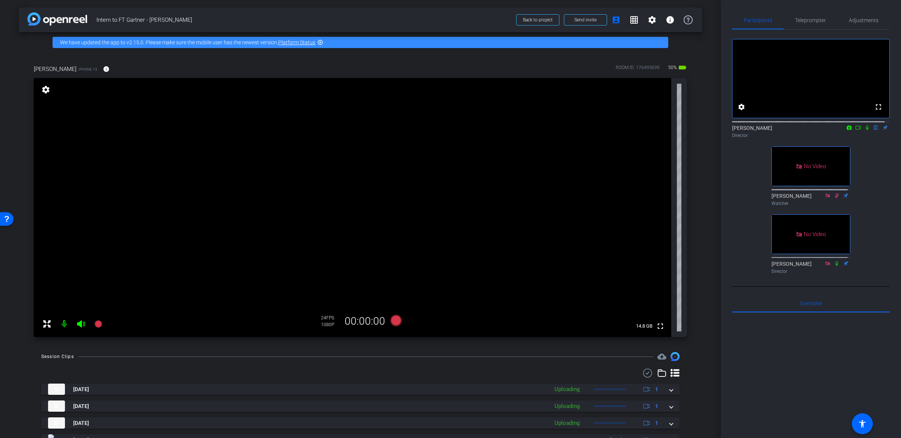
click at [855, 130] on icon at bounding box center [858, 127] width 6 height 5
click at [849, 21] on span "Adjustments" at bounding box center [864, 20] width 30 height 5
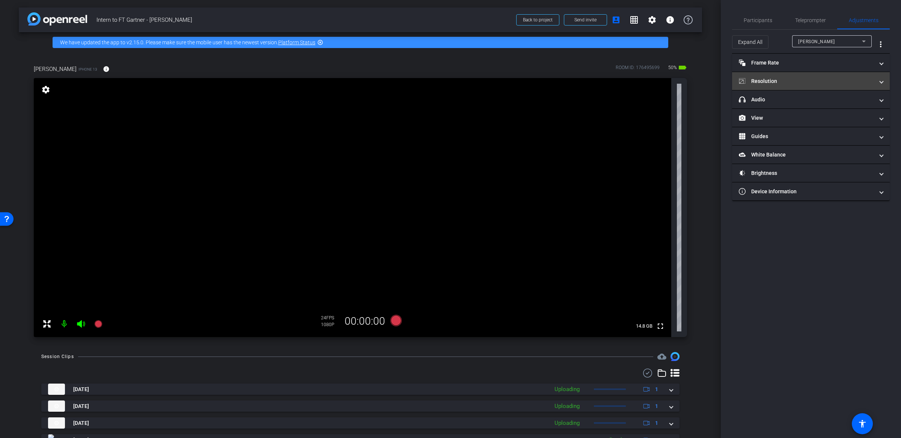
click at [784, 77] on mat-panel-title "Resolution" at bounding box center [806, 81] width 135 height 8
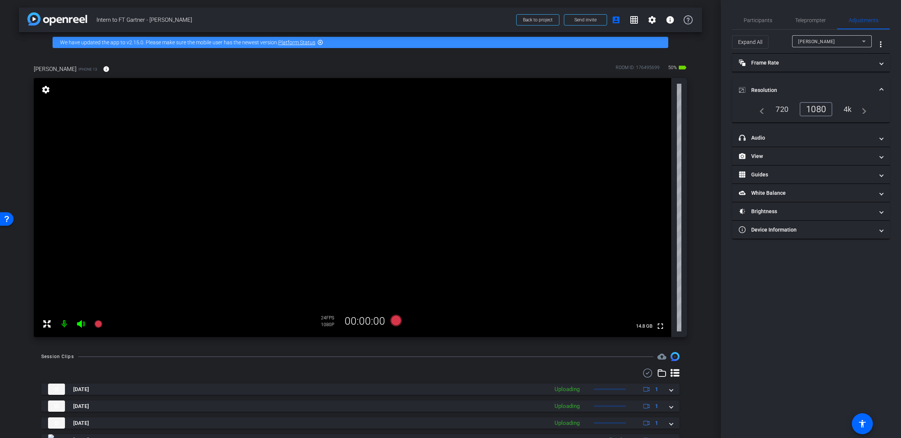
click at [781, 105] on div "720" at bounding box center [782, 109] width 24 height 13
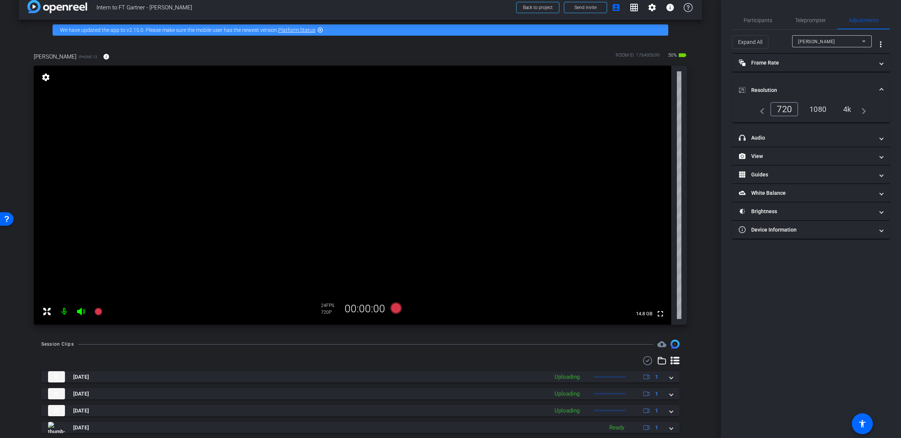
scroll to position [13, 0]
click at [699, 195] on div "arrow_back Intern to FT Gartner - [PERSON_NAME] Back to project Send invite acc…" at bounding box center [360, 206] width 721 height 438
click at [764, 18] on span "Participants" at bounding box center [758, 20] width 29 height 5
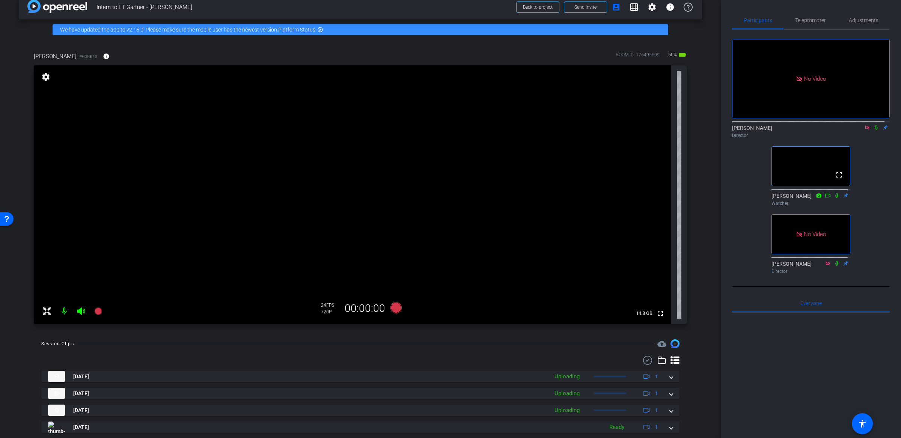
click at [873, 125] on icon at bounding box center [876, 127] width 6 height 5
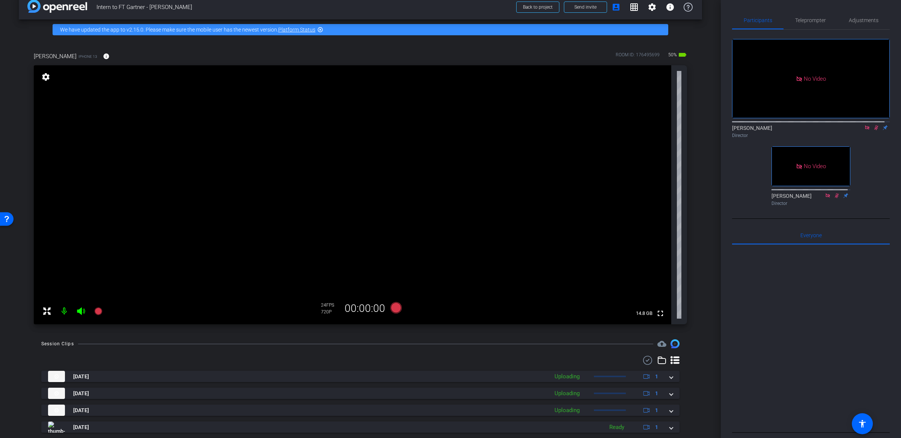
click at [69, 334] on div "arrow_back Intern to FT Gartner - [PERSON_NAME] Back to project Send invite acc…" at bounding box center [360, 206] width 721 height 438
click at [64, 310] on mat-icon at bounding box center [64, 311] width 15 height 15
click at [80, 312] on icon at bounding box center [81, 311] width 8 height 8
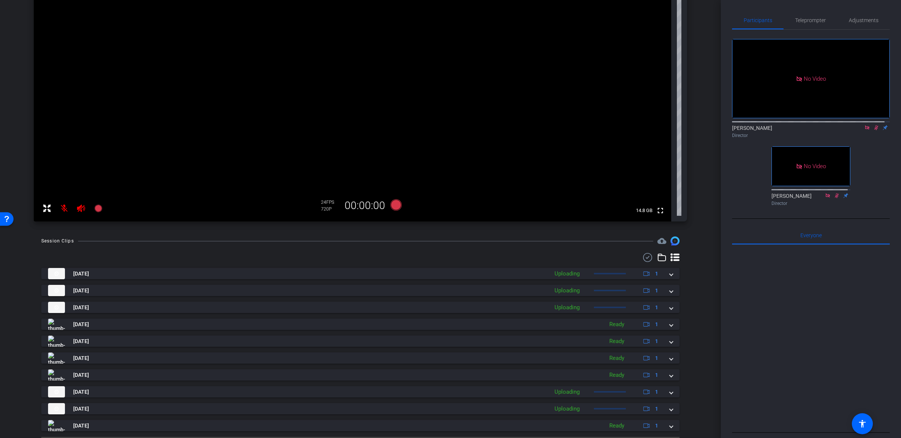
scroll to position [116, 0]
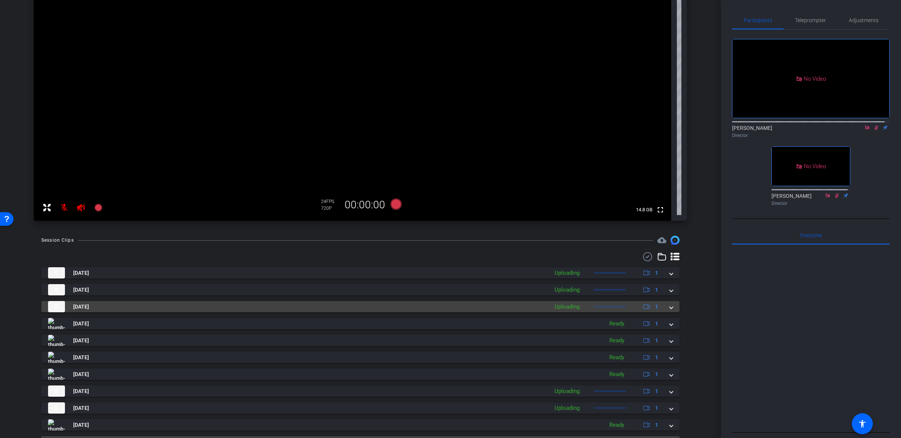
click at [670, 308] on span at bounding box center [671, 307] width 3 height 8
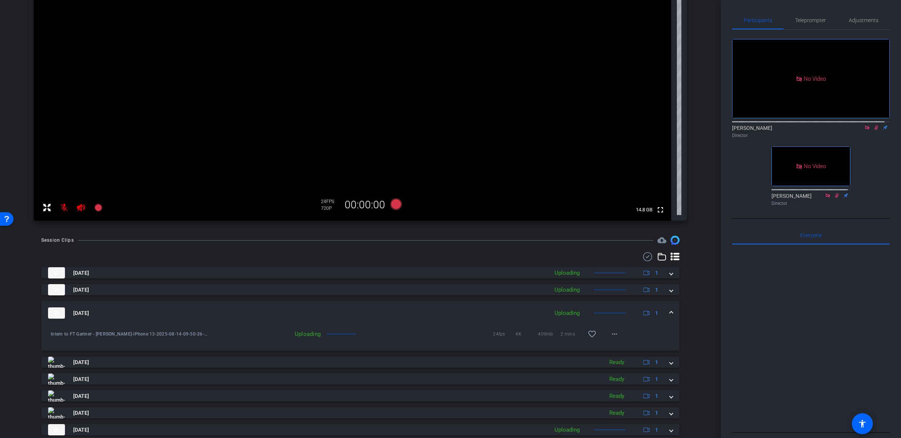
click at [668, 309] on mat-expansion-panel-header "[DATE] Uploading 1" at bounding box center [360, 313] width 638 height 24
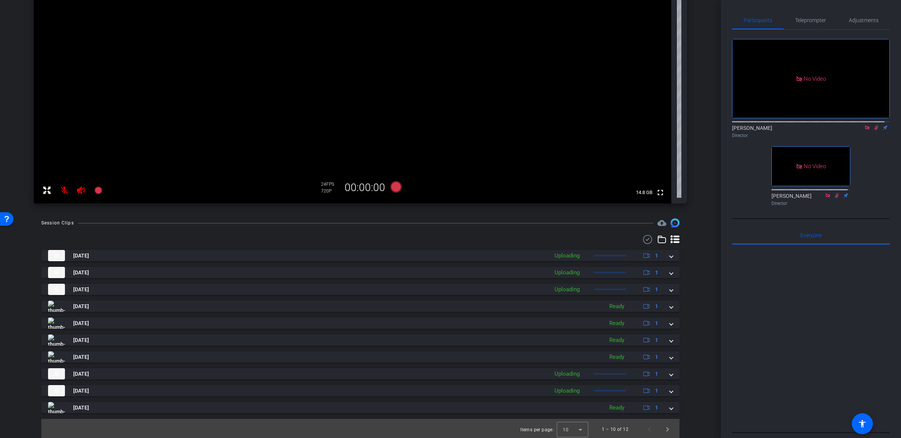
scroll to position [134, 0]
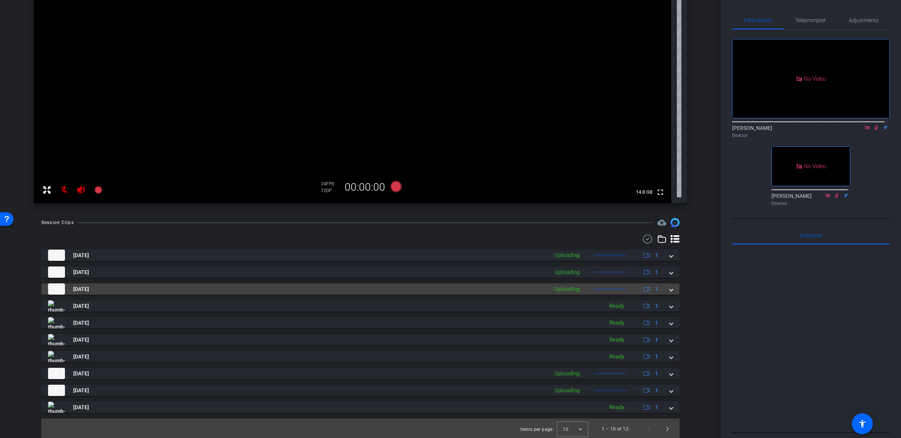
click at [663, 292] on div "[DATE] Uploading 1" at bounding box center [359, 288] width 622 height 11
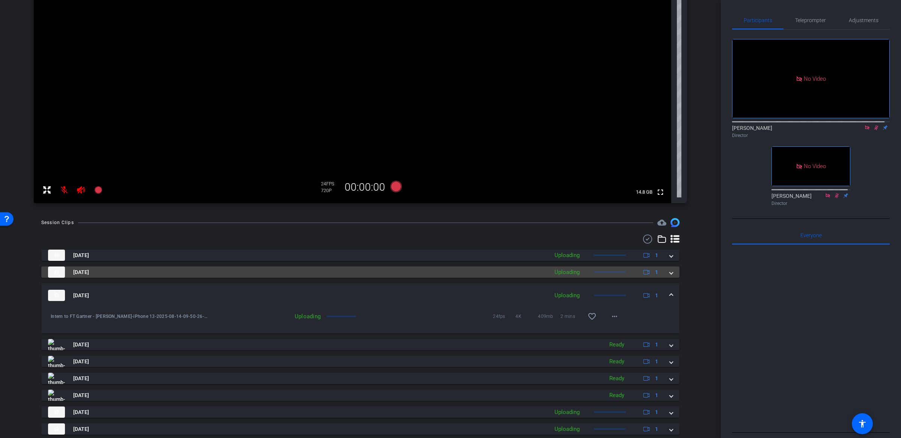
click at [668, 271] on mat-expansion-panel-header "[DATE] Uploading 1" at bounding box center [360, 271] width 638 height 11
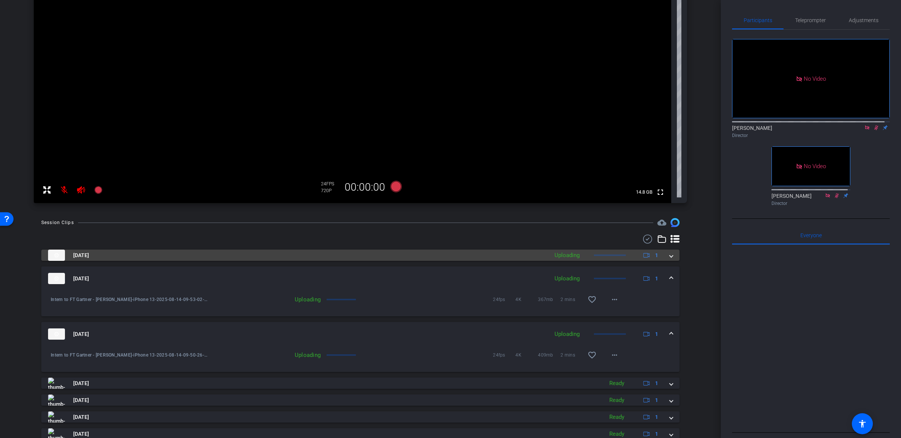
click at [670, 255] on span at bounding box center [671, 255] width 3 height 8
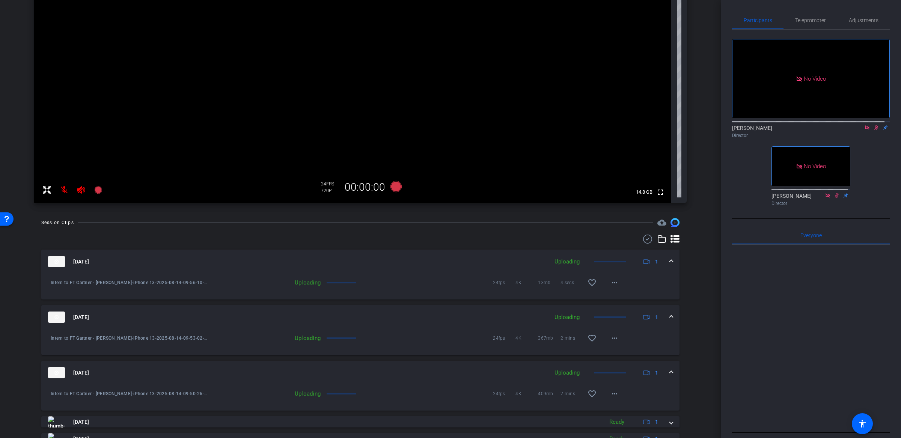
click at [670, 259] on span at bounding box center [671, 262] width 3 height 8
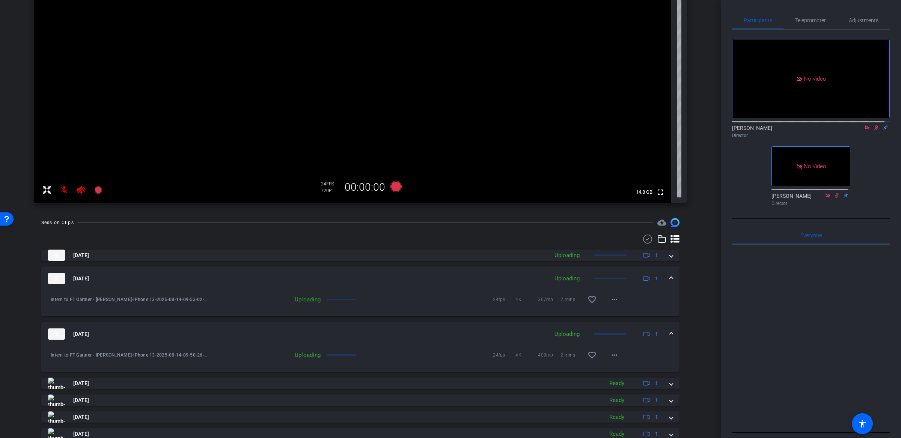
click at [670, 277] on span at bounding box center [671, 279] width 3 height 8
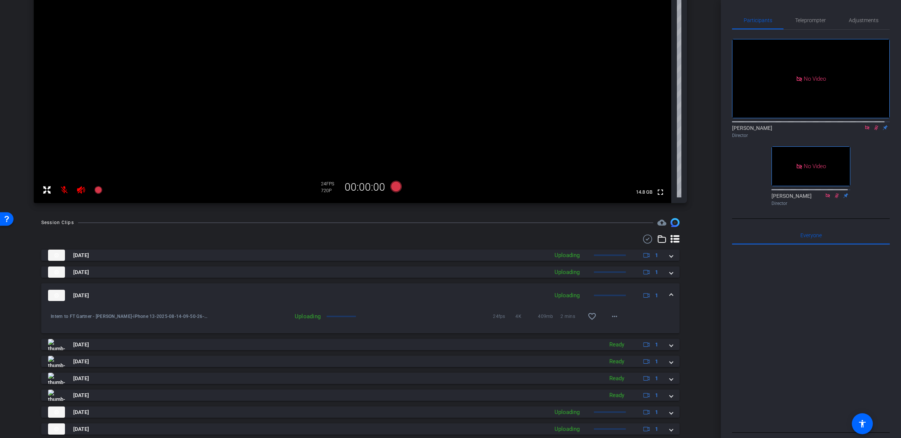
click at [667, 292] on mat-expansion-panel-header "[DATE] Uploading 1" at bounding box center [360, 295] width 638 height 24
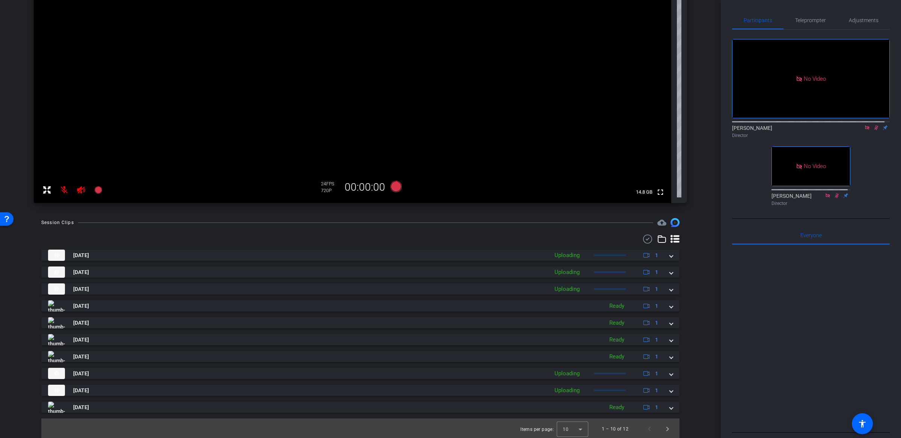
click at [694, 242] on div "Session Clips cloud_upload Aug 14, 2025 Uploading 1 Intern to FT Gartner - Loui…" at bounding box center [360, 328] width 683 height 221
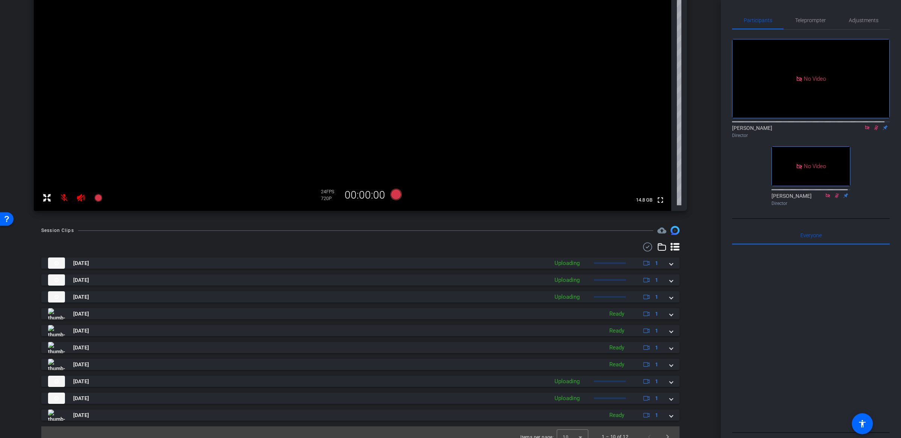
scroll to position [135, 0]
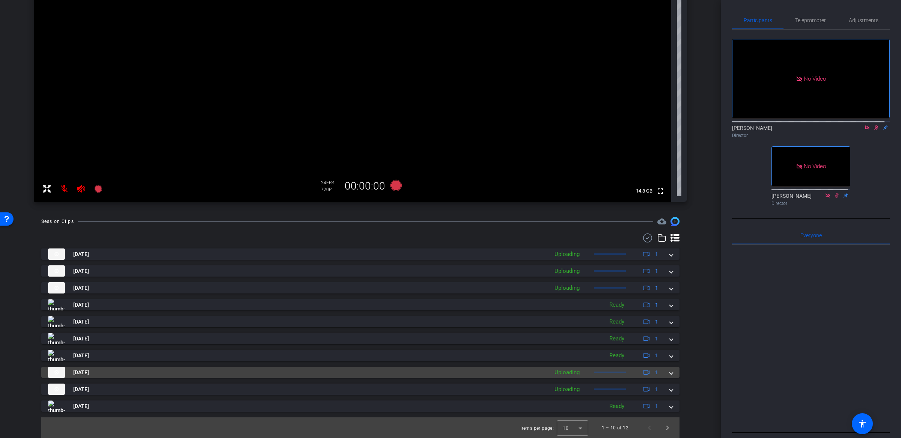
click at [670, 372] on span at bounding box center [671, 373] width 3 height 8
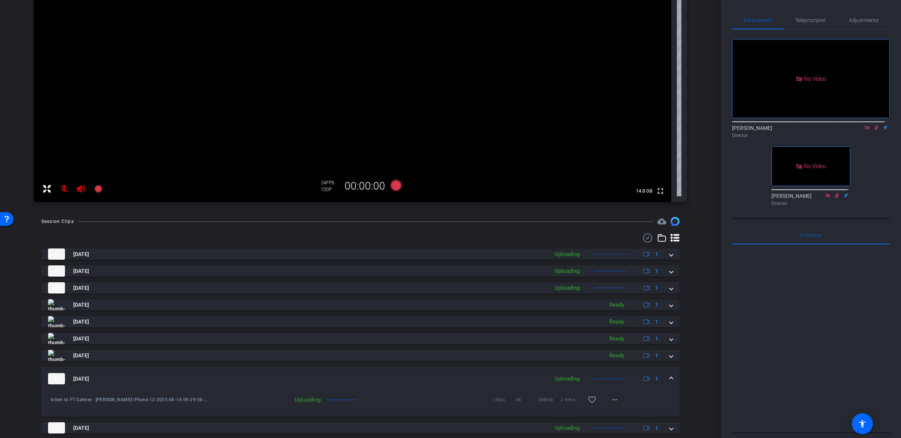
click at [666, 373] on mat-expansion-panel-header "[DATE] Uploading 1" at bounding box center [360, 379] width 638 height 24
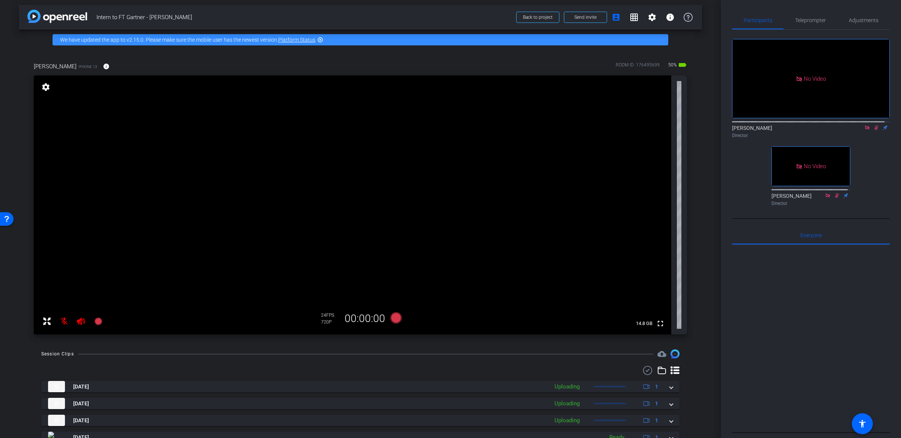
scroll to position [1, 0]
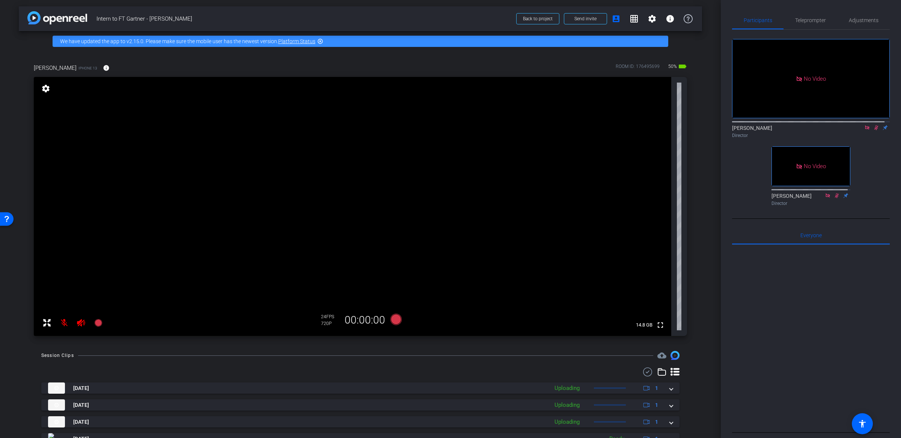
click at [699, 214] on div "arrow_back Intern to FT Gartner - Louise Back to project Send invite account_bo…" at bounding box center [360, 218] width 721 height 438
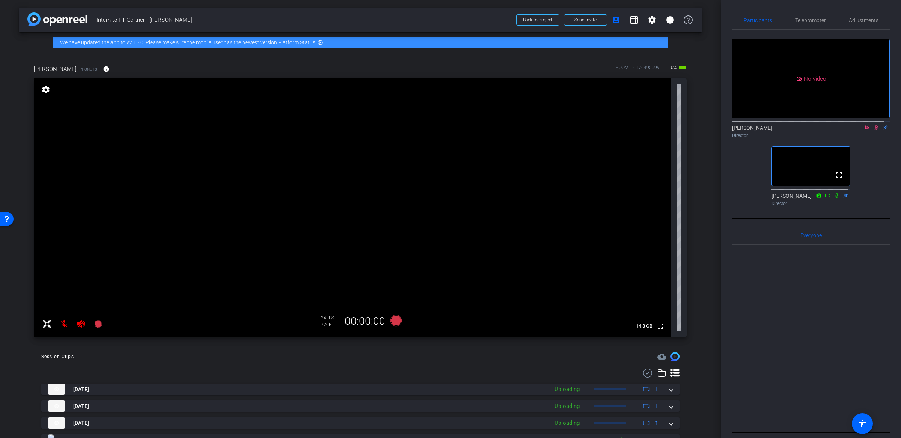
click at [834, 197] on icon at bounding box center [837, 195] width 6 height 5
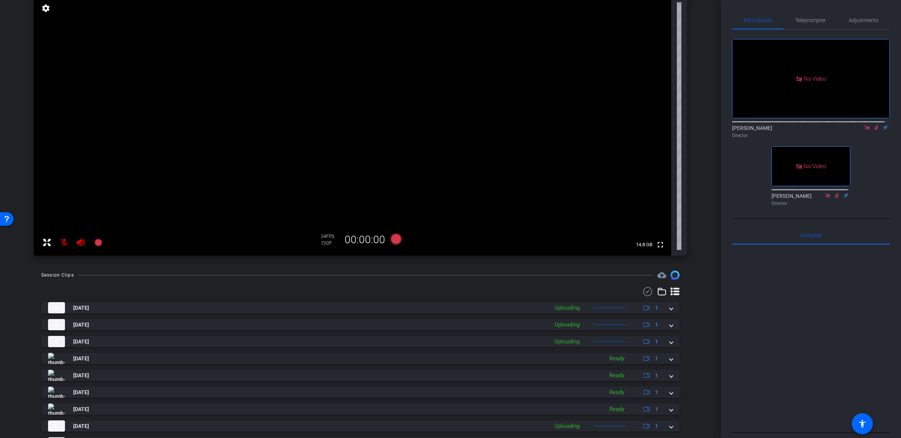
scroll to position [135, 0]
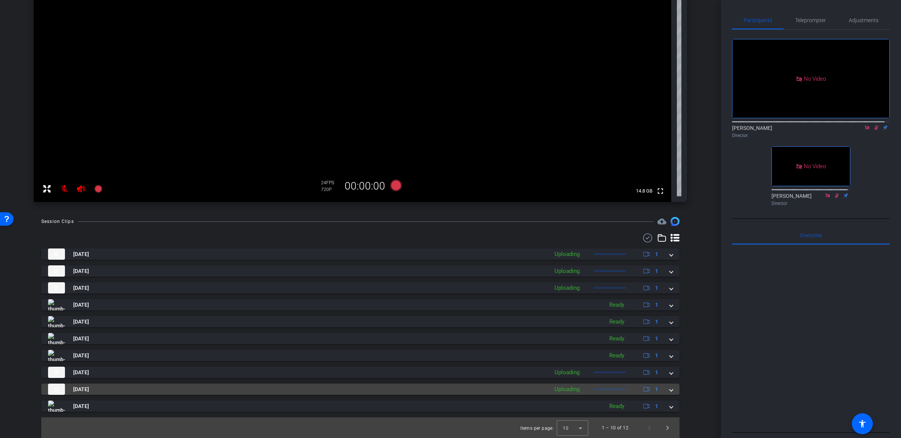
click at [670, 388] on span at bounding box center [671, 389] width 3 height 8
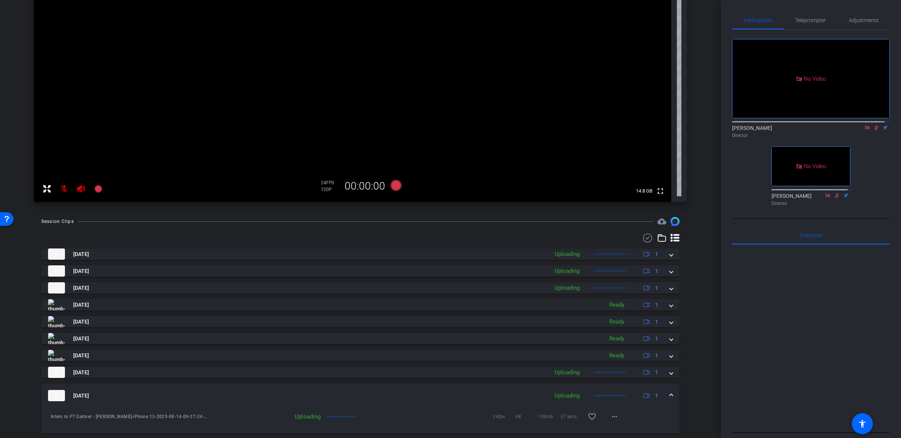
click at [670, 392] on span at bounding box center [671, 396] width 3 height 8
